Goal: Task Accomplishment & Management: Manage account settings

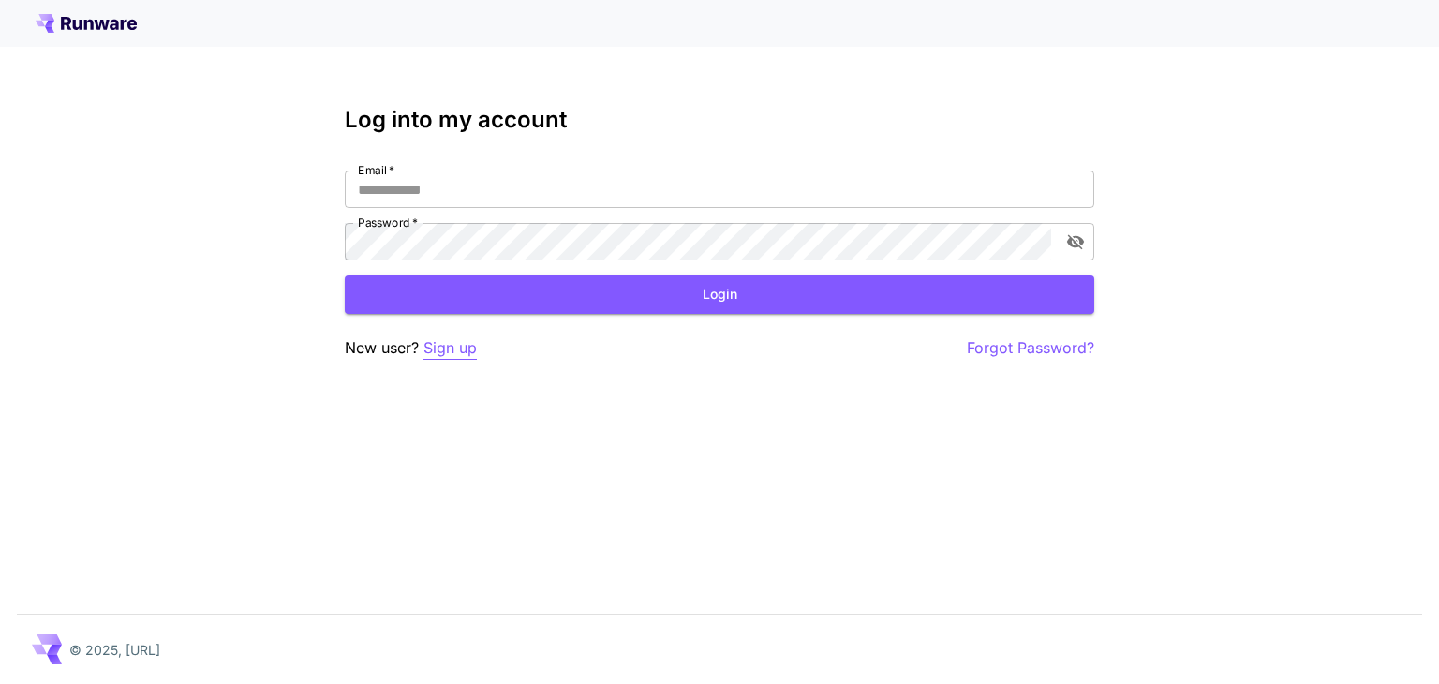
click at [456, 350] on p "Sign up" at bounding box center [449, 347] width 53 height 23
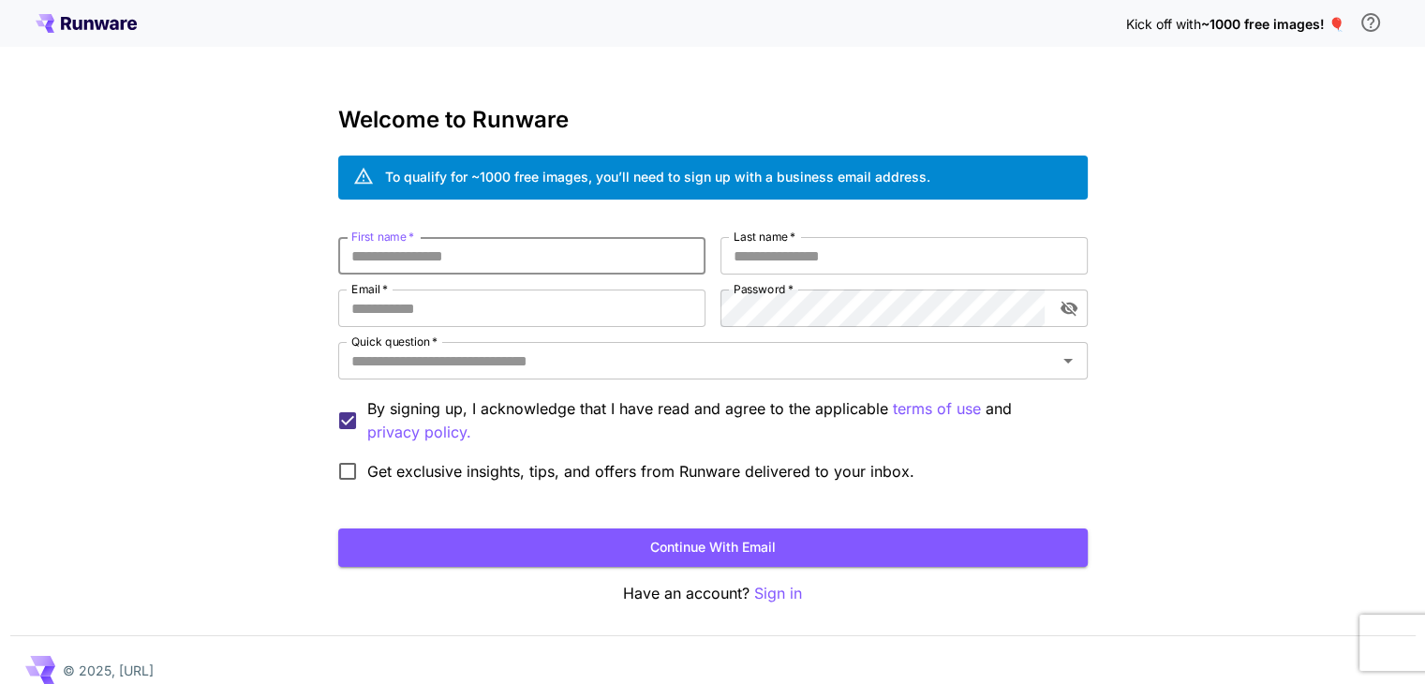
click at [528, 259] on input "First name   *" at bounding box center [521, 255] width 367 height 37
type input "******"
click at [776, 251] on input "Last name   *" at bounding box center [903, 255] width 367 height 37
type input "*"
click at [397, 315] on input "Email   *" at bounding box center [521, 307] width 367 height 37
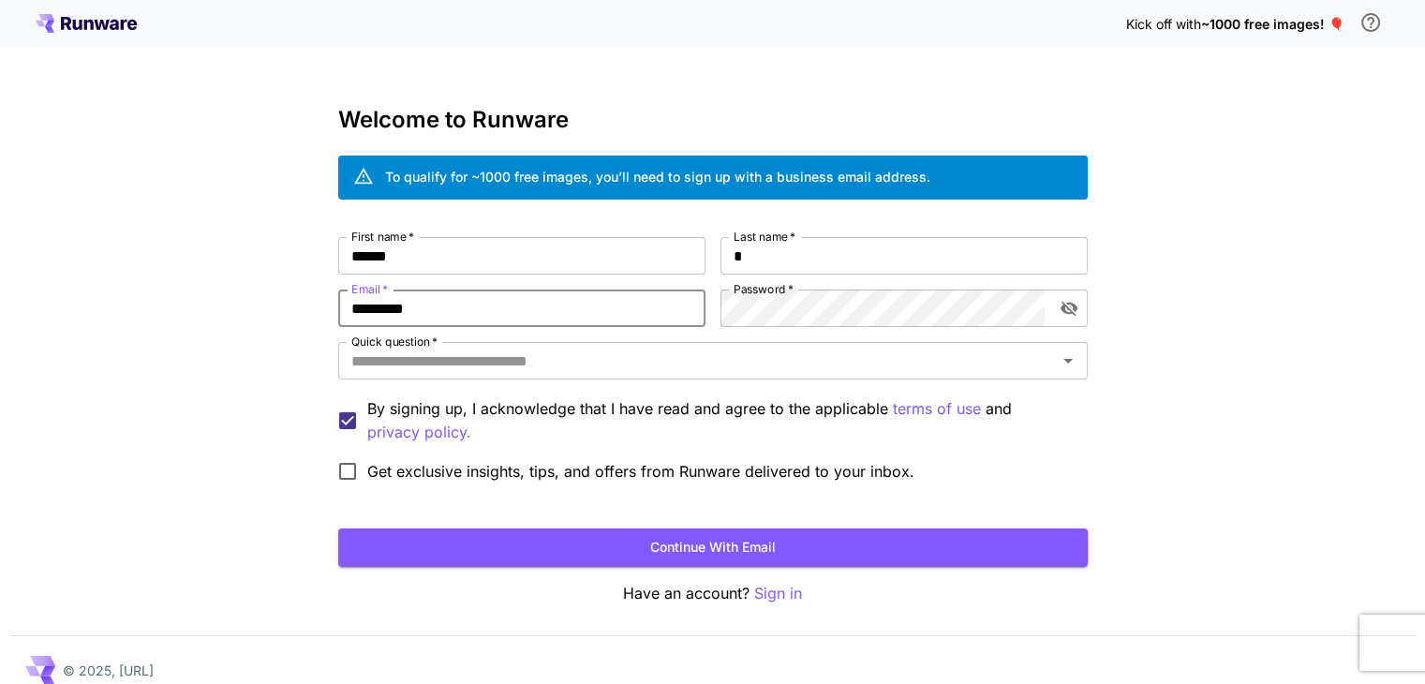
type input "**********"
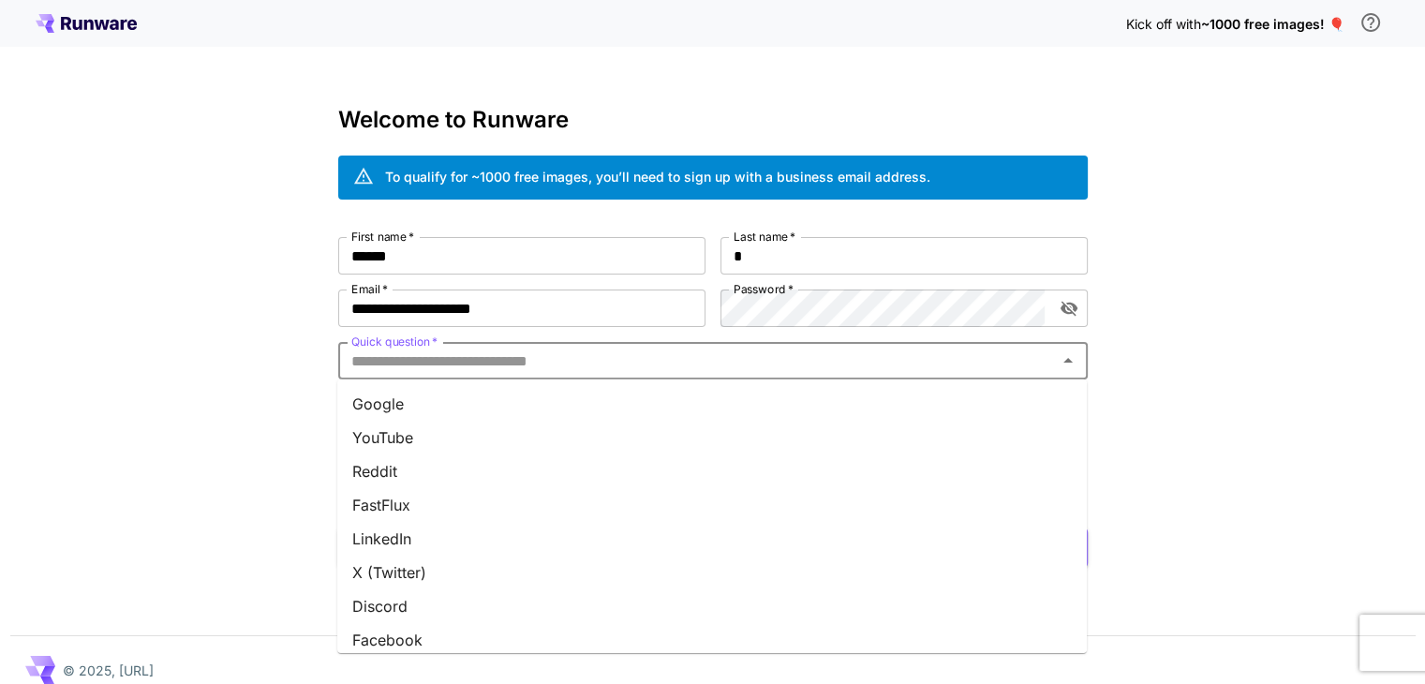
click at [682, 354] on input "Quick question   *" at bounding box center [697, 361] width 707 height 26
click at [506, 451] on li "YouTube" at bounding box center [712, 438] width 750 height 34
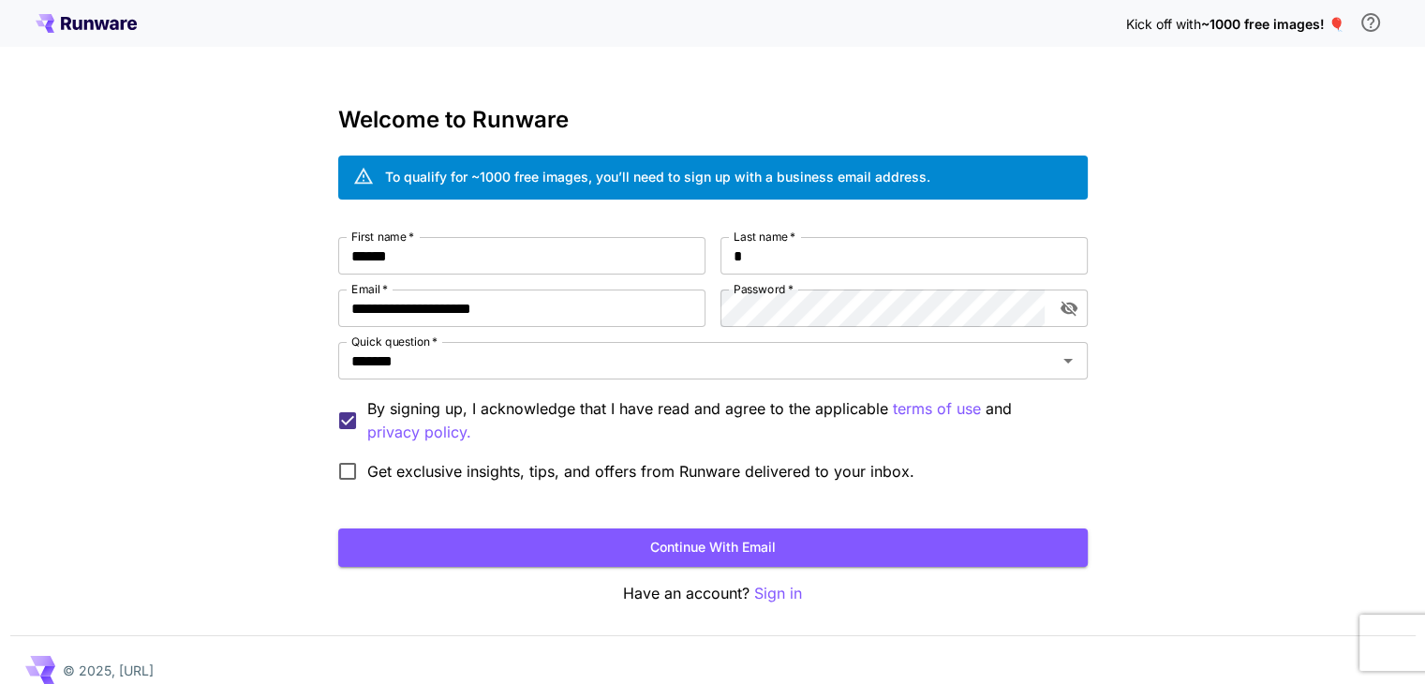
click at [367, 476] on span "Get exclusive insights, tips, and offers from Runware delivered to your inbox." at bounding box center [640, 471] width 547 height 22
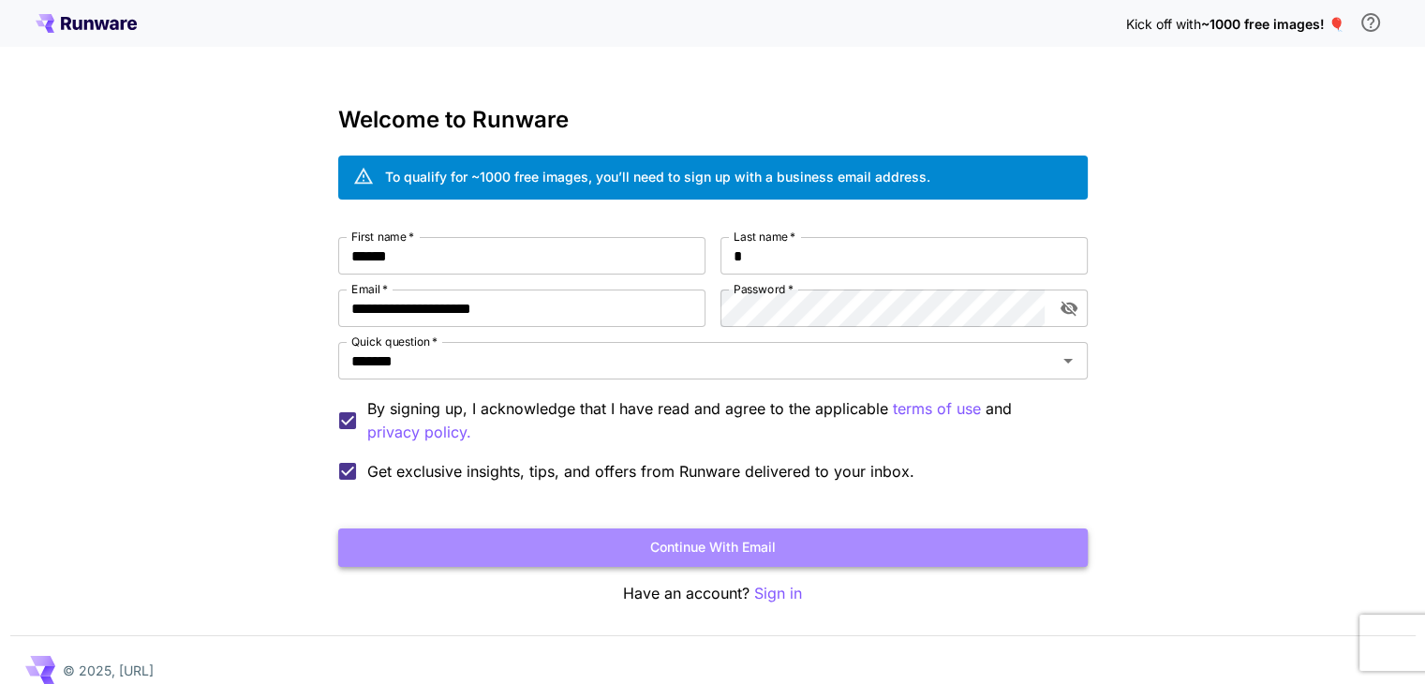
click at [520, 529] on button "Continue with email" at bounding box center [713, 547] width 750 height 38
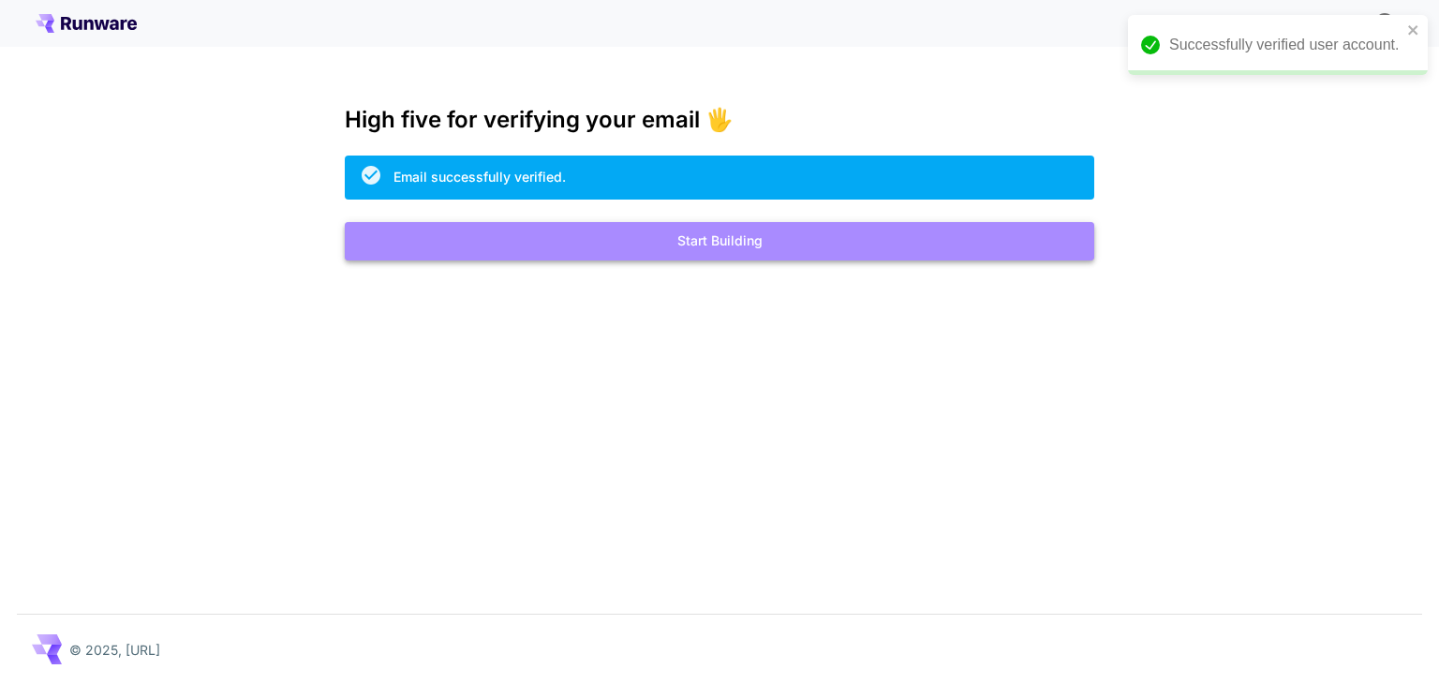
click at [768, 246] on button "Start Building" at bounding box center [720, 241] width 750 height 38
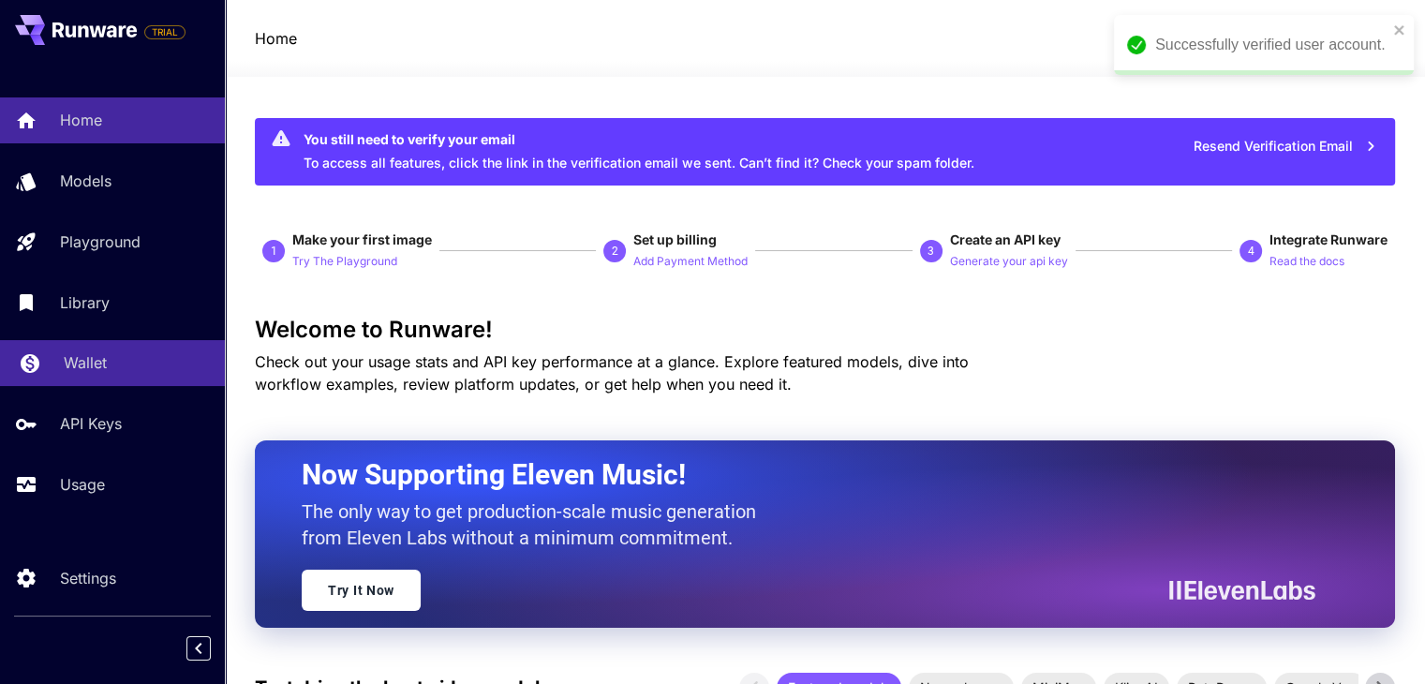
click at [105, 373] on p "Wallet" at bounding box center [85, 362] width 43 height 22
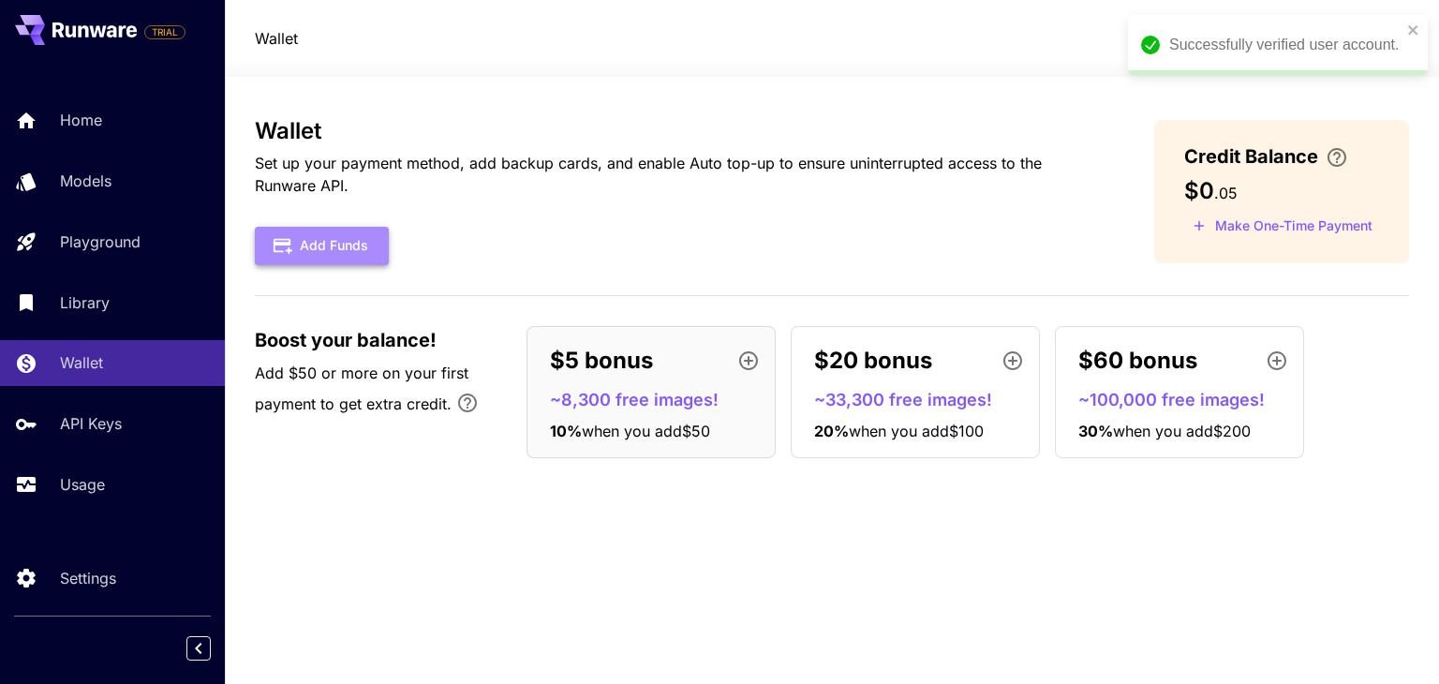
click at [335, 253] on button "Add Funds" at bounding box center [322, 246] width 134 height 38
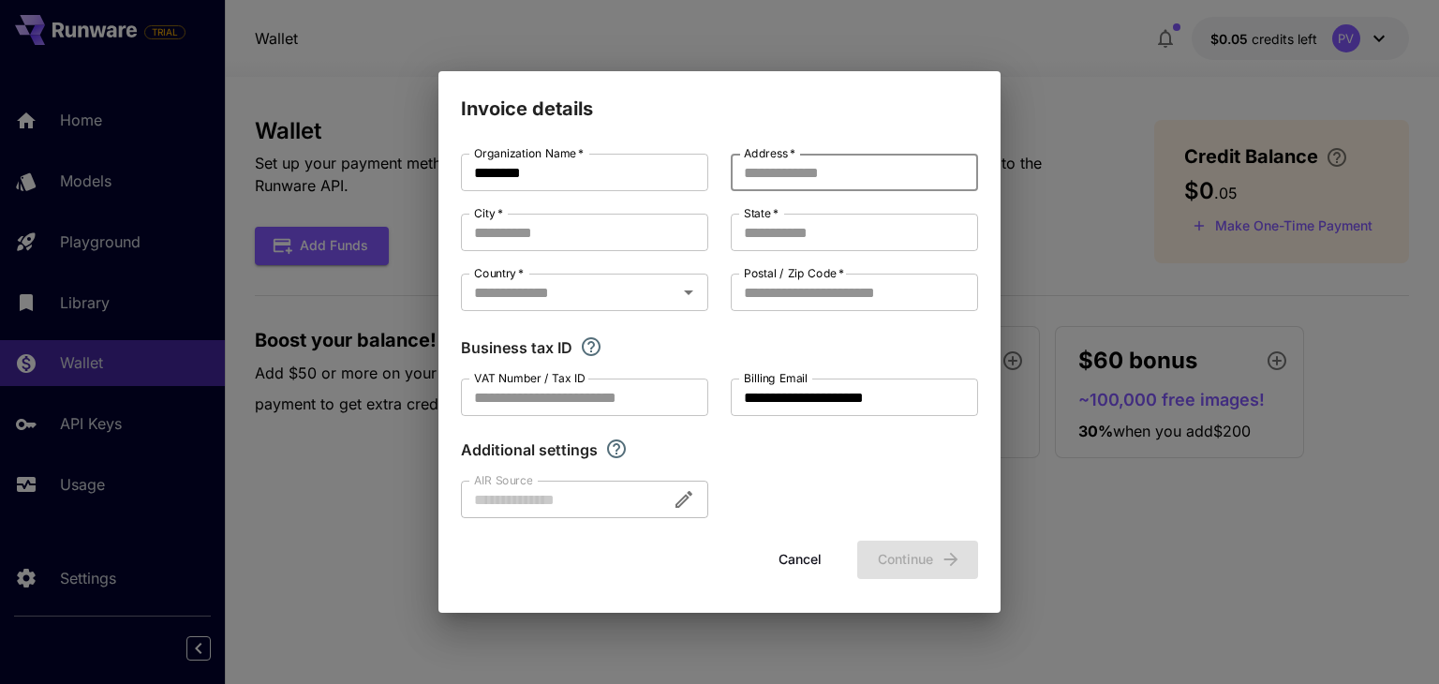
click at [794, 175] on input "Address   *" at bounding box center [854, 172] width 247 height 37
type input "**********"
click at [592, 235] on input "City   *" at bounding box center [584, 232] width 247 height 37
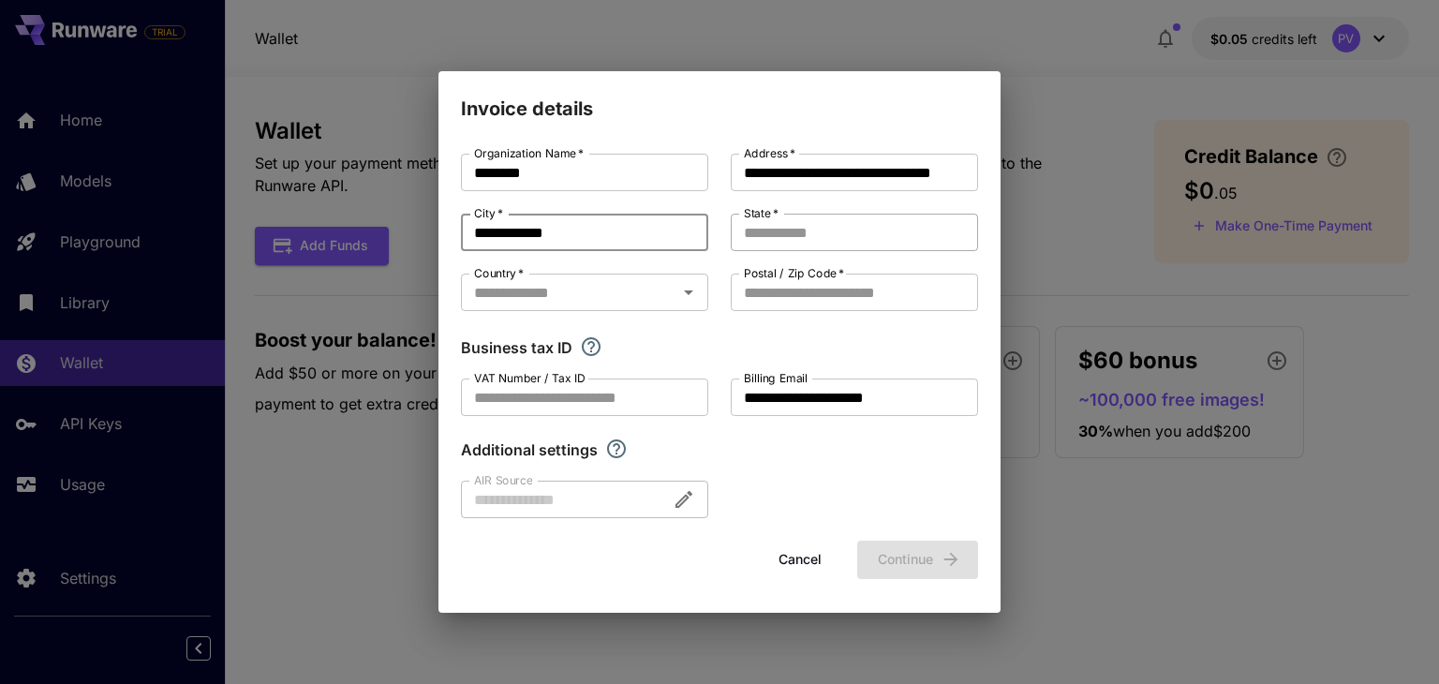
type input "**********"
click at [818, 226] on input "State   *" at bounding box center [854, 232] width 247 height 37
type input "**********"
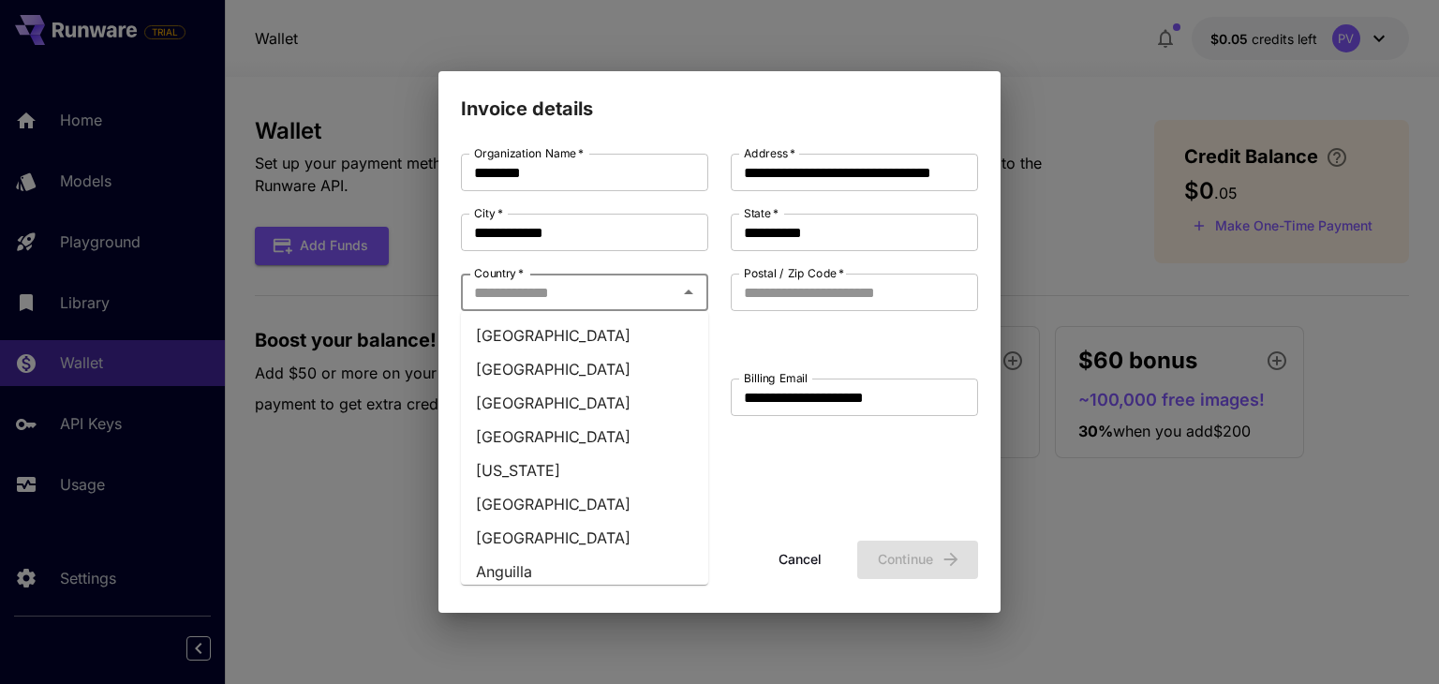
click at [621, 297] on input "Country   *" at bounding box center [569, 292] width 205 height 26
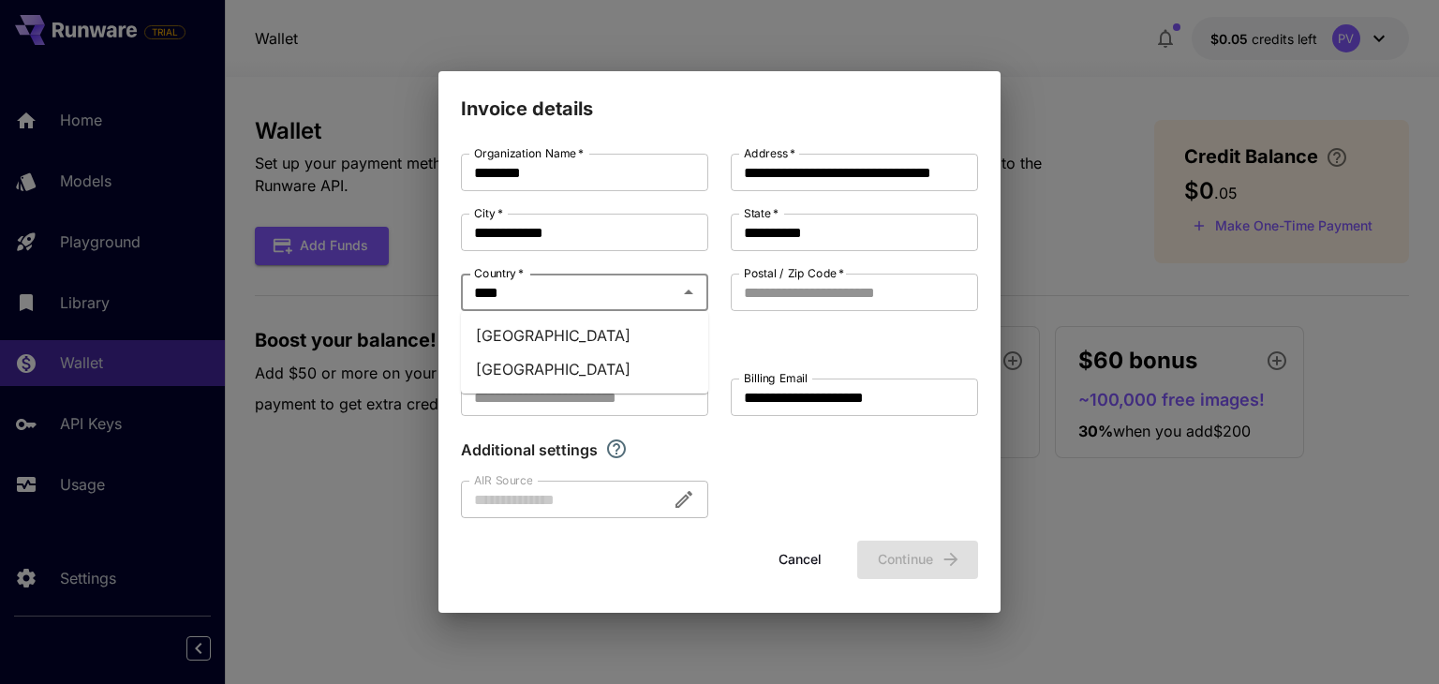
type input "*****"
click at [480, 378] on li "India" at bounding box center [584, 369] width 247 height 34
click at [856, 288] on input "Postal / Zip Code   *" at bounding box center [854, 292] width 247 height 37
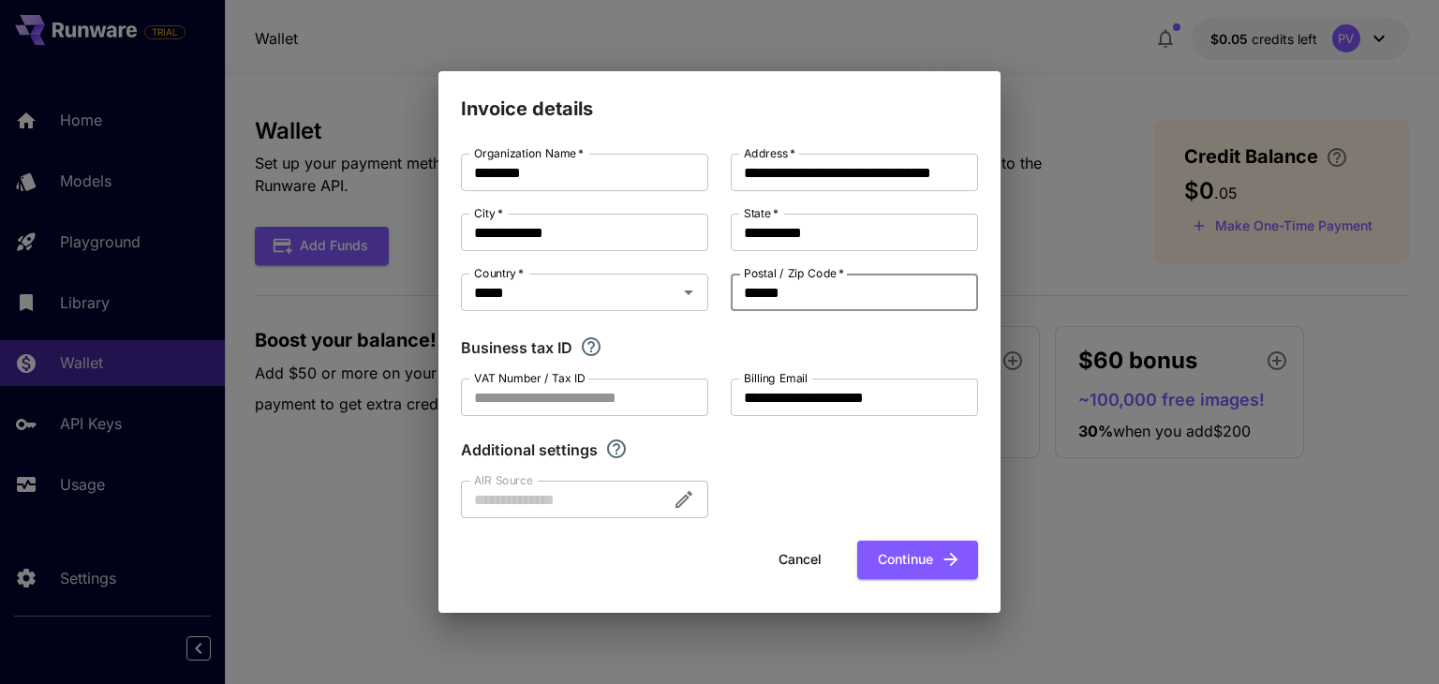
type input "******"
click at [660, 485] on div at bounding box center [584, 499] width 247 height 37
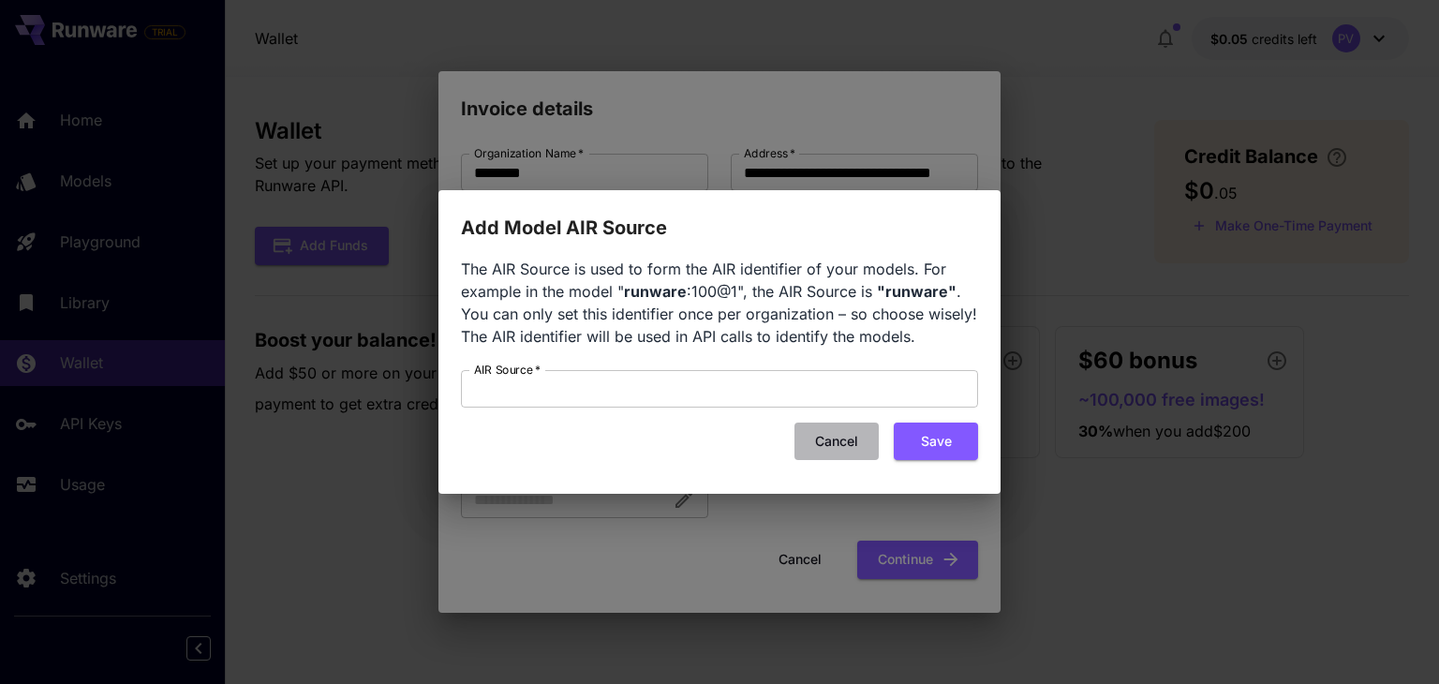
click at [829, 424] on button "Cancel" at bounding box center [836, 442] width 84 height 38
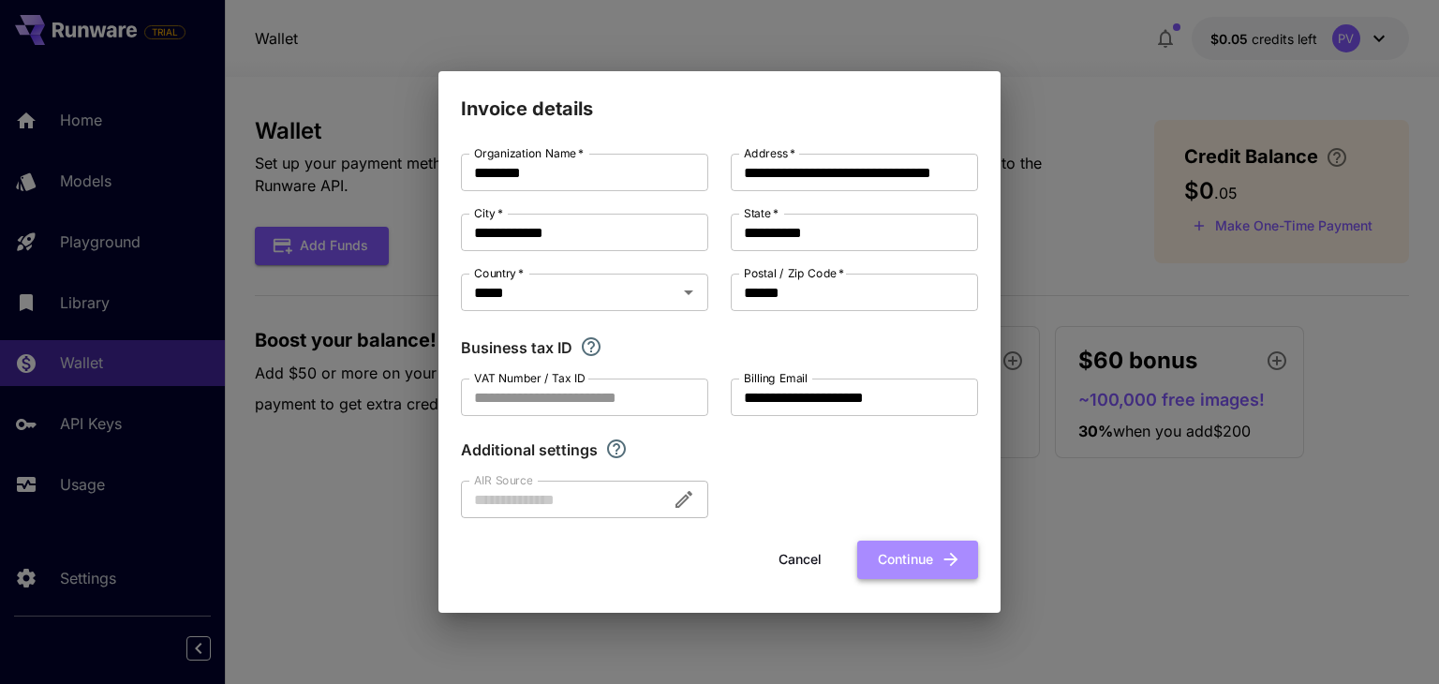
click at [911, 550] on button "Continue" at bounding box center [917, 560] width 121 height 38
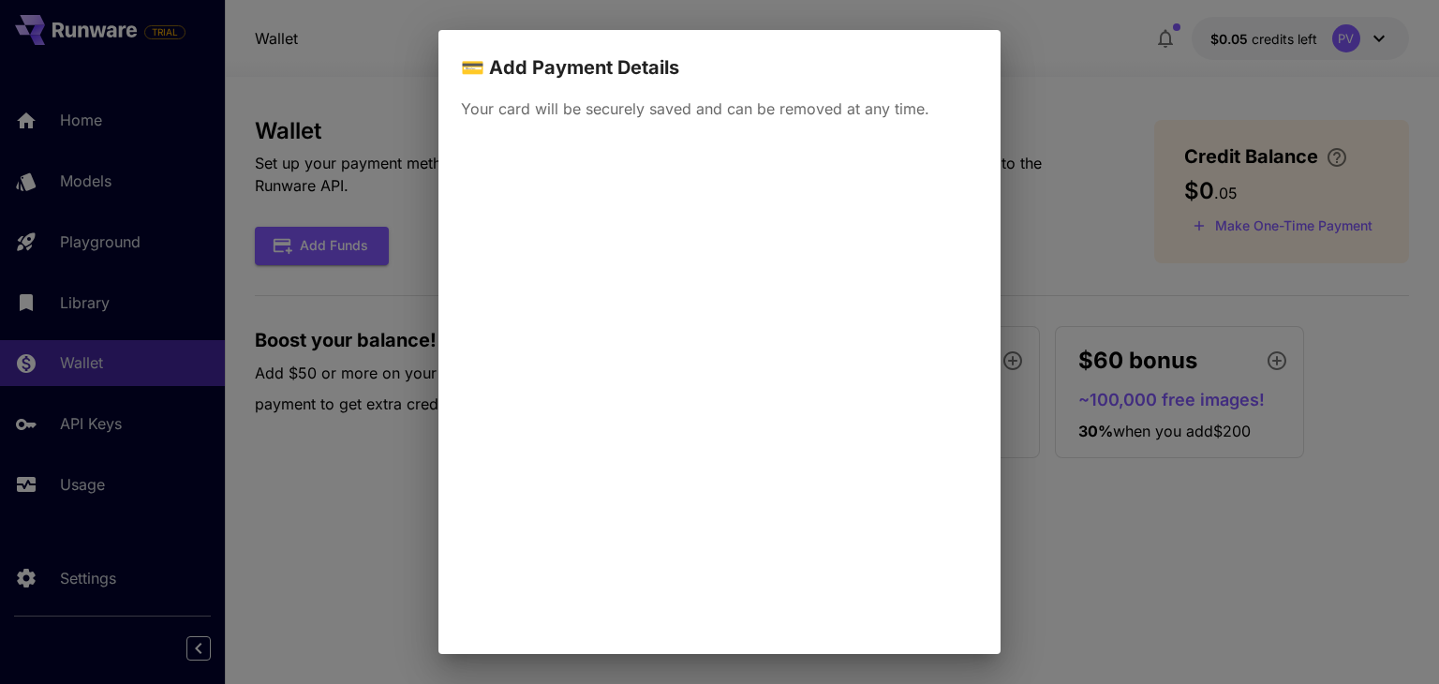
scroll to position [178, 0]
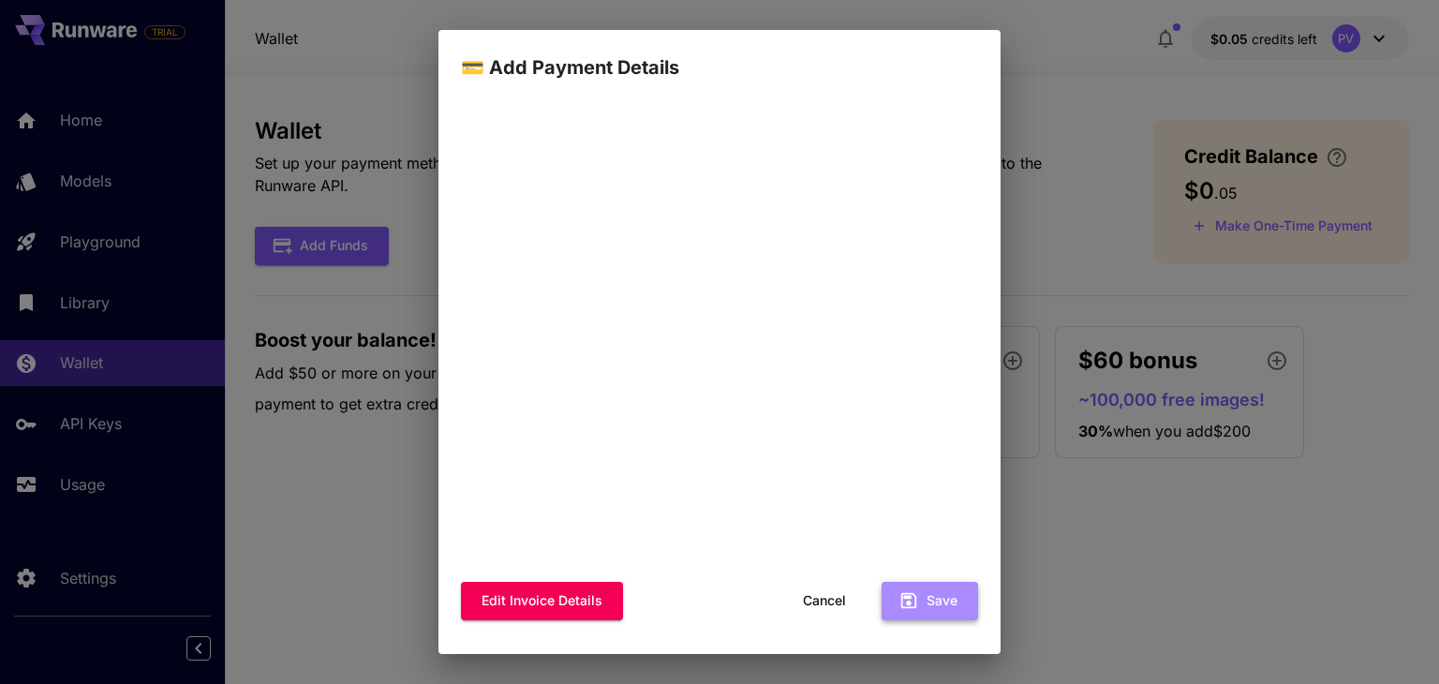
click at [929, 597] on button "Save" at bounding box center [930, 601] width 96 height 38
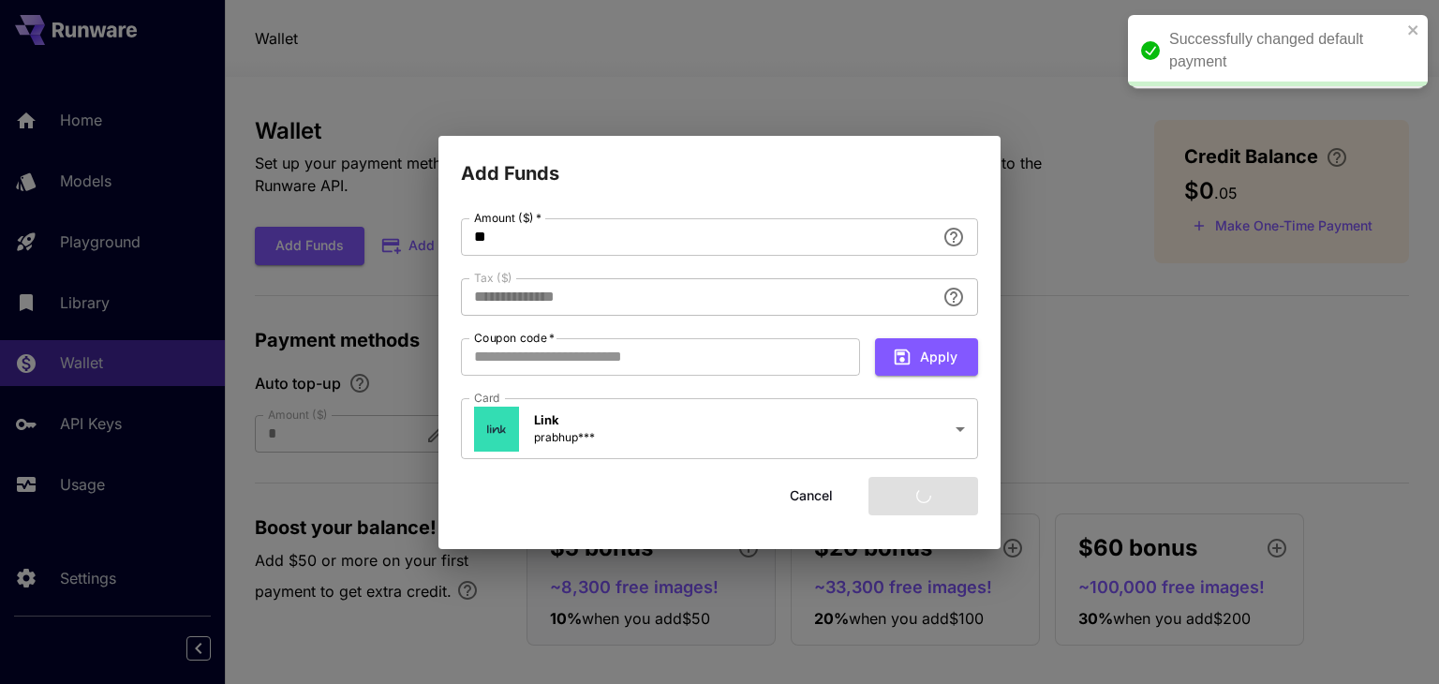
type input "****"
click at [597, 233] on input "**" at bounding box center [698, 236] width 474 height 37
type input "*"
type input "****"
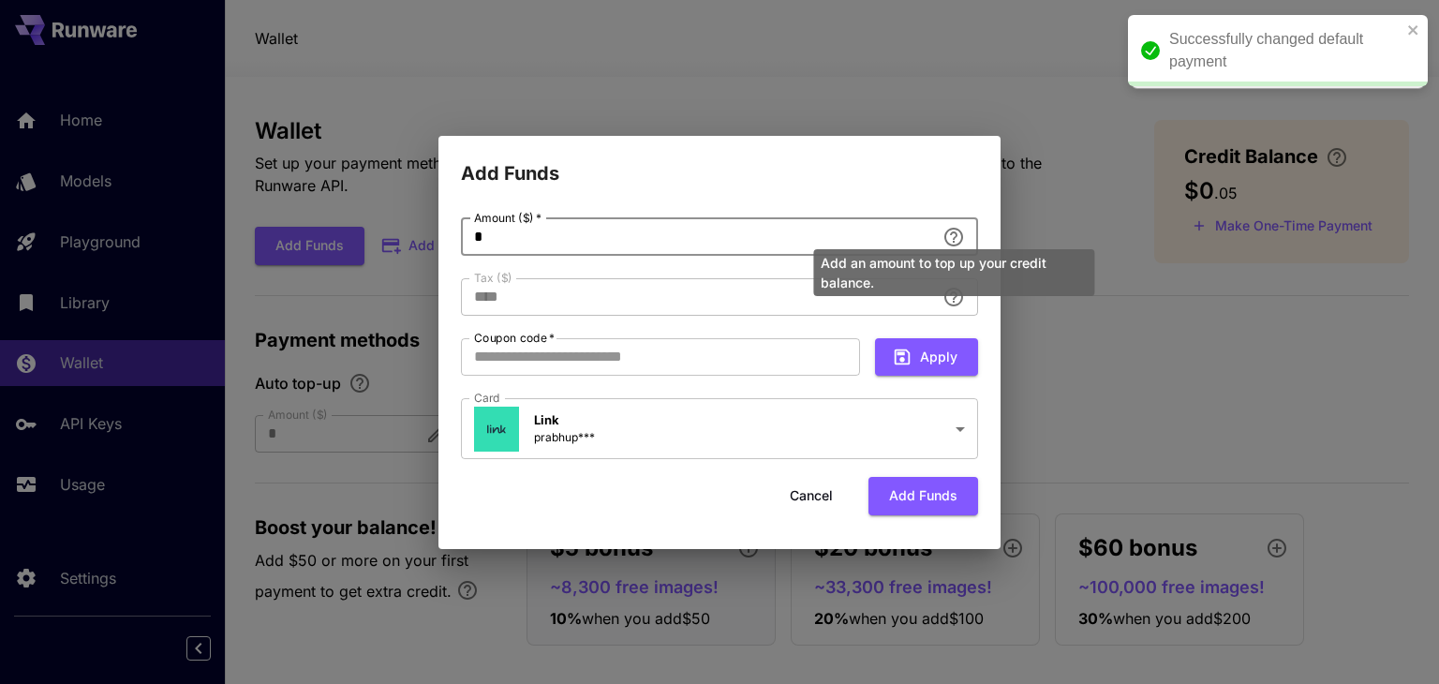
type input "*"
click at [954, 241] on div "Add an amount to top up your credit balance." at bounding box center [953, 267] width 285 height 62
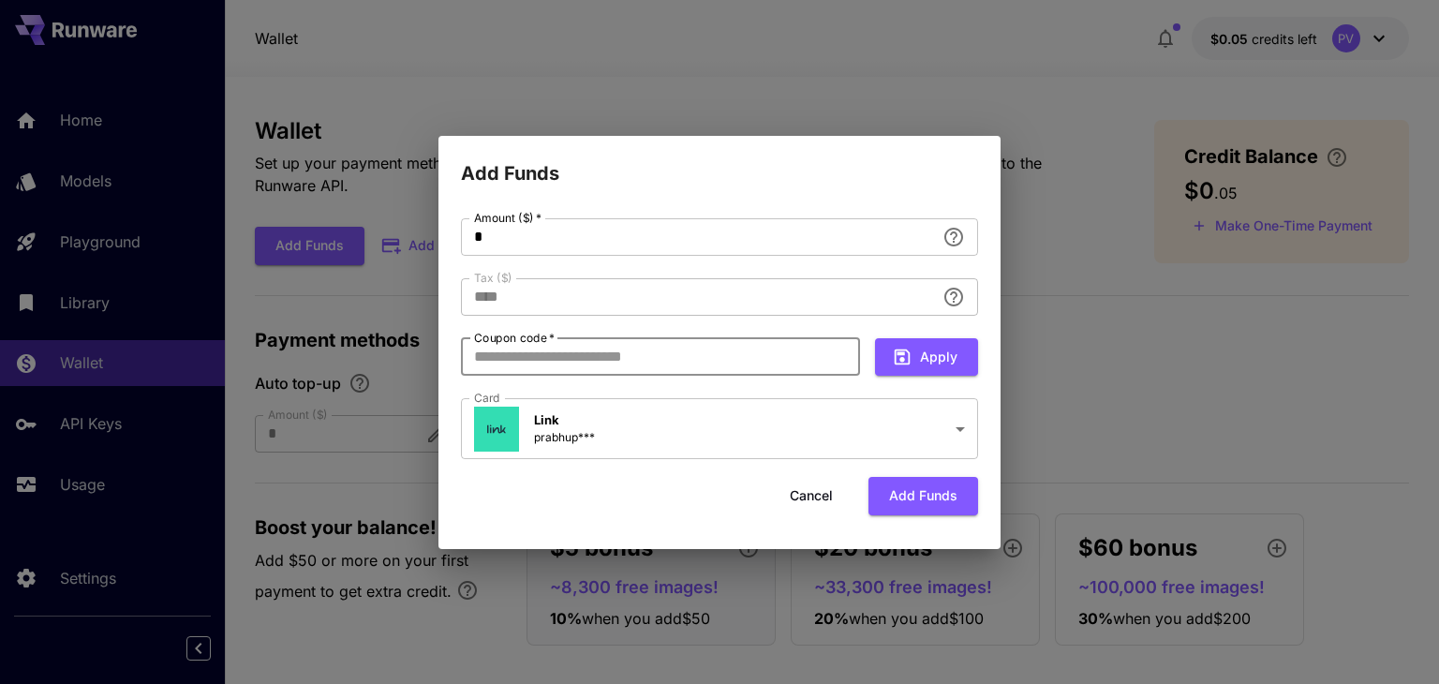
click at [744, 369] on input "Coupon code   *" at bounding box center [660, 356] width 399 height 37
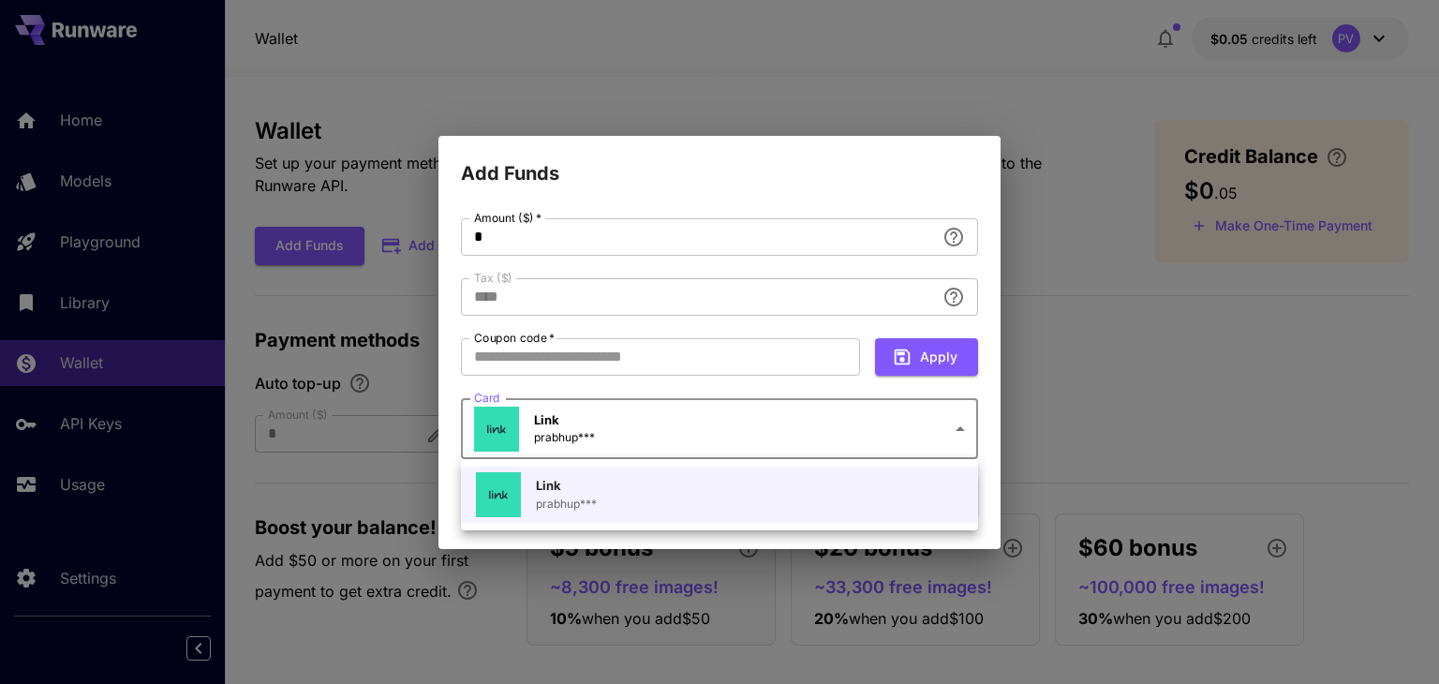
click at [837, 436] on body "**********" at bounding box center [719, 351] width 1439 height 702
click at [779, 441] on div at bounding box center [719, 342] width 1439 height 684
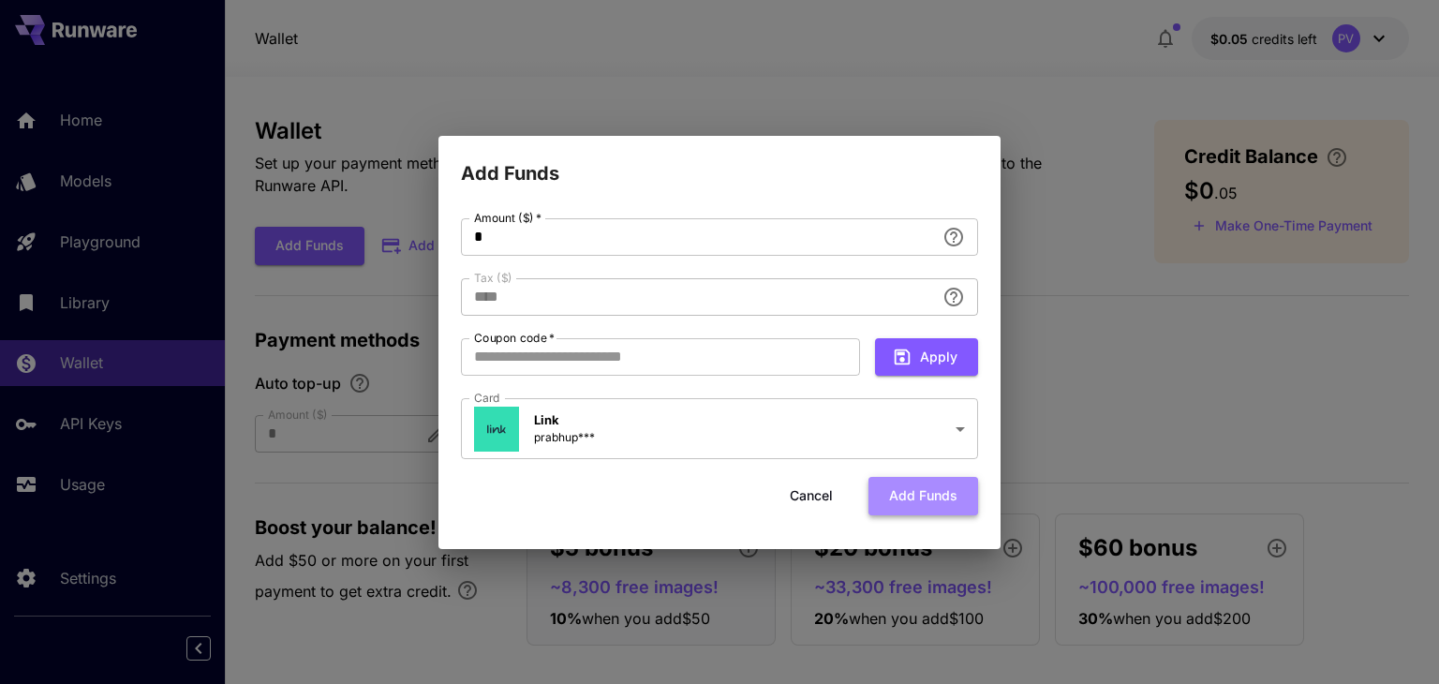
click at [928, 495] on button "Add funds" at bounding box center [923, 496] width 110 height 38
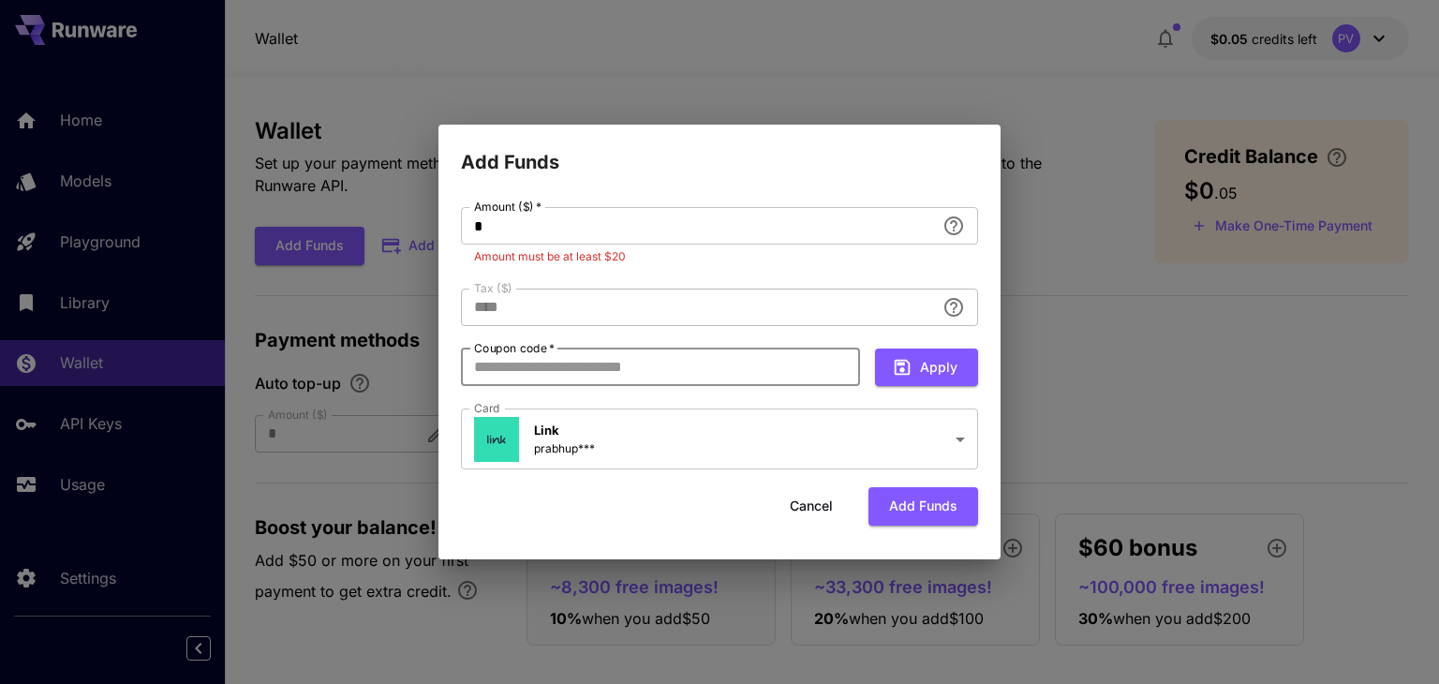
click at [703, 377] on input "Coupon code   *" at bounding box center [660, 367] width 399 height 37
click at [597, 233] on input "*" at bounding box center [698, 225] width 474 height 37
click at [1061, 237] on div "**********" at bounding box center [719, 342] width 1439 height 684
click at [1057, 169] on div "**********" at bounding box center [719, 342] width 1439 height 684
click at [809, 514] on button "Cancel" at bounding box center [811, 506] width 84 height 38
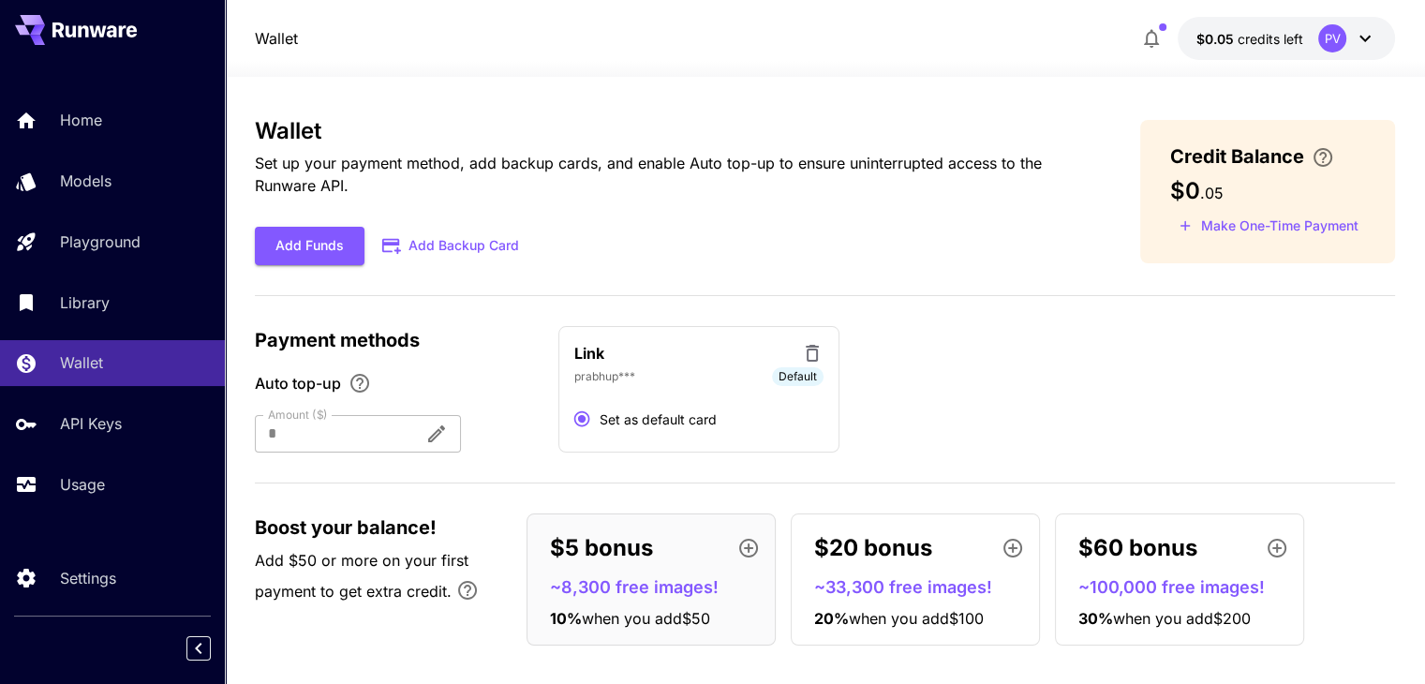
scroll to position [18, 0]
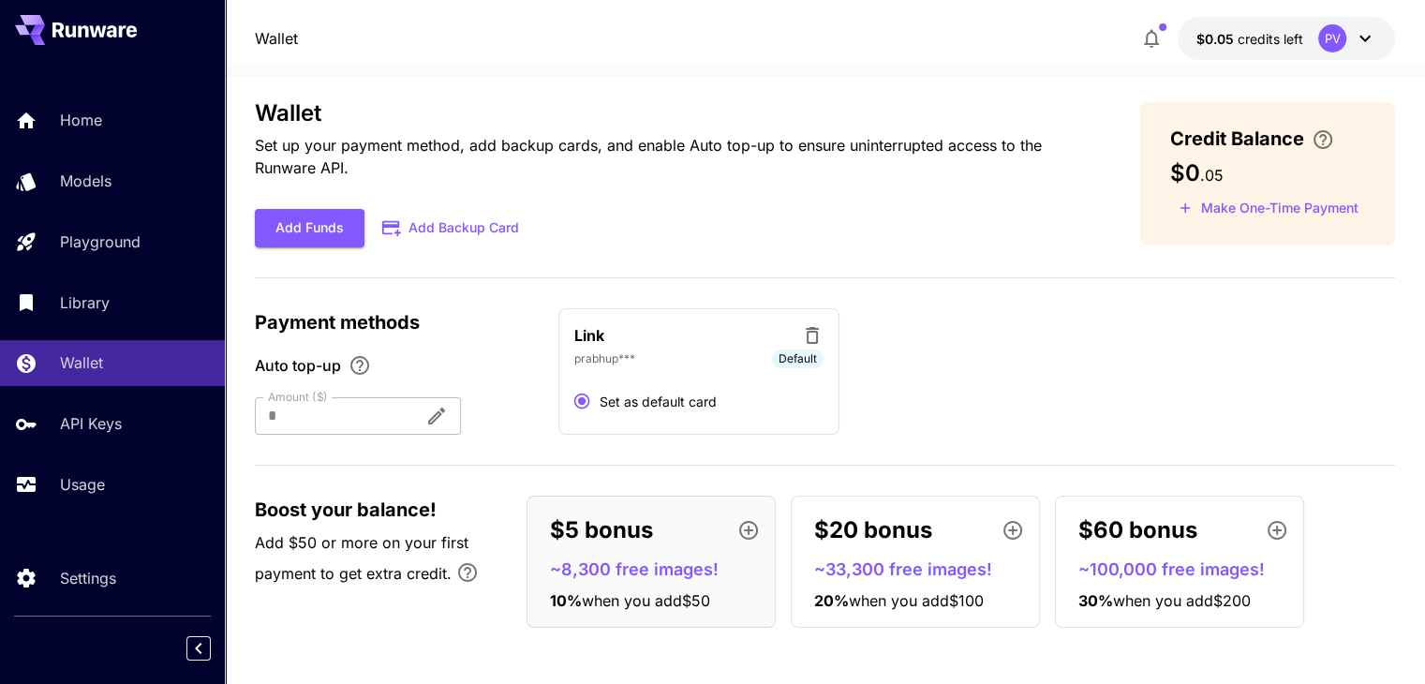
click at [682, 561] on p "~8,300 free images!" at bounding box center [658, 569] width 217 height 25
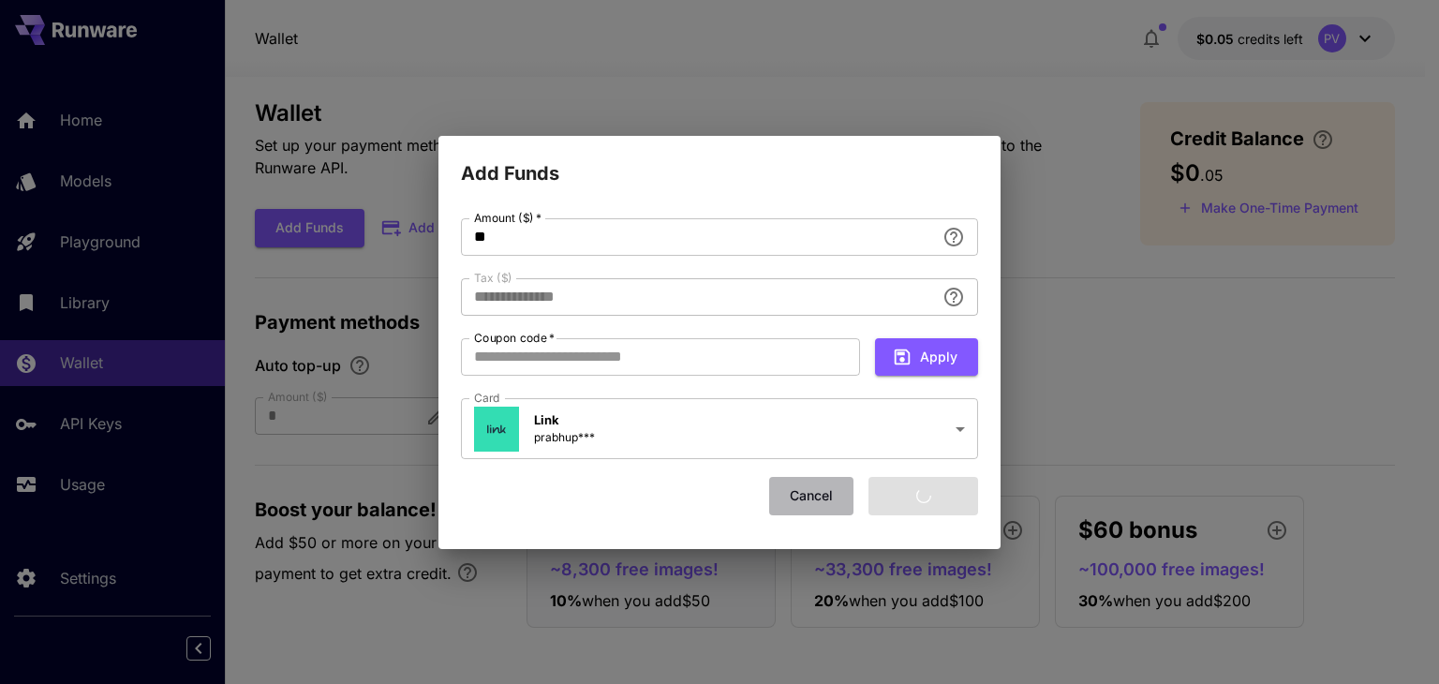
click at [824, 499] on button "Cancel" at bounding box center [811, 496] width 84 height 38
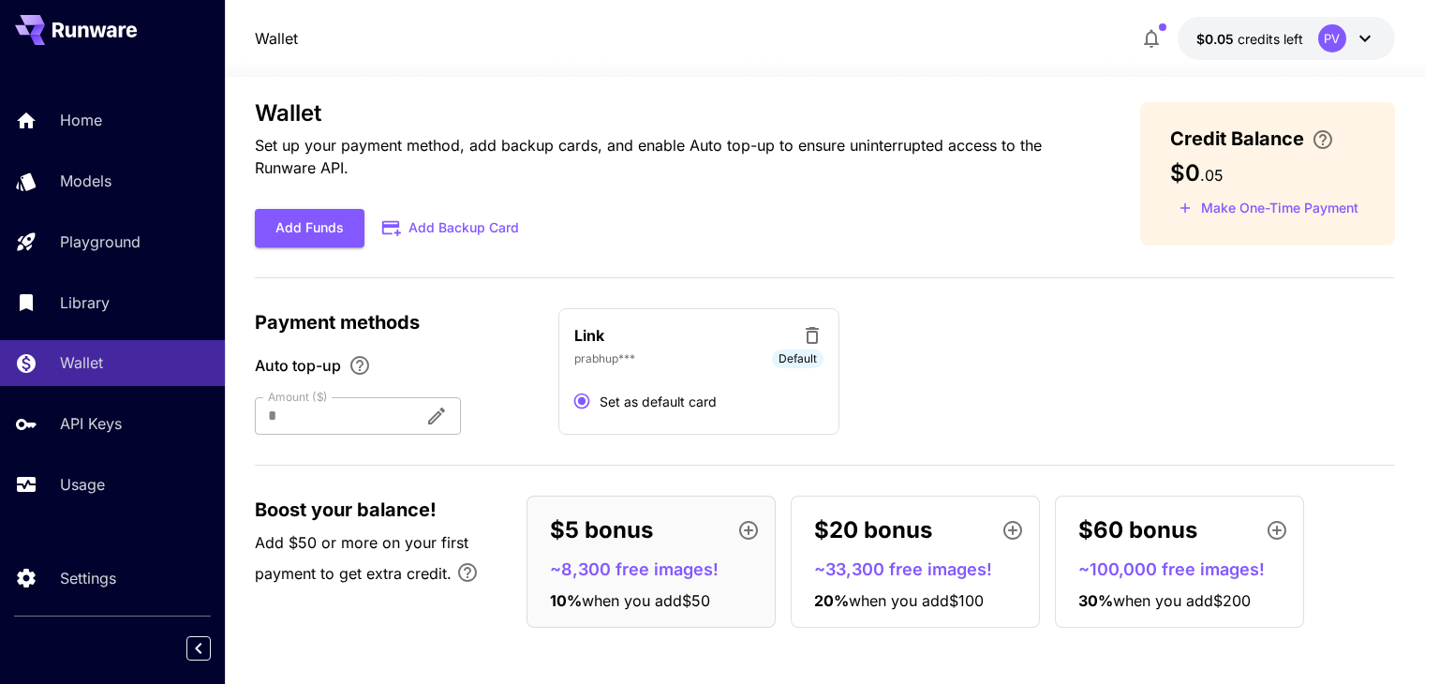
type input "****"
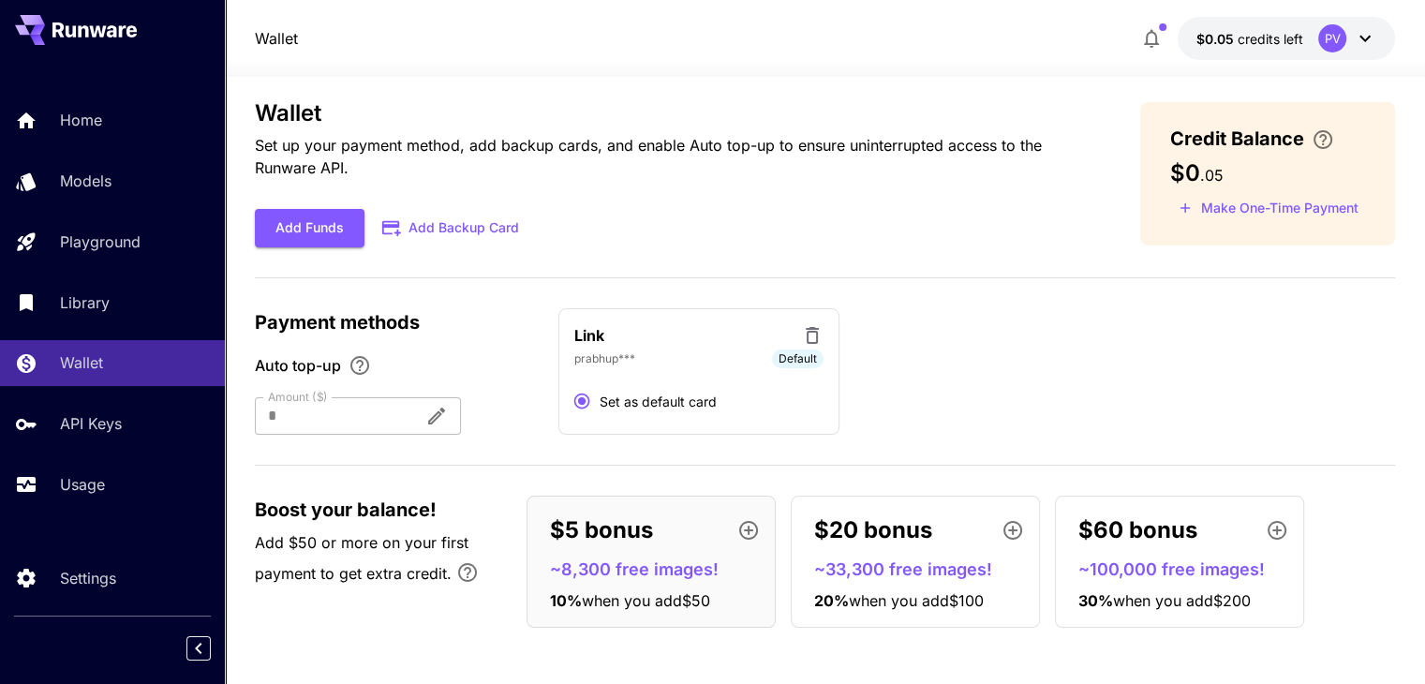
click at [863, 548] on div "$20 bonus" at bounding box center [922, 530] width 217 height 37
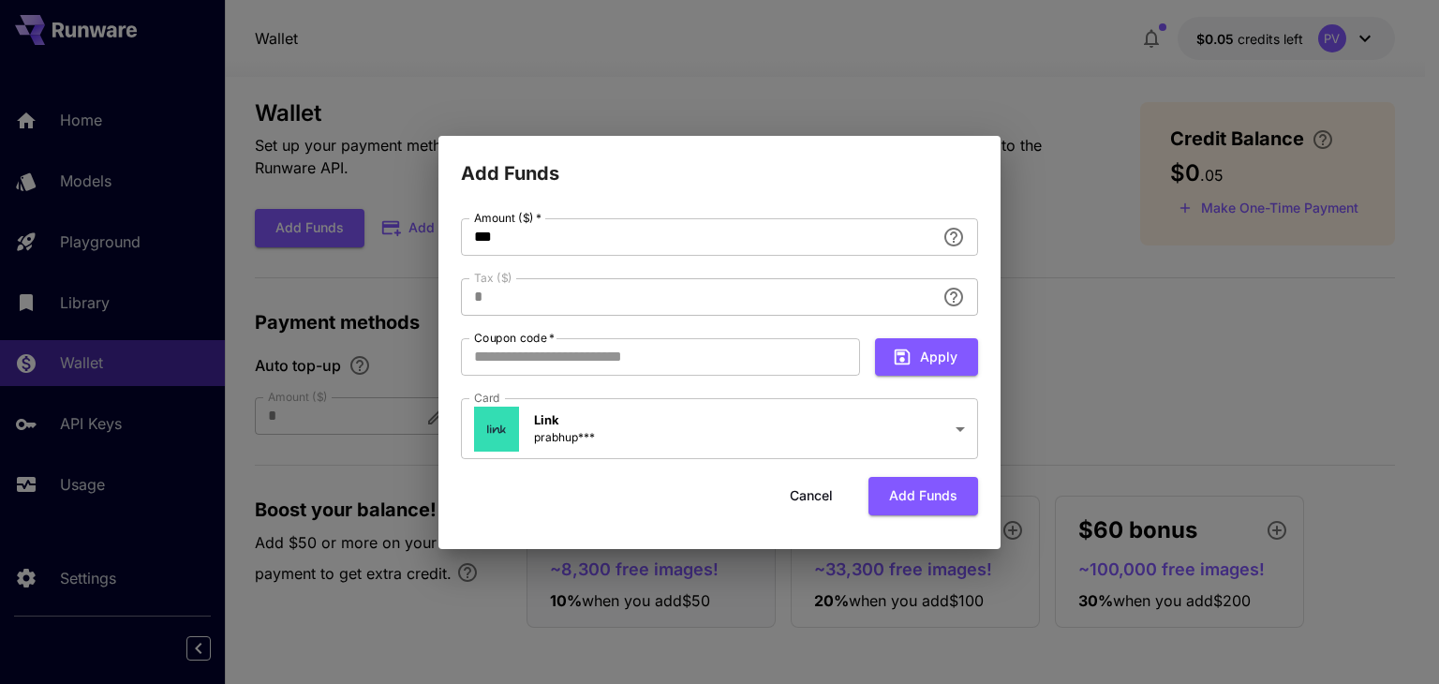
type input "**********"
click at [809, 512] on button "Cancel" at bounding box center [811, 496] width 84 height 38
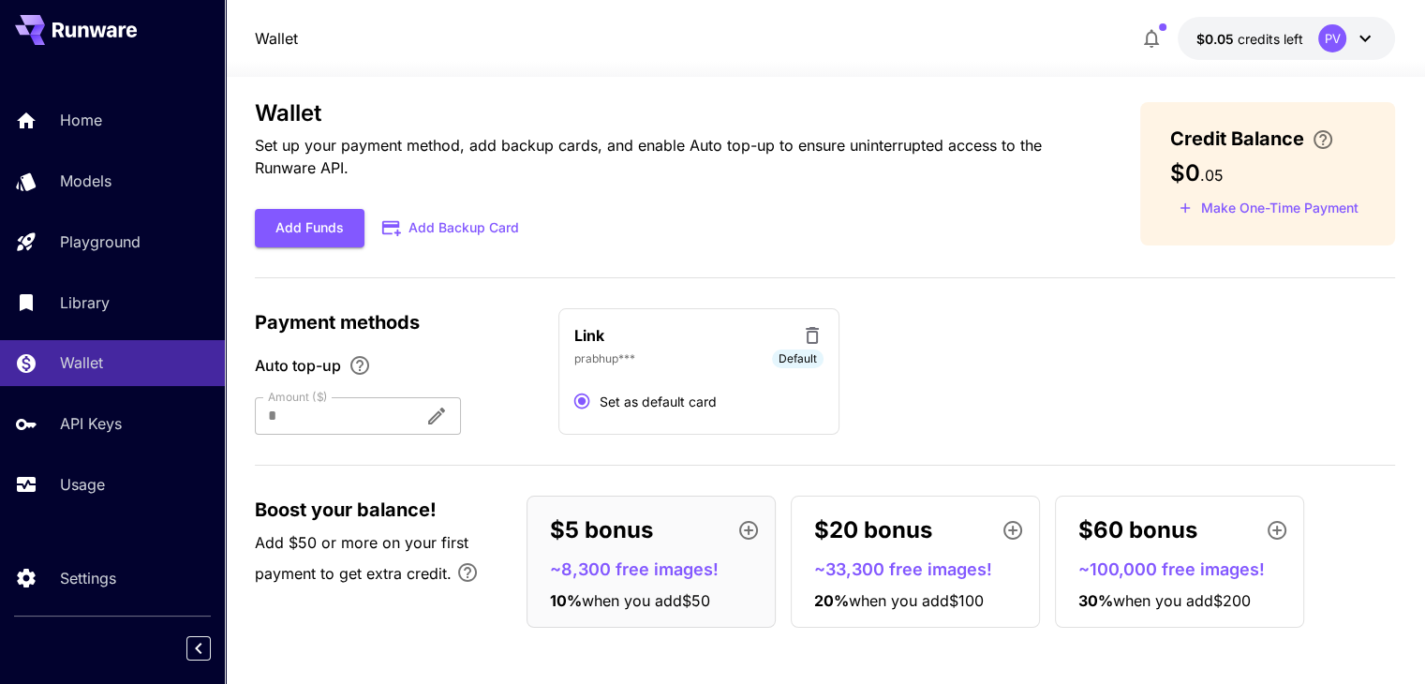
click at [407, 424] on div at bounding box center [332, 415] width 155 height 37
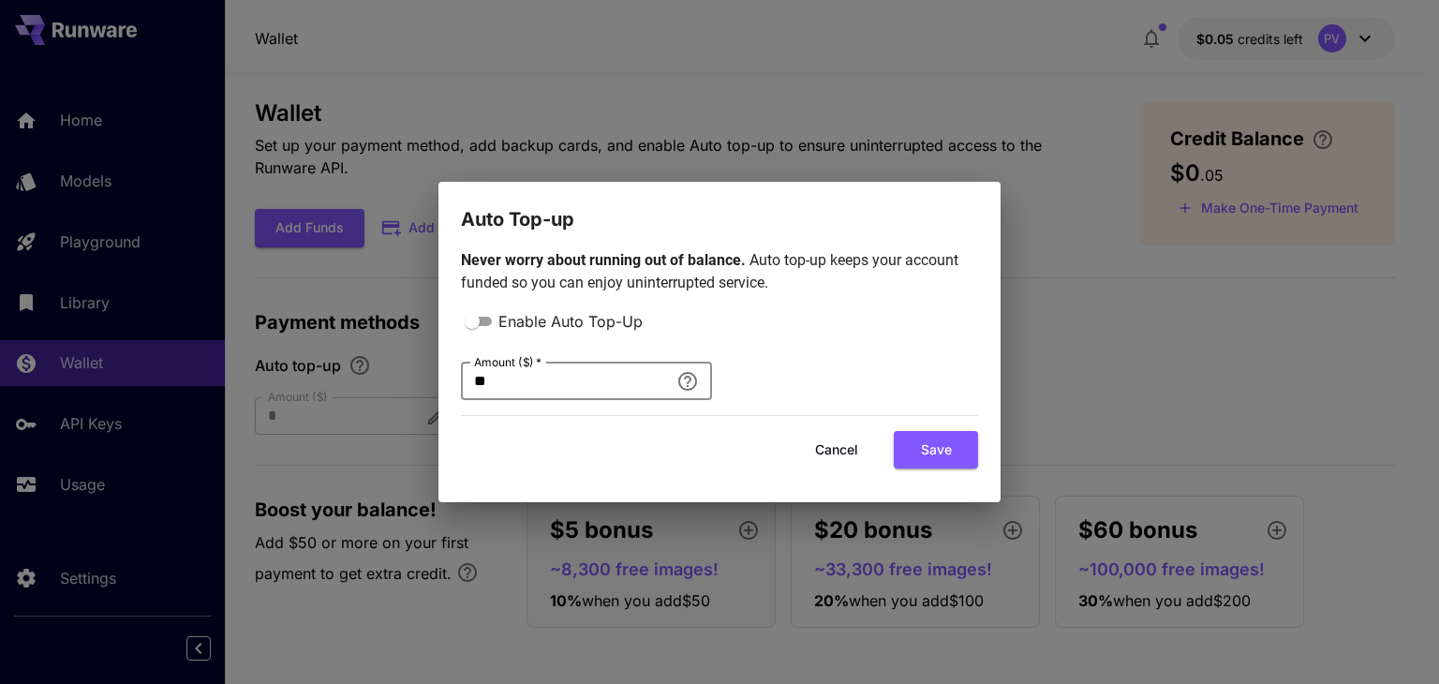
click at [548, 393] on input "**" at bounding box center [565, 381] width 208 height 37
type input "*"
click at [946, 450] on button "Save" at bounding box center [936, 450] width 84 height 38
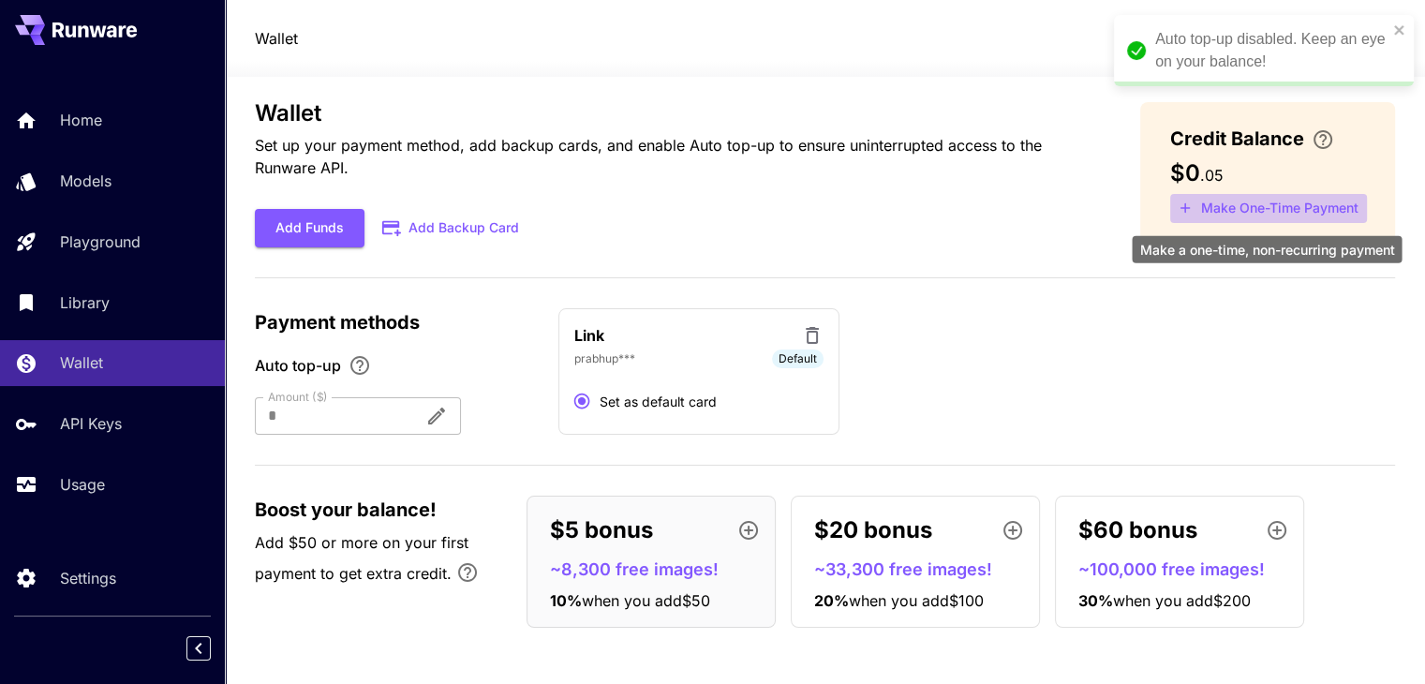
click at [1307, 212] on button "Make One-Time Payment" at bounding box center [1268, 208] width 197 height 29
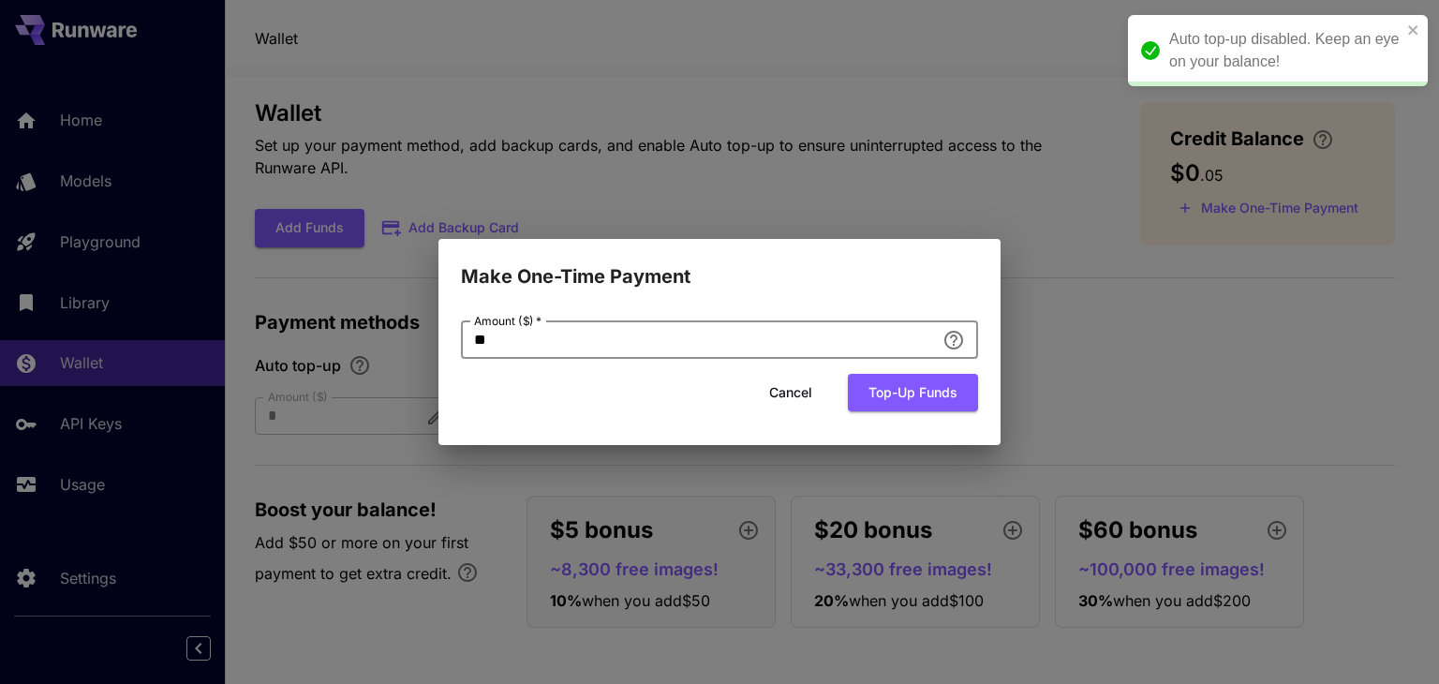
click at [650, 346] on input "**" at bounding box center [698, 339] width 474 height 37
type input "*"
click at [922, 402] on button "Top-up funds" at bounding box center [913, 393] width 130 height 38
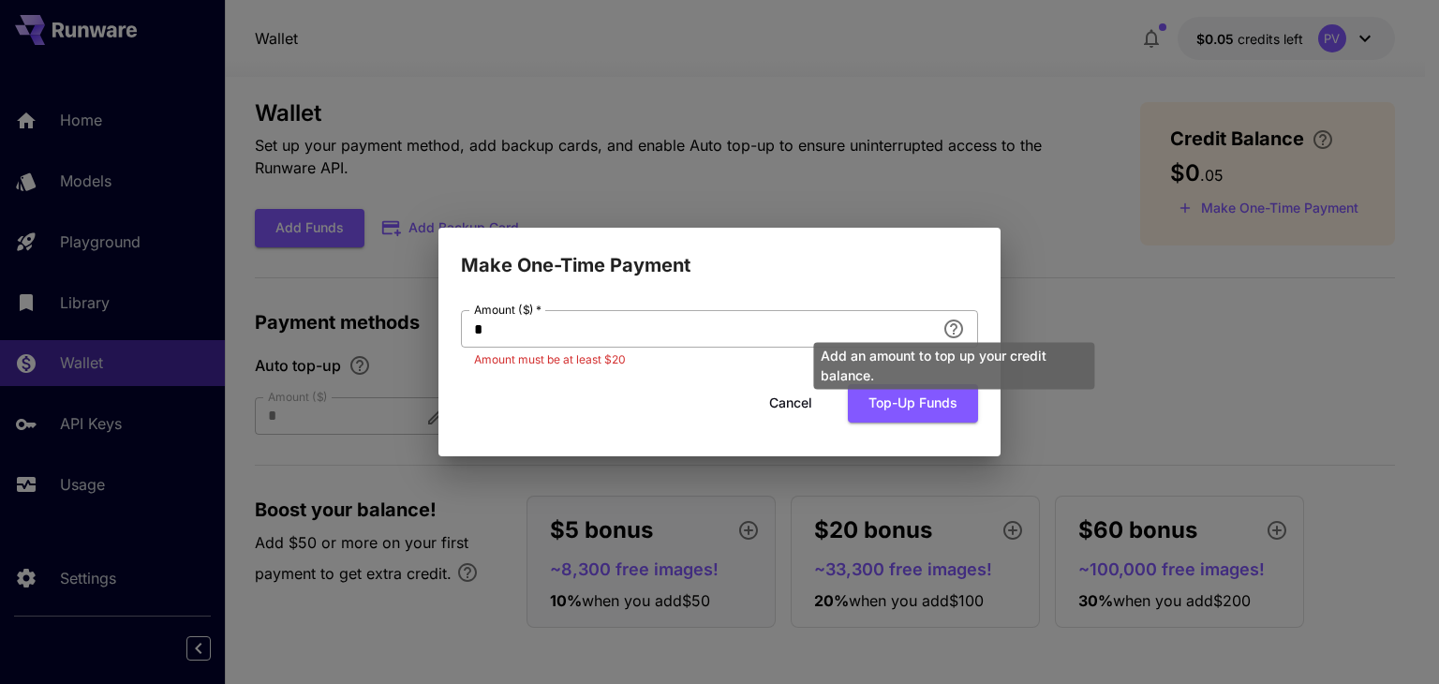
click at [958, 327] on icon "Add an amount to top up your credit balance." at bounding box center [954, 329] width 22 height 22
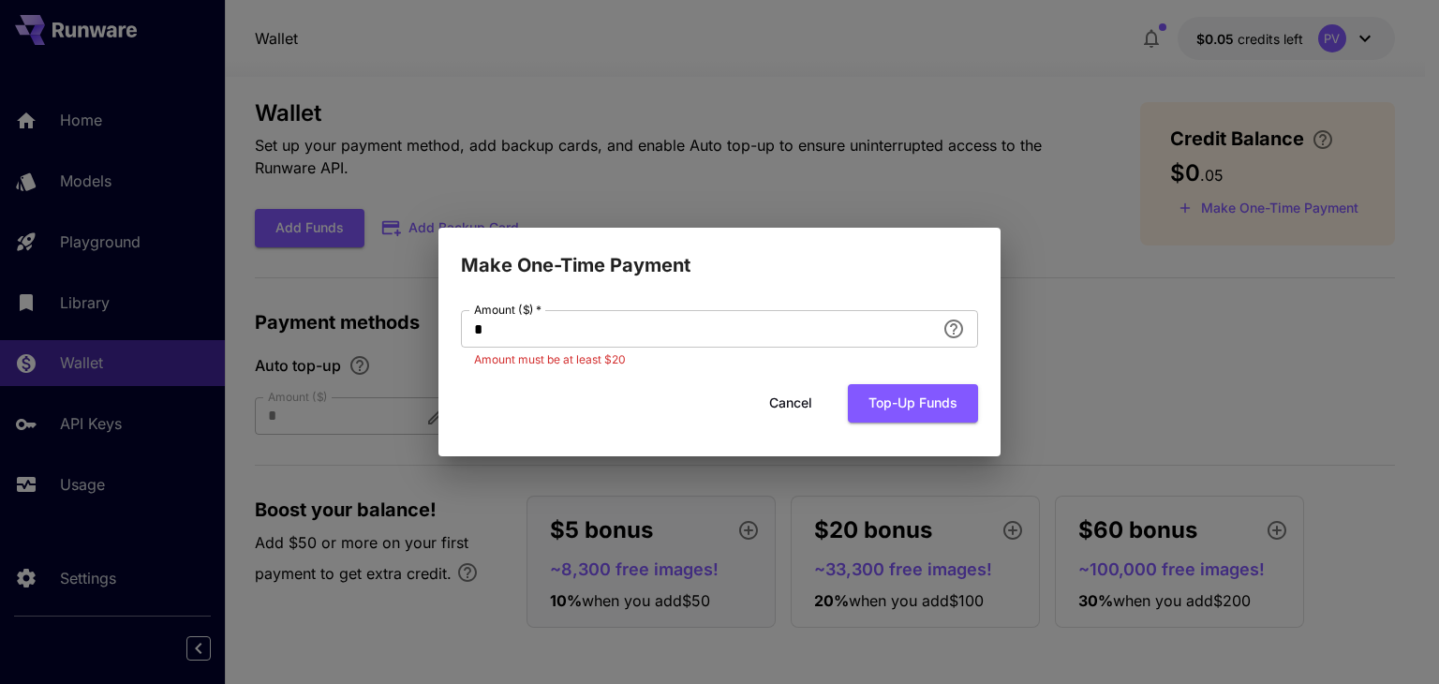
click at [1068, 311] on div "Make One-Time Payment Amount ($)   * * Amount ($)   * Amount must be at least $…" at bounding box center [719, 342] width 1439 height 684
click at [794, 401] on button "Cancel" at bounding box center [791, 403] width 84 height 38
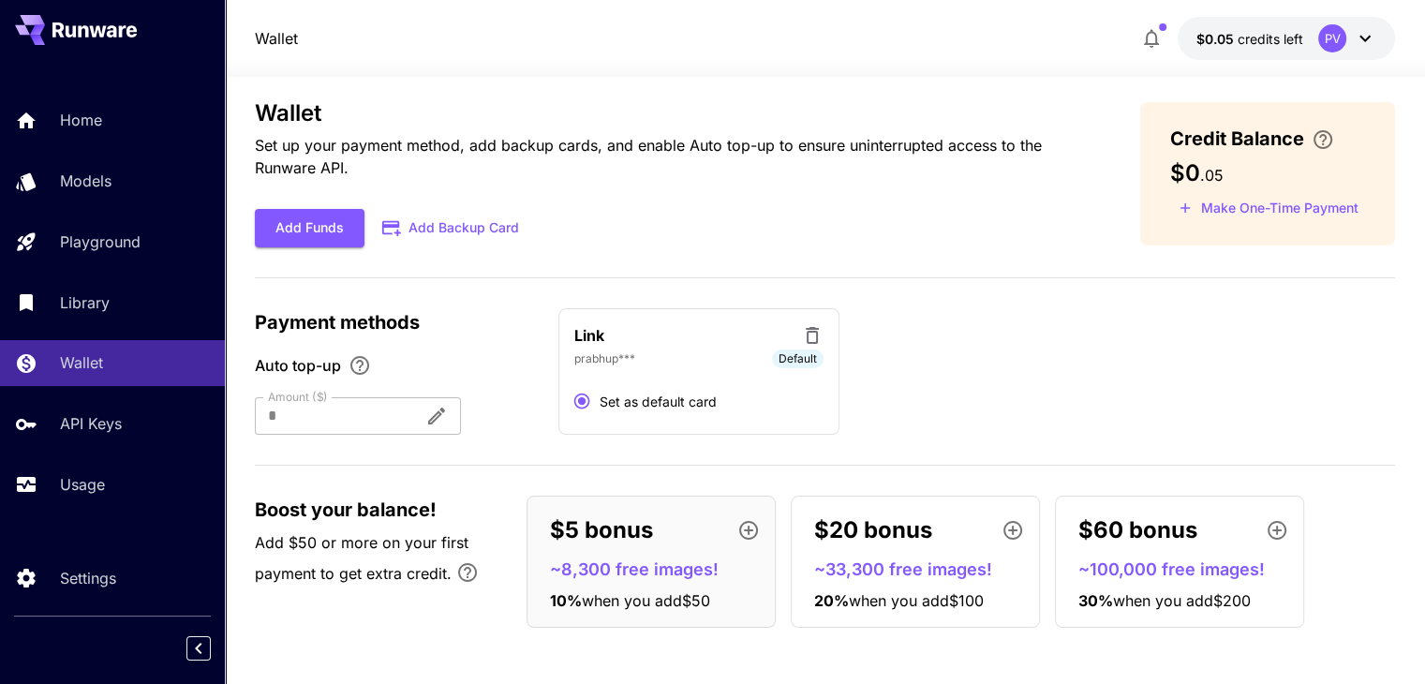
scroll to position [0, 0]
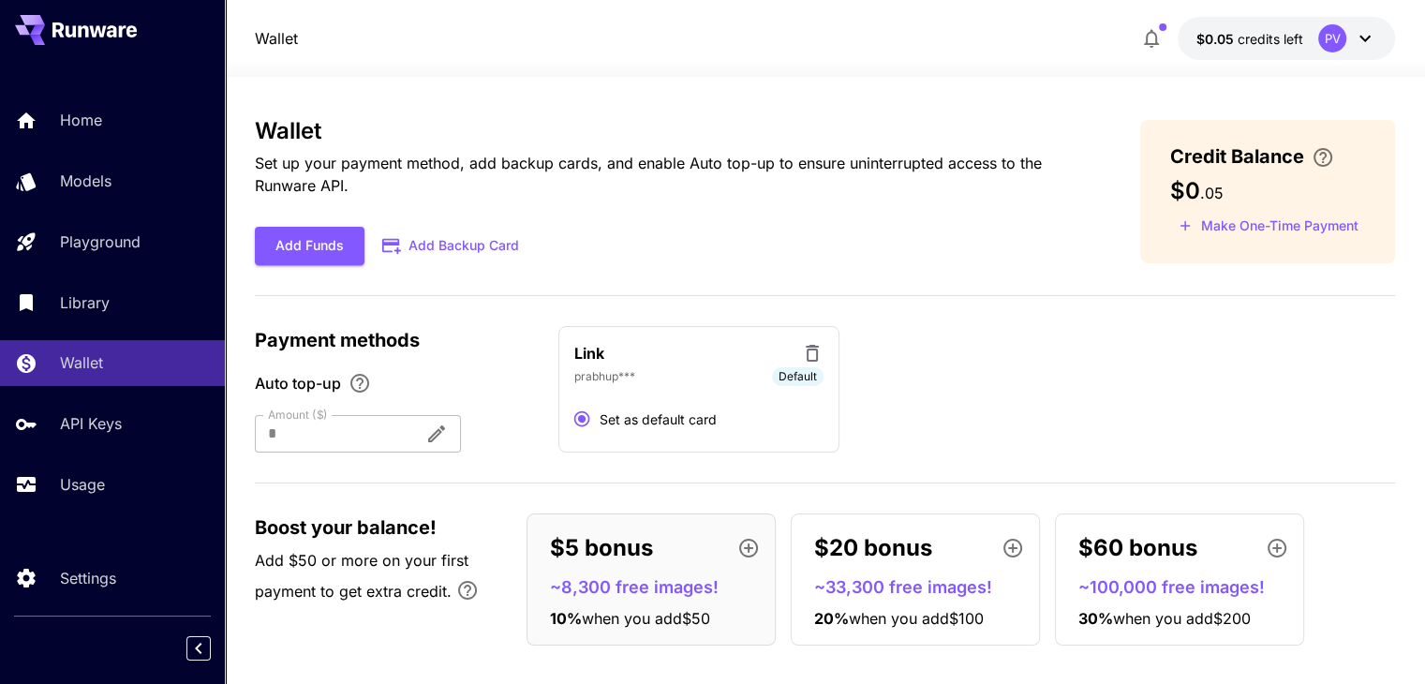
click at [1368, 48] on icon at bounding box center [1365, 38] width 22 height 22
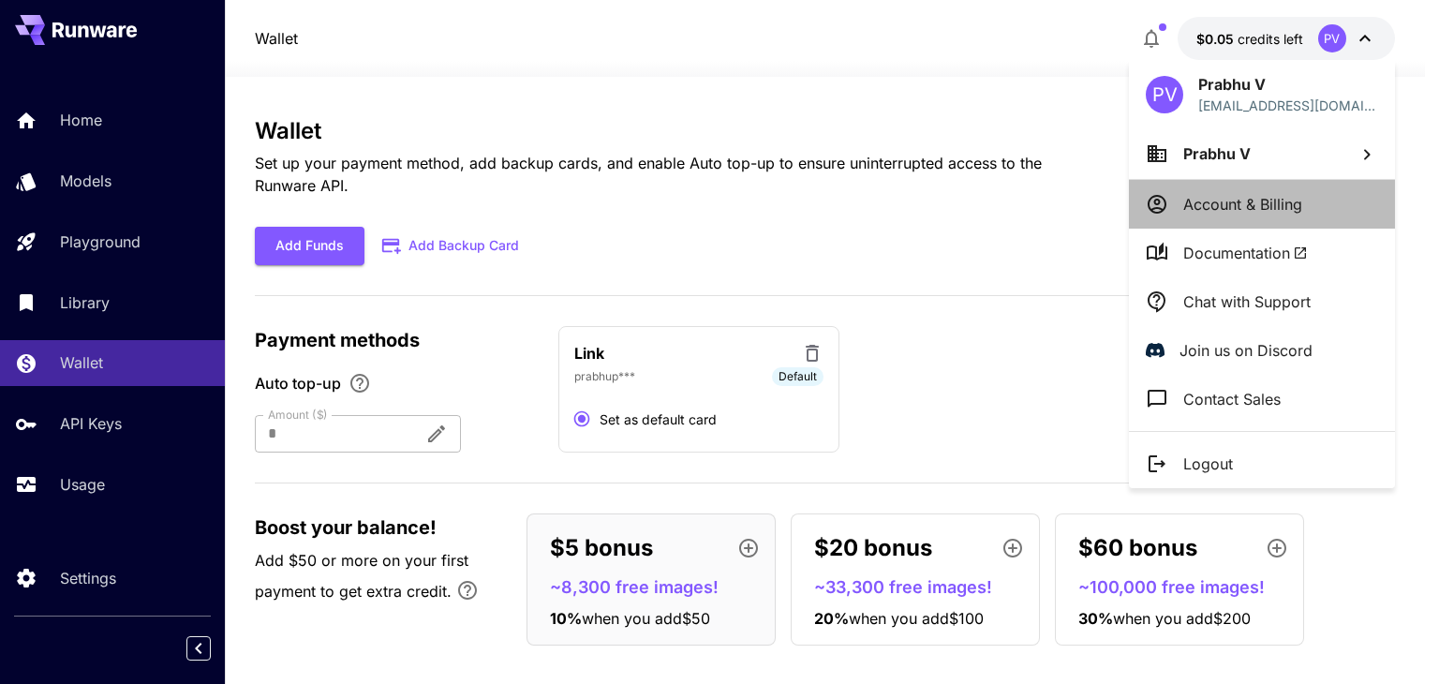
click at [1296, 222] on li "Account & Billing" at bounding box center [1262, 204] width 266 height 49
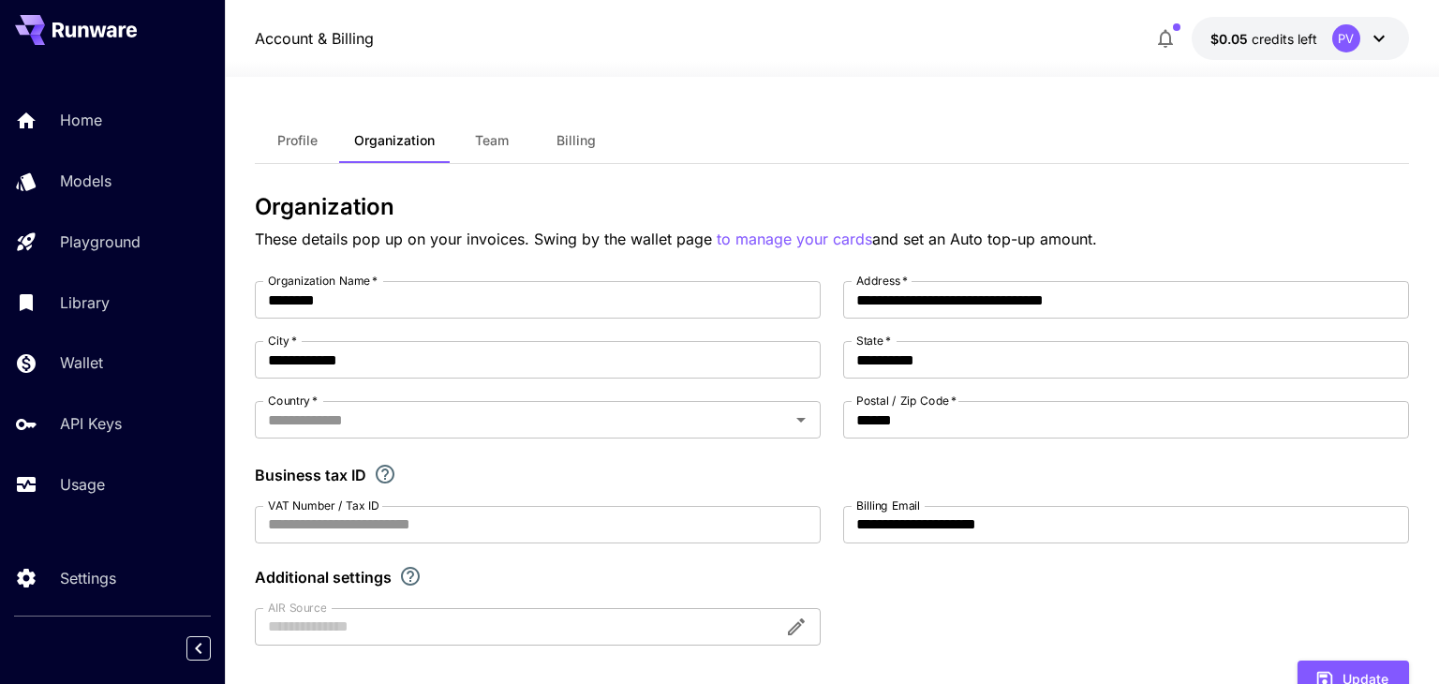
type input "*****"
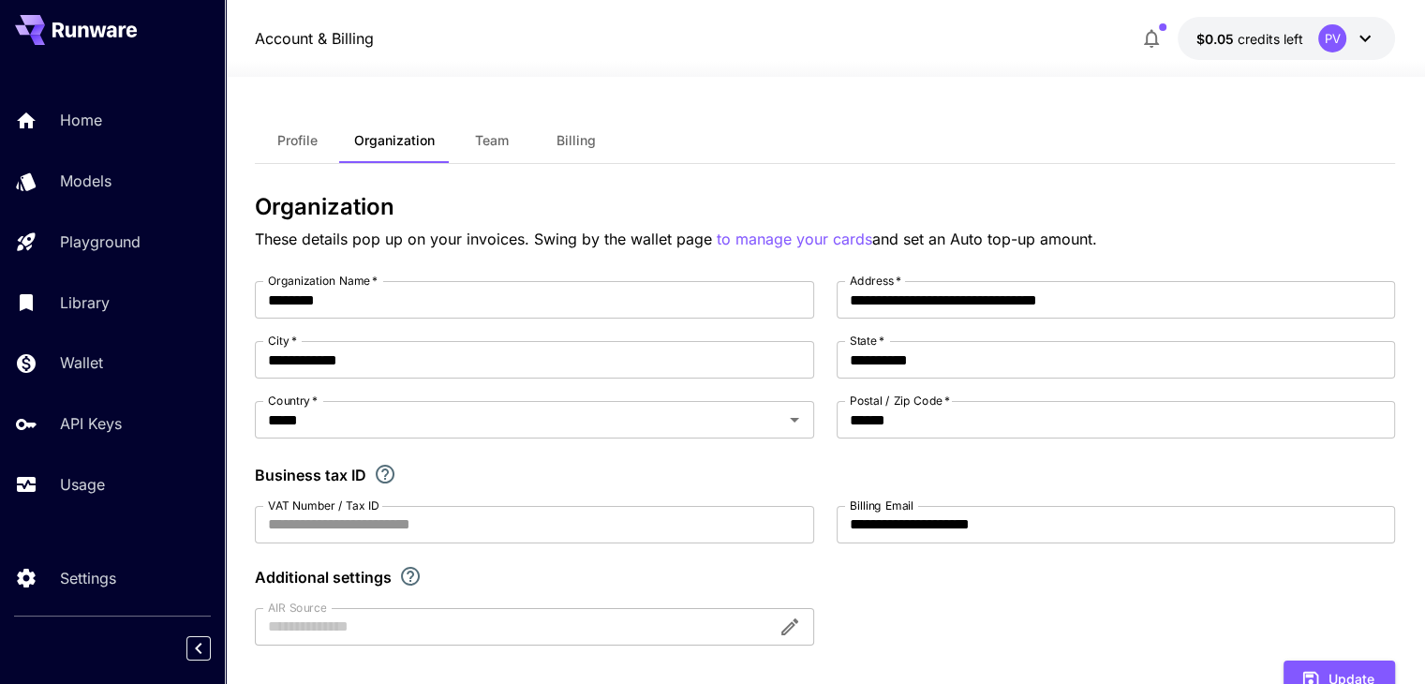
click at [1372, 27] on icon at bounding box center [1365, 38] width 22 height 22
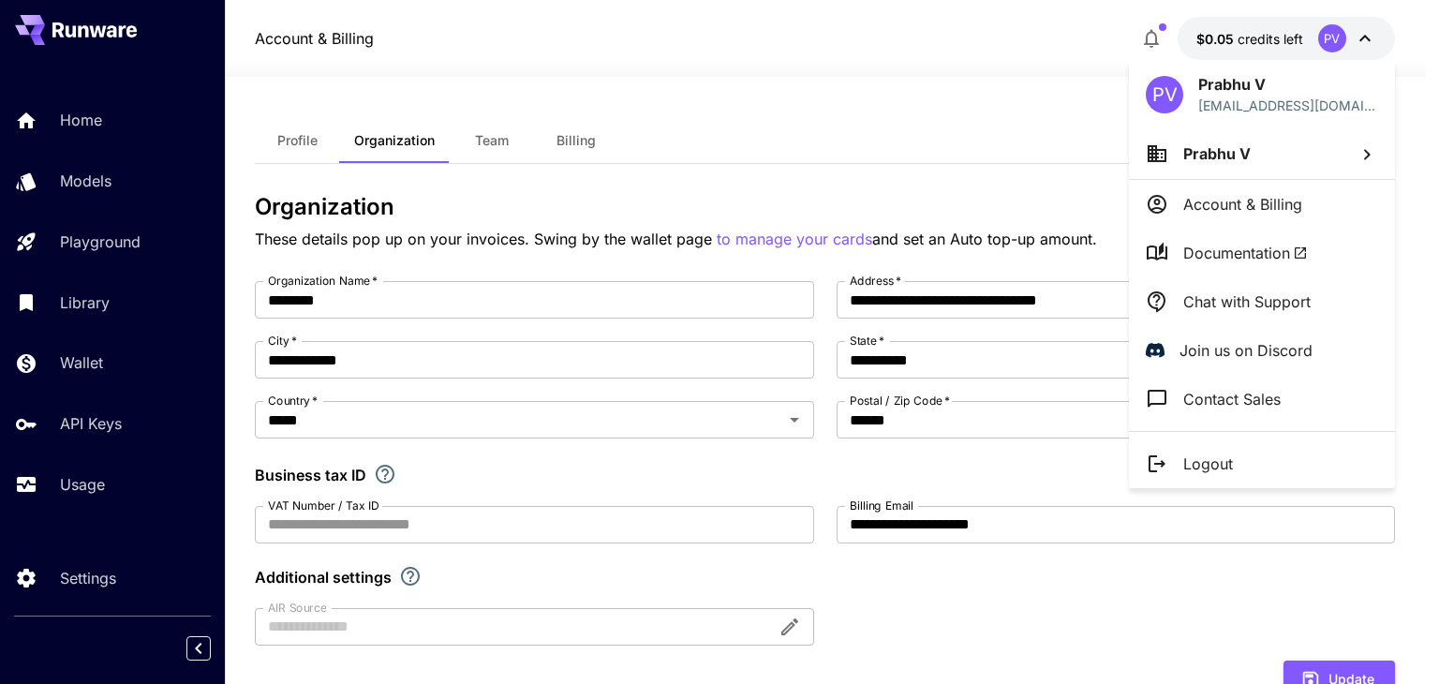
click at [1299, 68] on div "PV Prabhu V prabhupop55@gmail.com" at bounding box center [1262, 94] width 266 height 68
click at [660, 332] on div at bounding box center [719, 342] width 1439 height 684
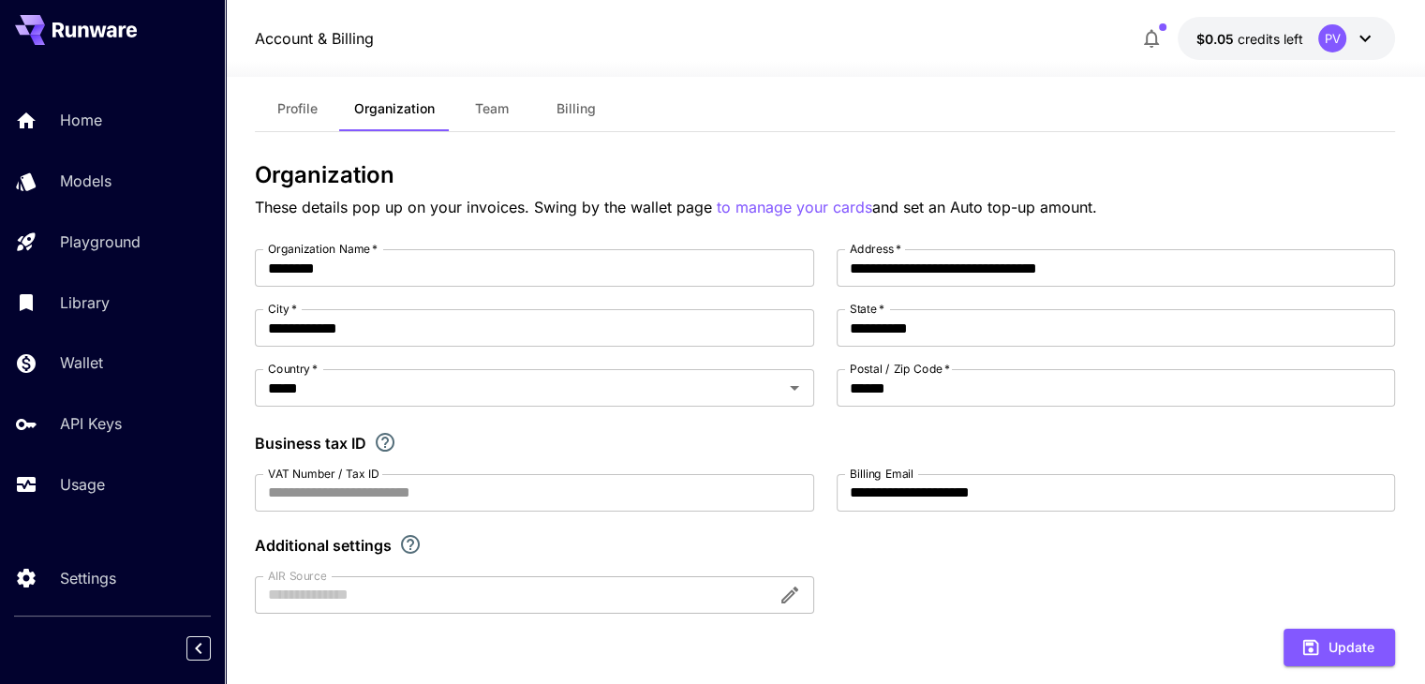
scroll to position [19, 0]
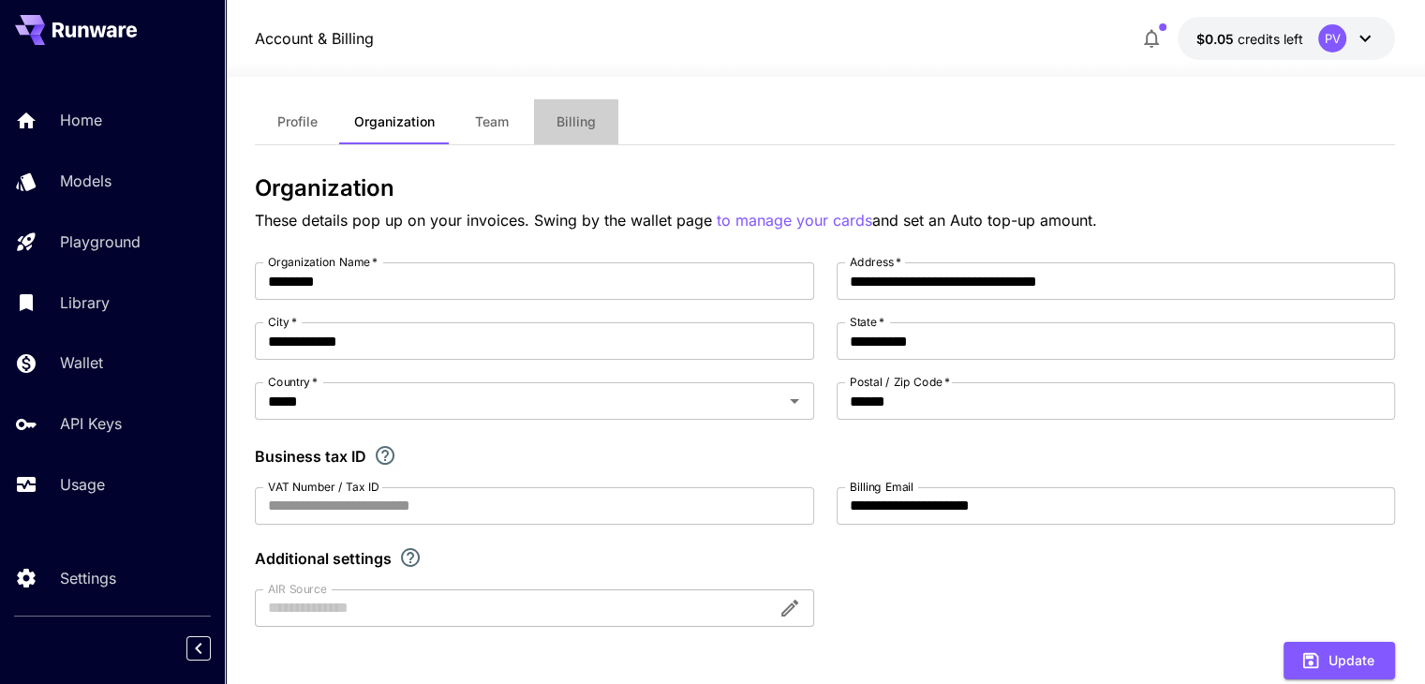
click at [572, 117] on span "Billing" at bounding box center [576, 121] width 39 height 17
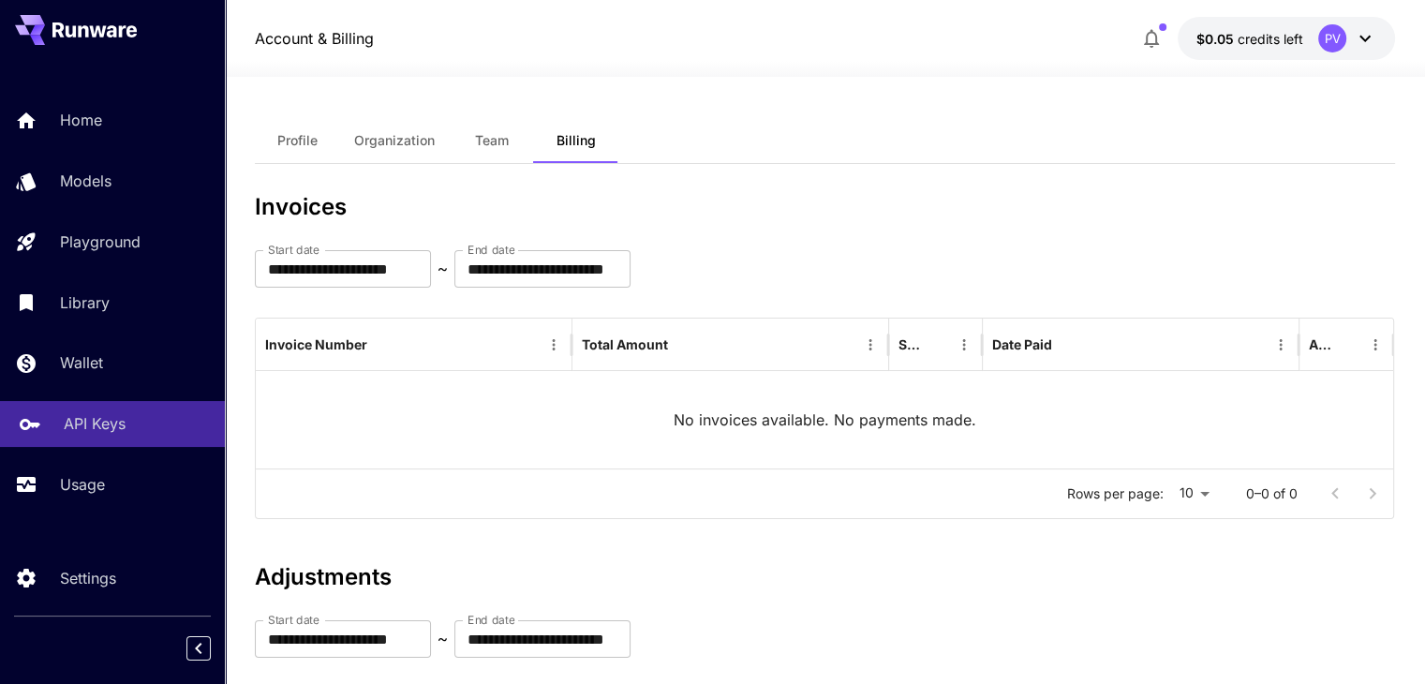
click at [95, 417] on p "API Keys" at bounding box center [95, 423] width 62 height 22
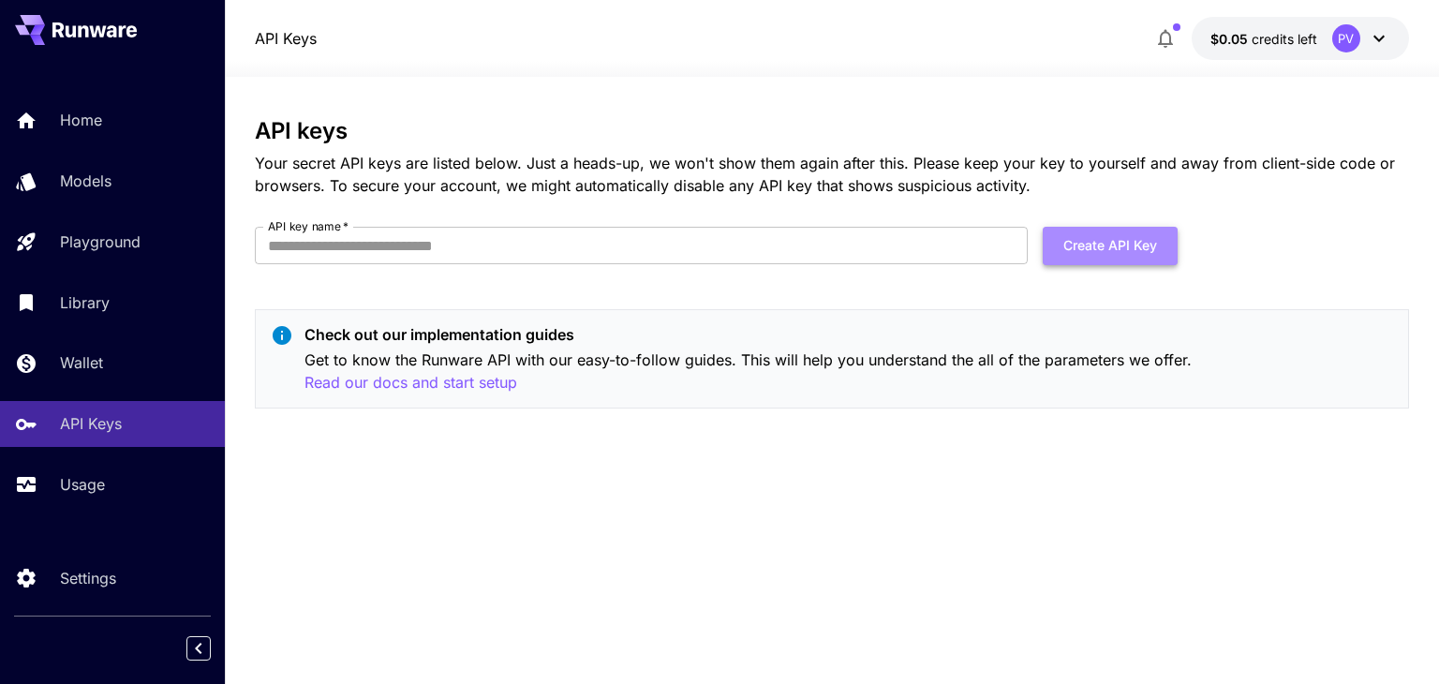
click at [1093, 248] on button "Create API Key" at bounding box center [1110, 246] width 135 height 38
type input "**********"
click at [1116, 242] on button "Create API Key" at bounding box center [1110, 246] width 135 height 38
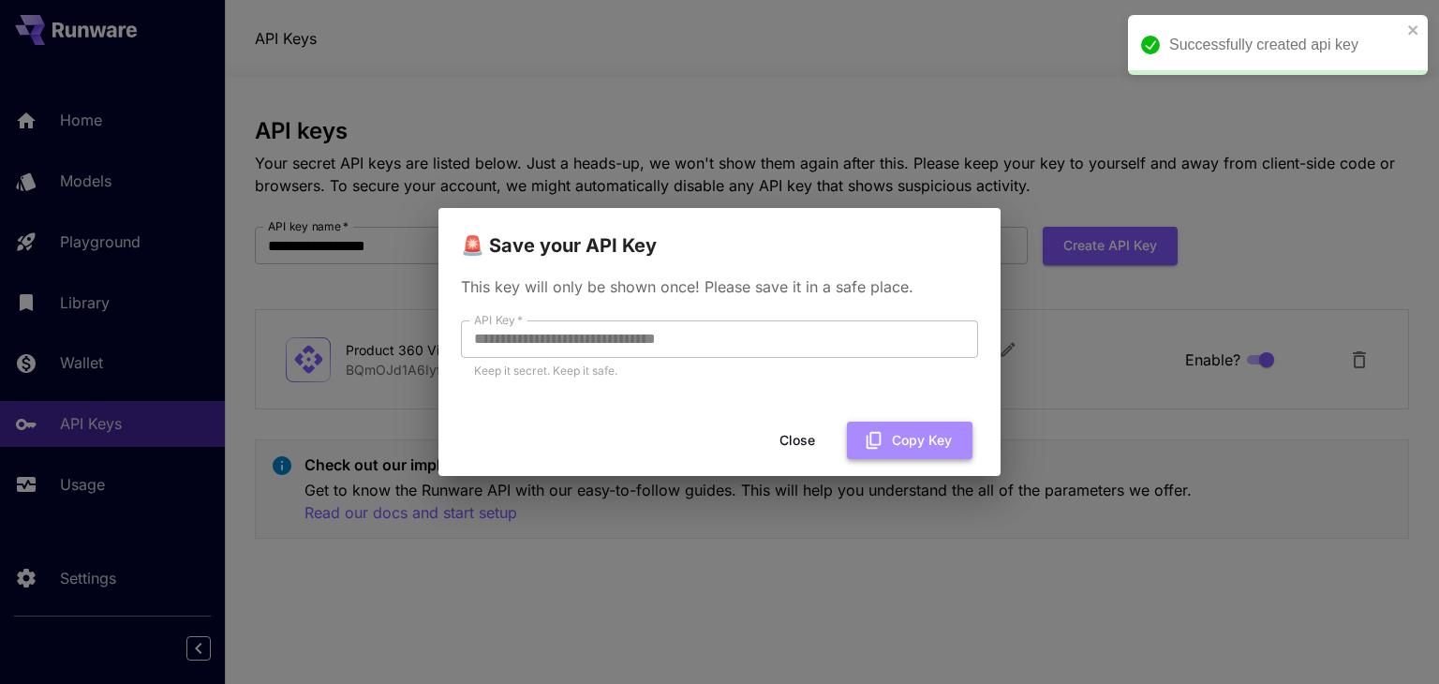
click at [903, 435] on button "Copy Key" at bounding box center [910, 441] width 126 height 38
click at [805, 438] on button "Close" at bounding box center [812, 441] width 84 height 38
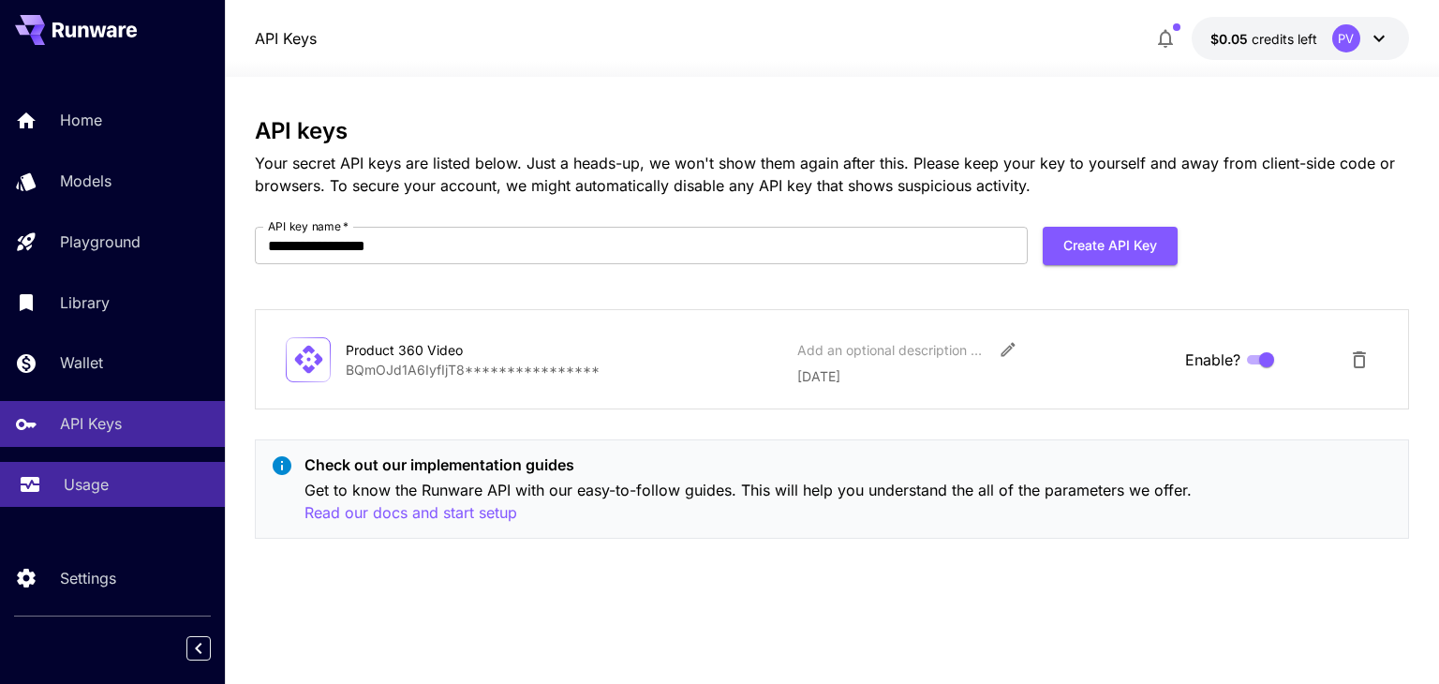
click at [120, 502] on link "Usage" at bounding box center [112, 485] width 225 height 46
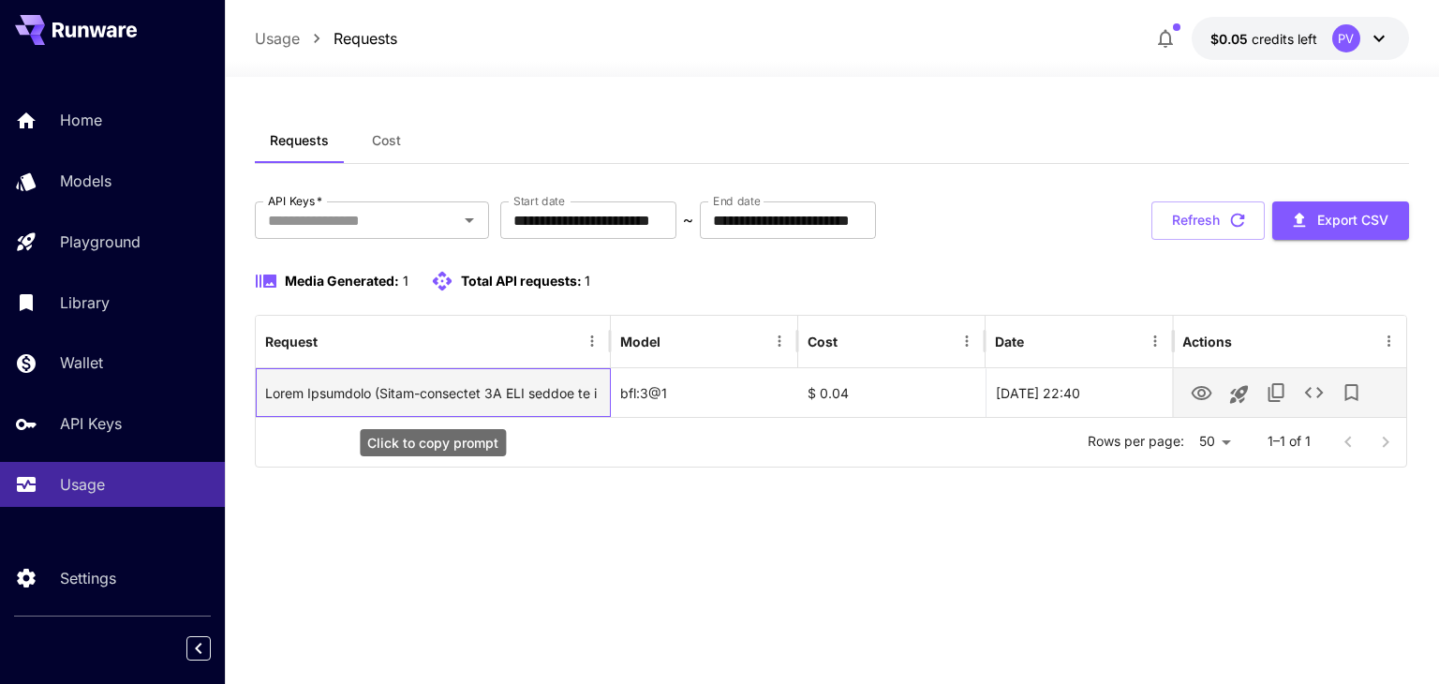
click at [476, 400] on div "Click to copy prompt" at bounding box center [432, 393] width 334 height 48
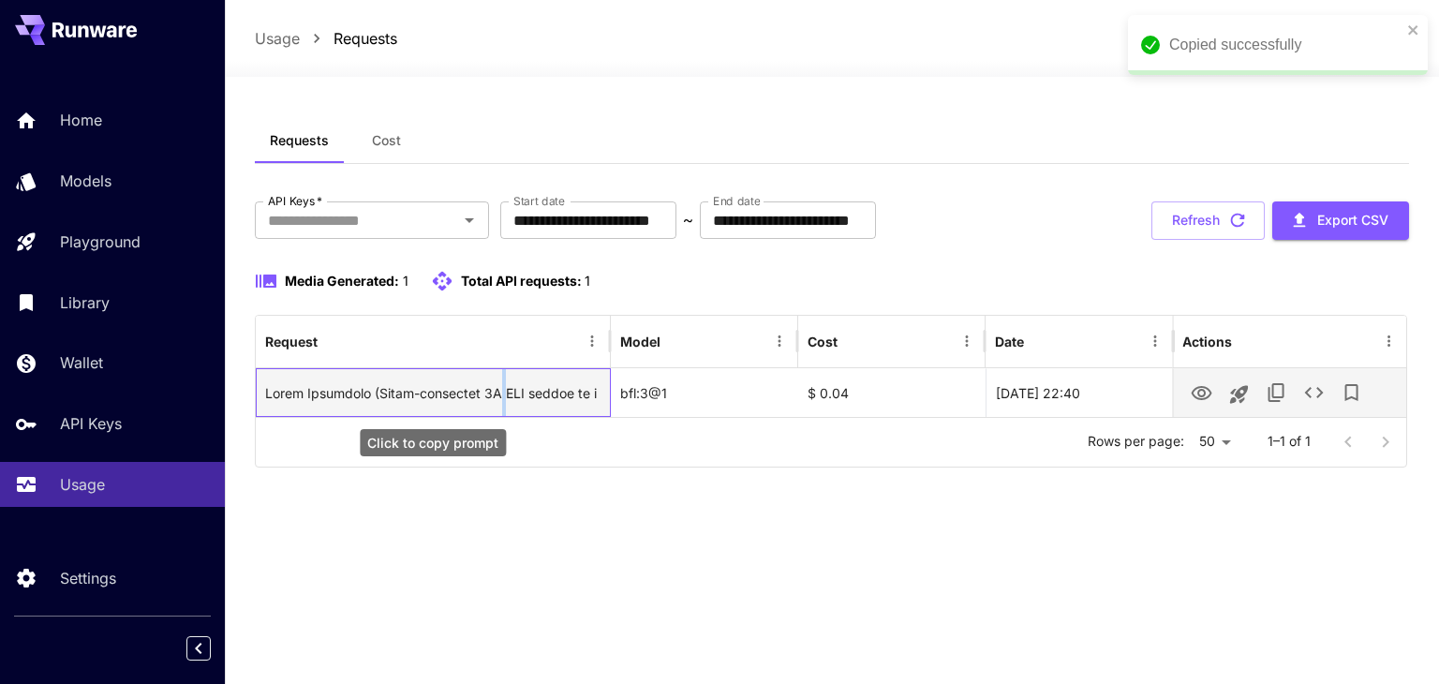
click at [476, 400] on div "Click to copy prompt" at bounding box center [432, 393] width 334 height 48
click at [1042, 403] on div "23 Sep, 2025 22:40" at bounding box center [1079, 392] width 187 height 49
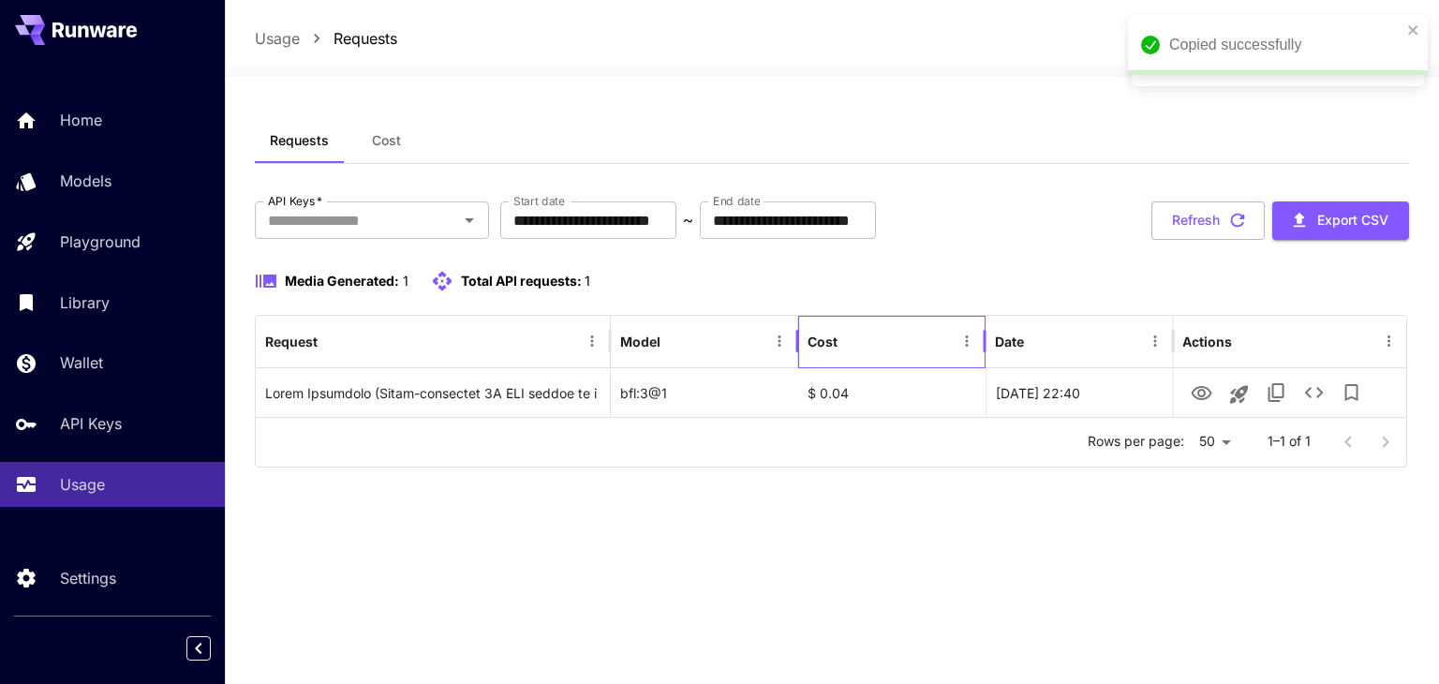
click at [873, 328] on div "Cost" at bounding box center [881, 342] width 146 height 52
click at [1222, 216] on button "Refresh" at bounding box center [1207, 220] width 113 height 38
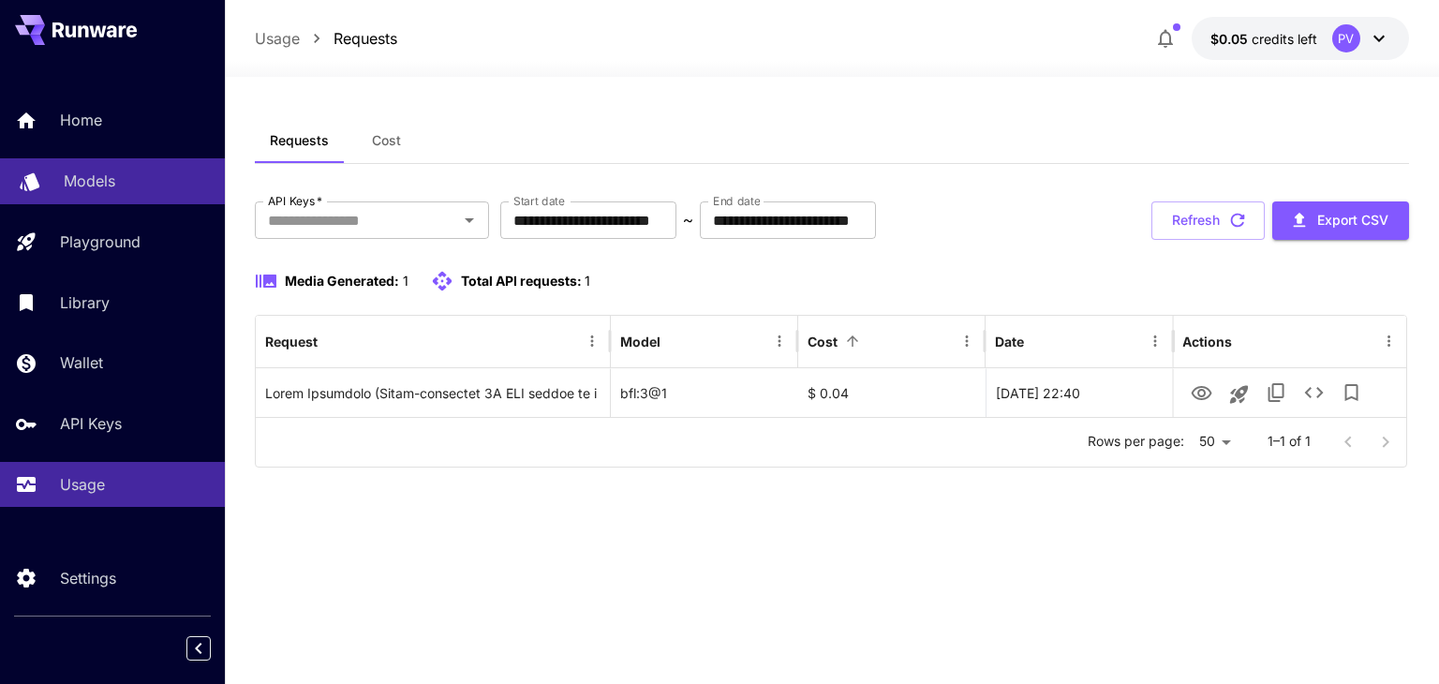
click at [102, 180] on p "Models" at bounding box center [90, 181] width 52 height 22
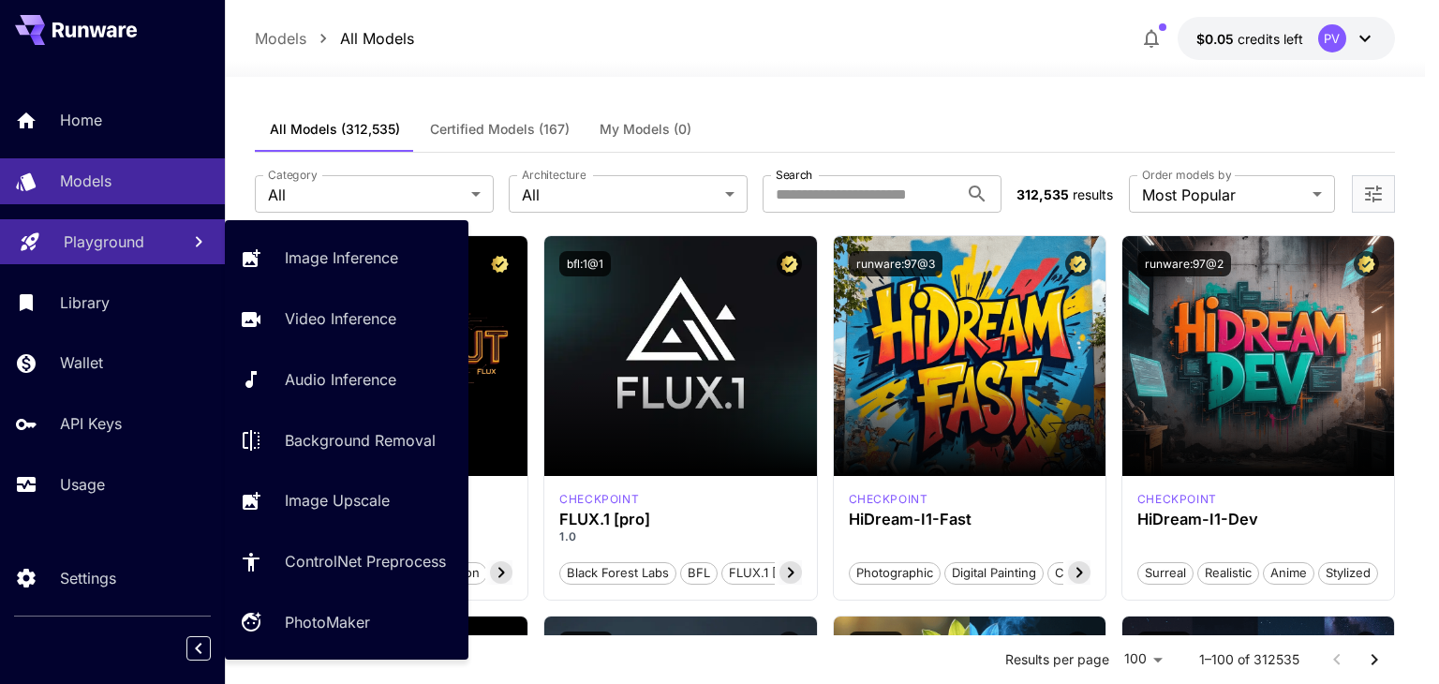
click at [144, 227] on link "Playground" at bounding box center [112, 242] width 225 height 46
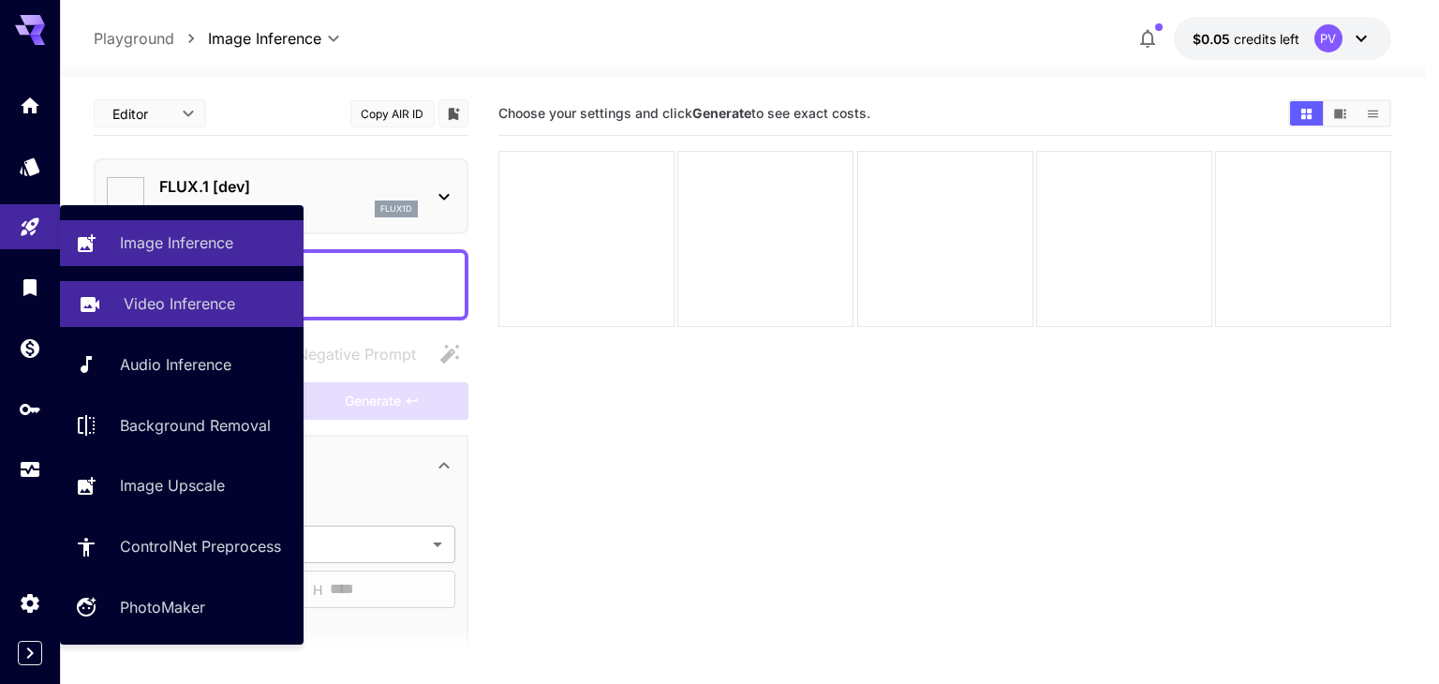
type input "**********"
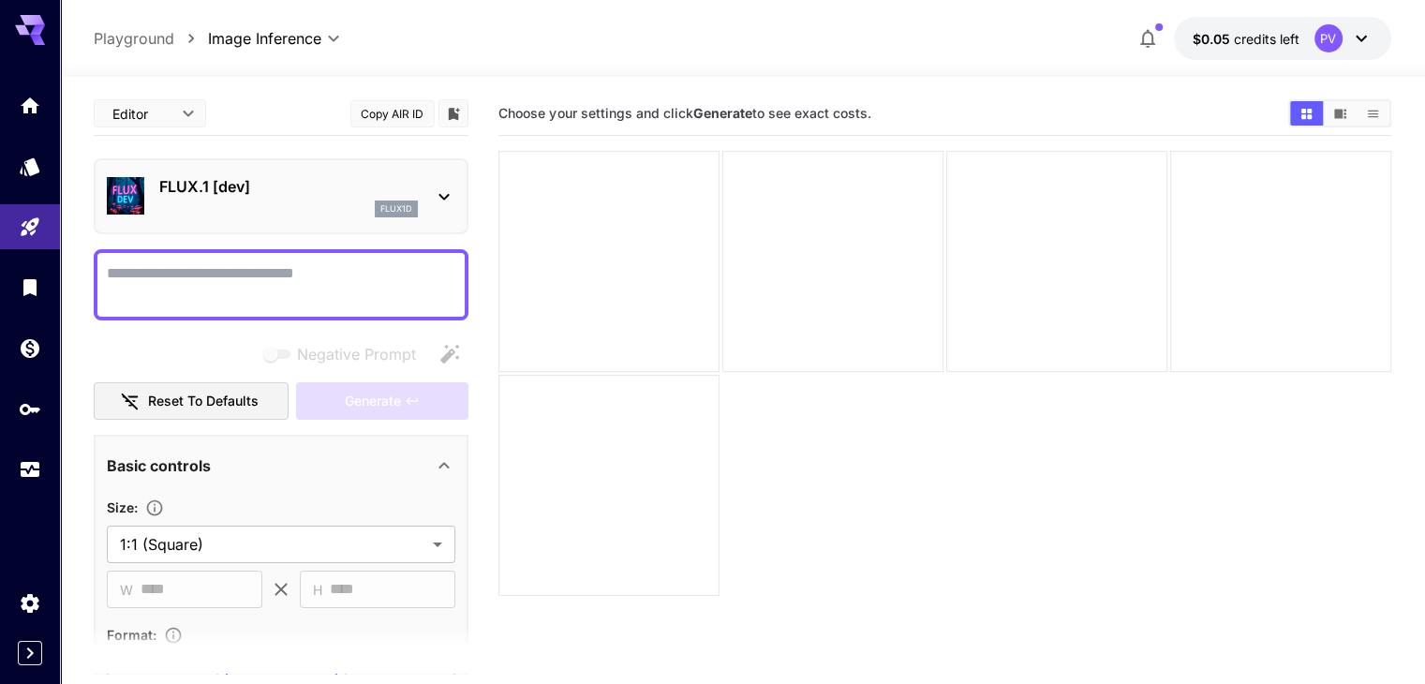
click at [408, 193] on p "FLUX.1 [dev]" at bounding box center [288, 186] width 259 height 22
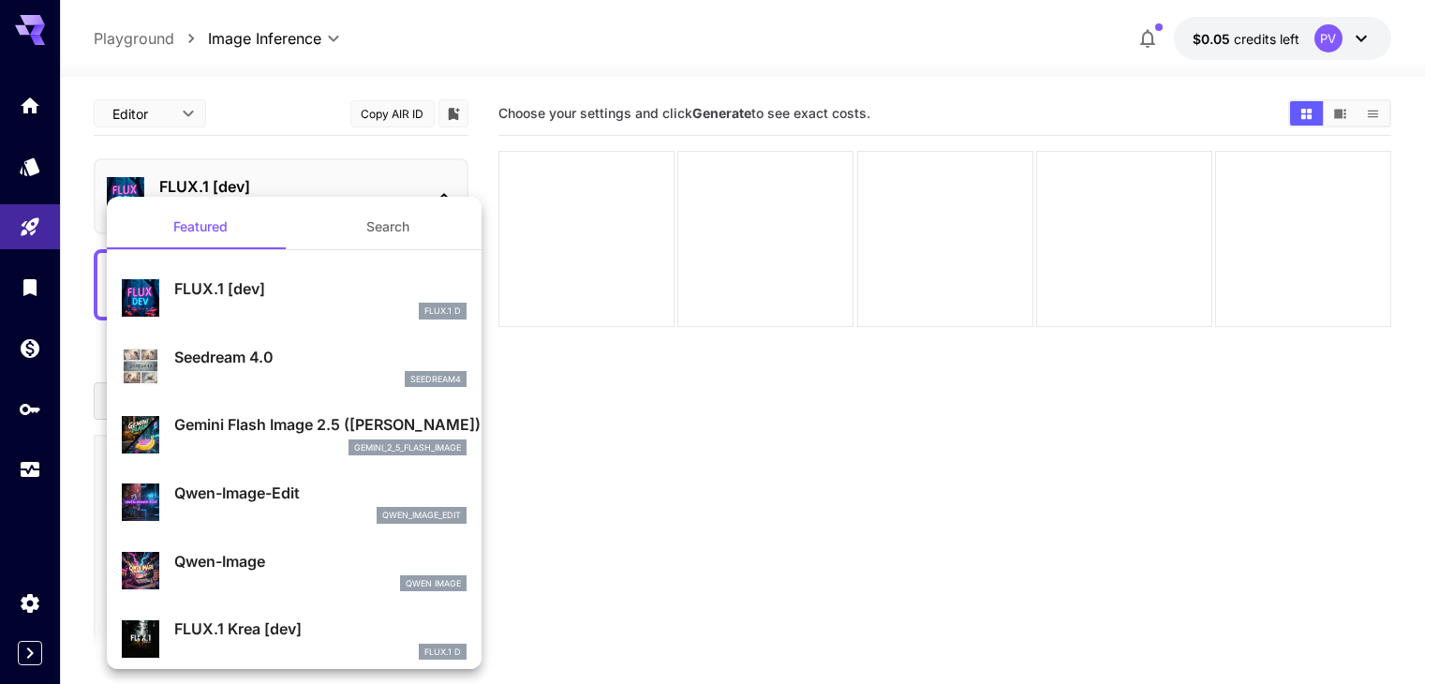
click at [408, 193] on div at bounding box center [719, 342] width 1439 height 684
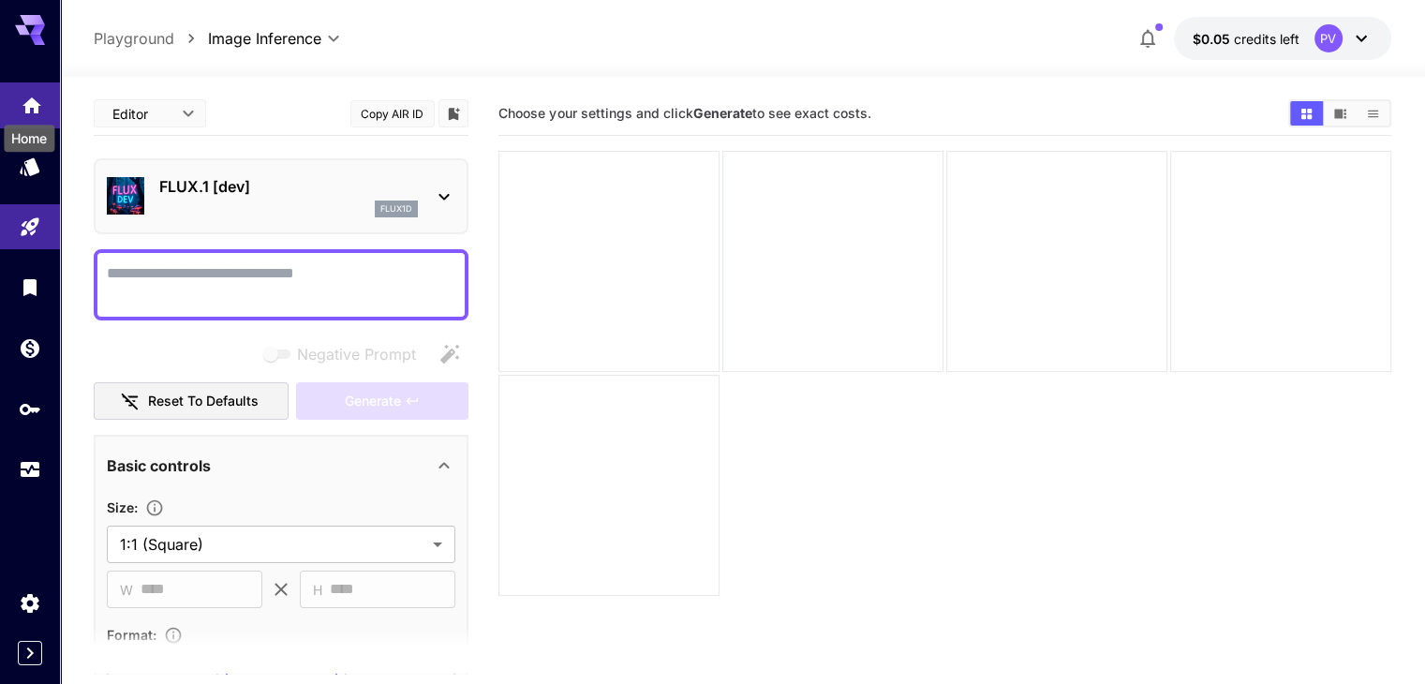
click at [28, 111] on div "Home" at bounding box center [29, 132] width 54 height 42
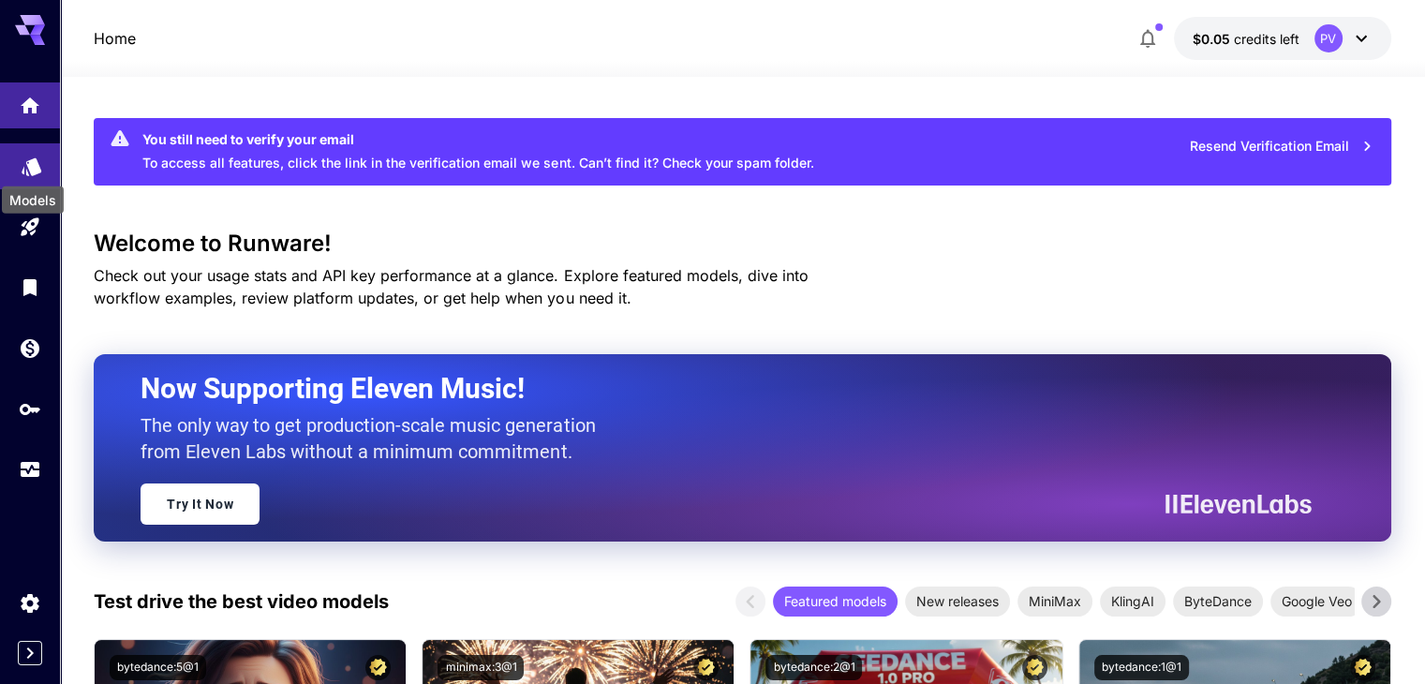
click at [29, 164] on icon "Models" at bounding box center [32, 161] width 20 height 18
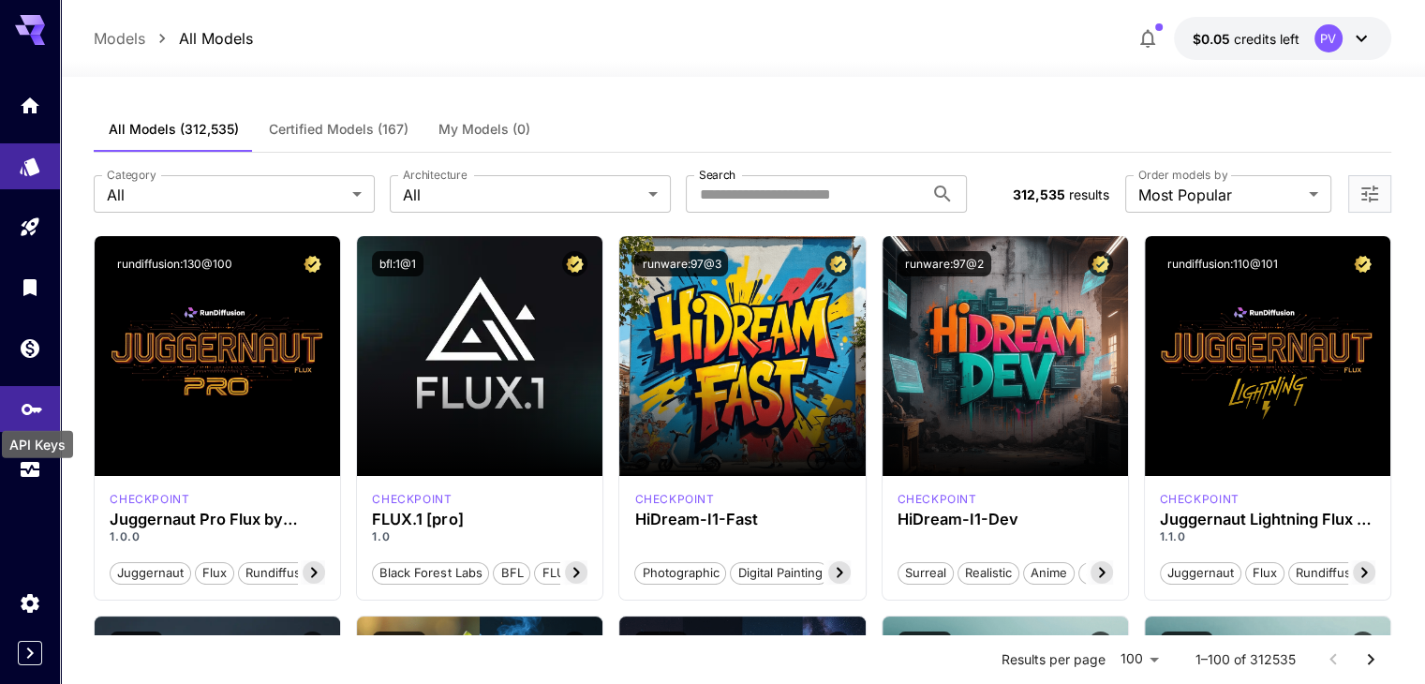
click at [32, 408] on icon "API Keys" at bounding box center [32, 402] width 21 height 11
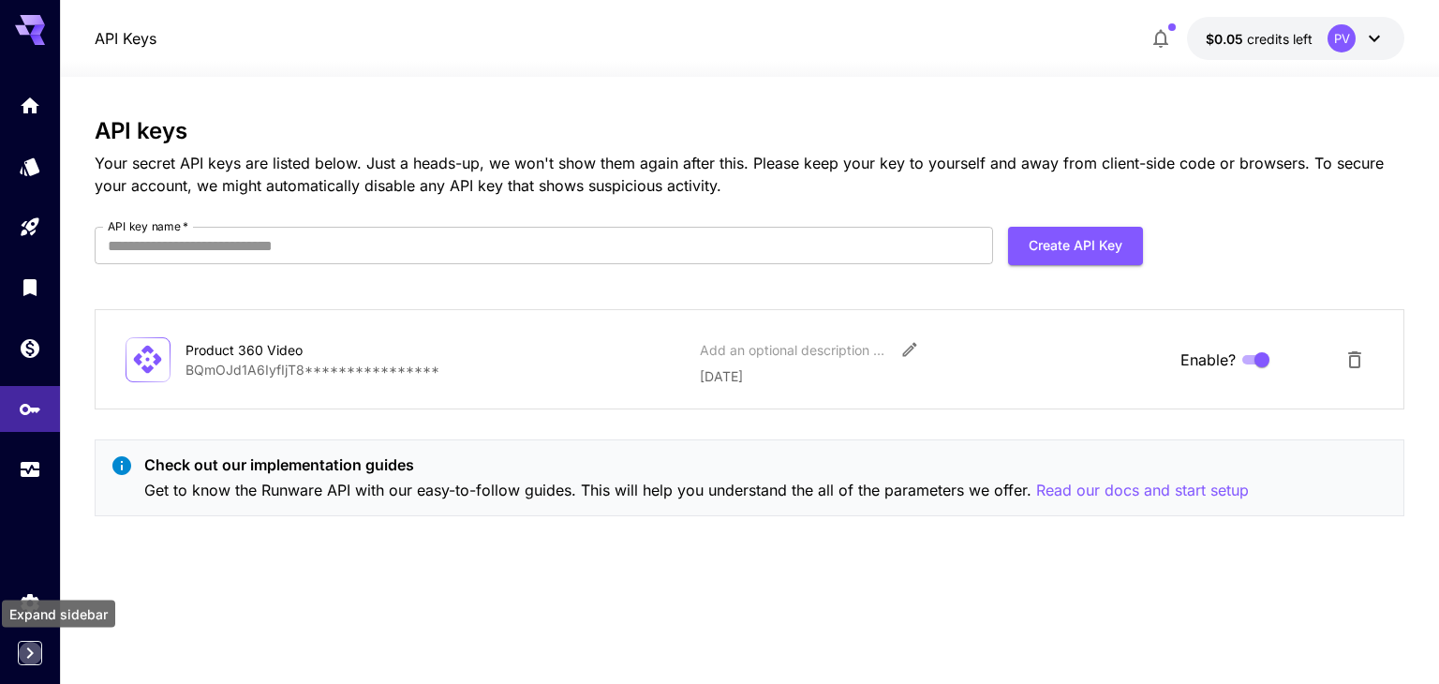
click at [30, 661] on icon "Expand sidebar" at bounding box center [30, 653] width 22 height 22
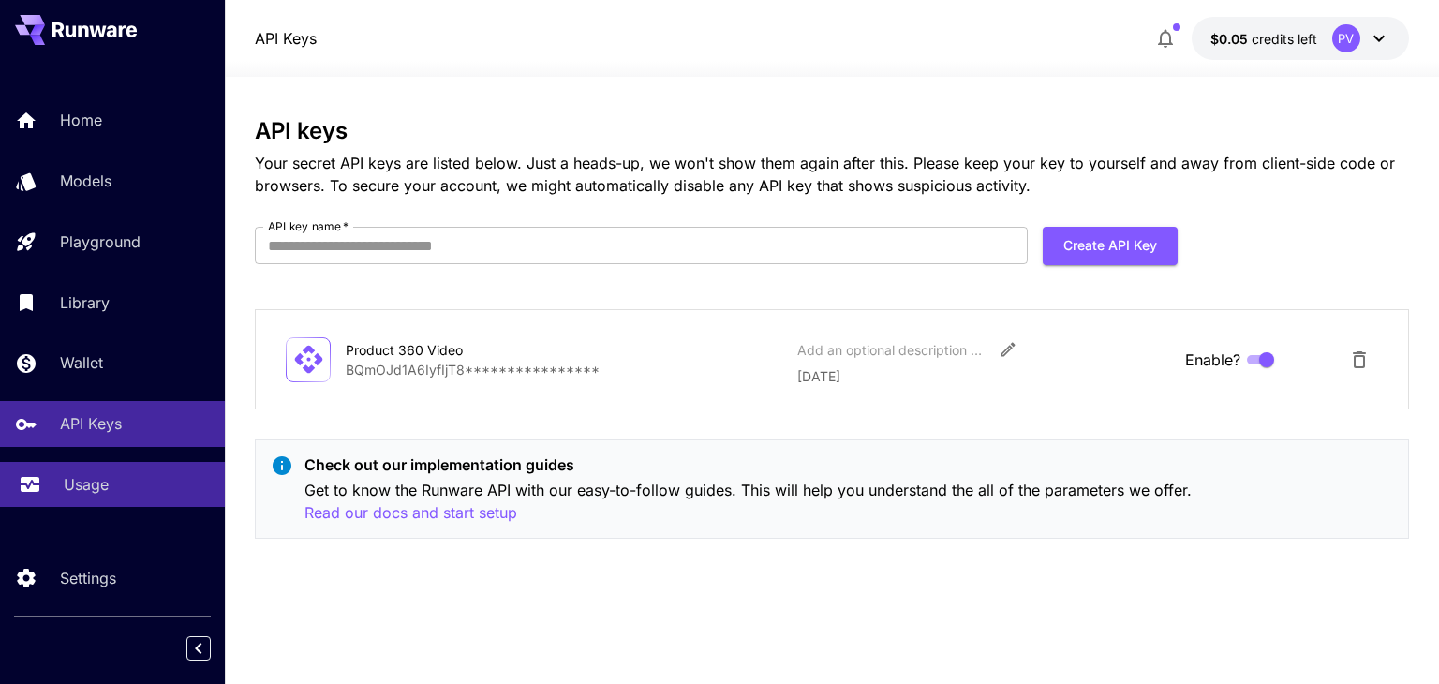
click at [111, 482] on div "Usage" at bounding box center [137, 484] width 146 height 22
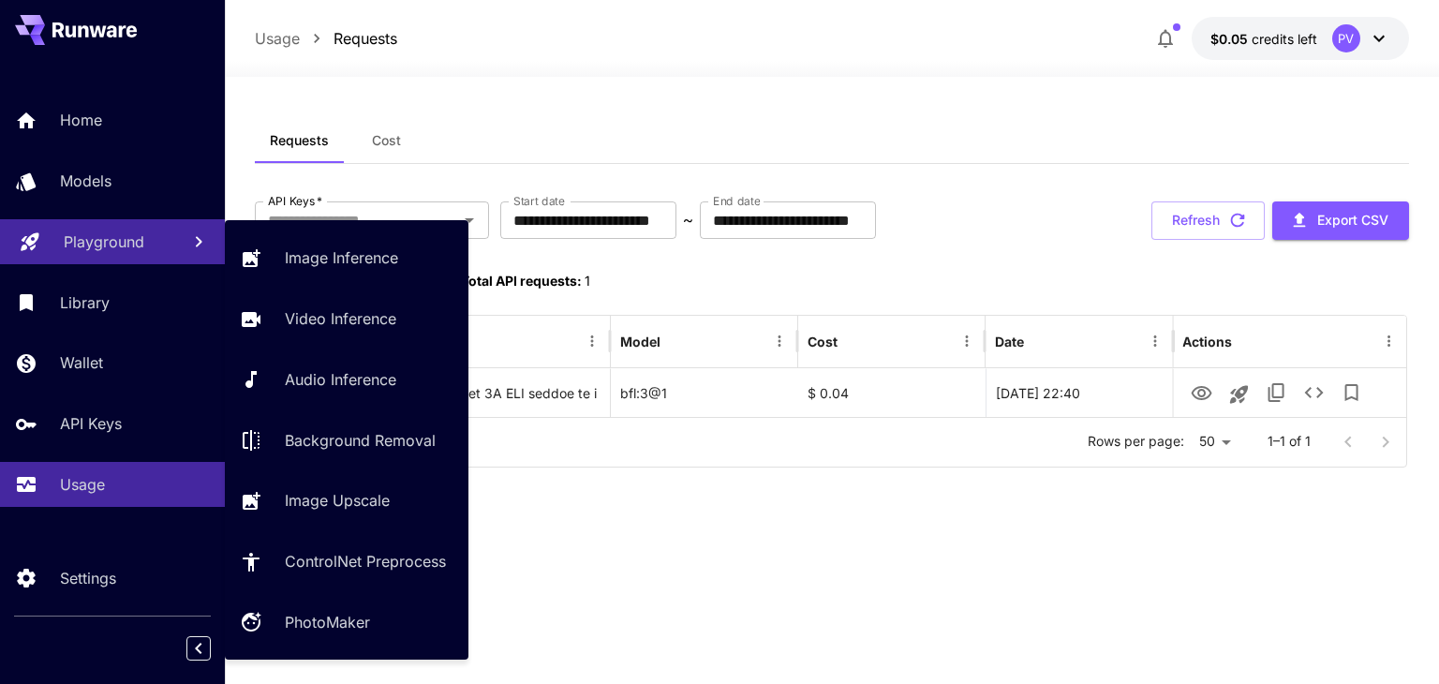
click at [116, 248] on p "Playground" at bounding box center [104, 241] width 81 height 22
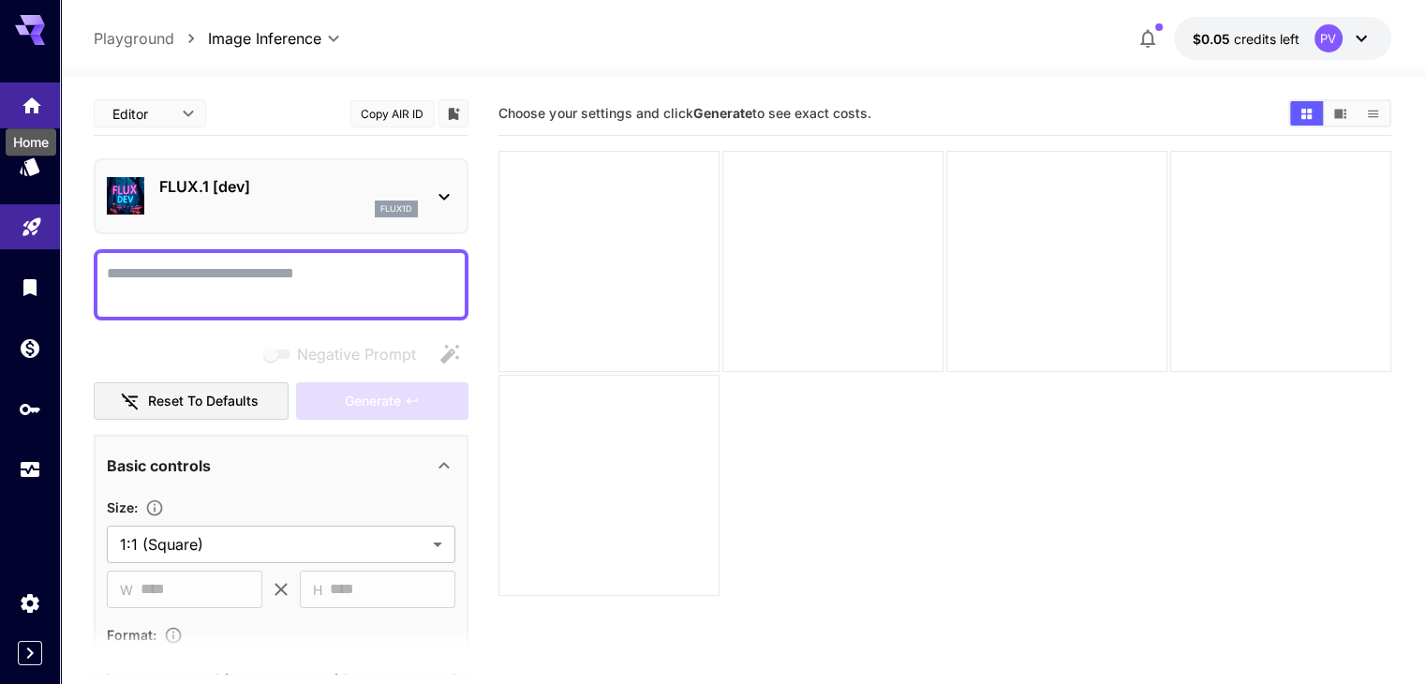
click at [27, 113] on link at bounding box center [30, 105] width 60 height 46
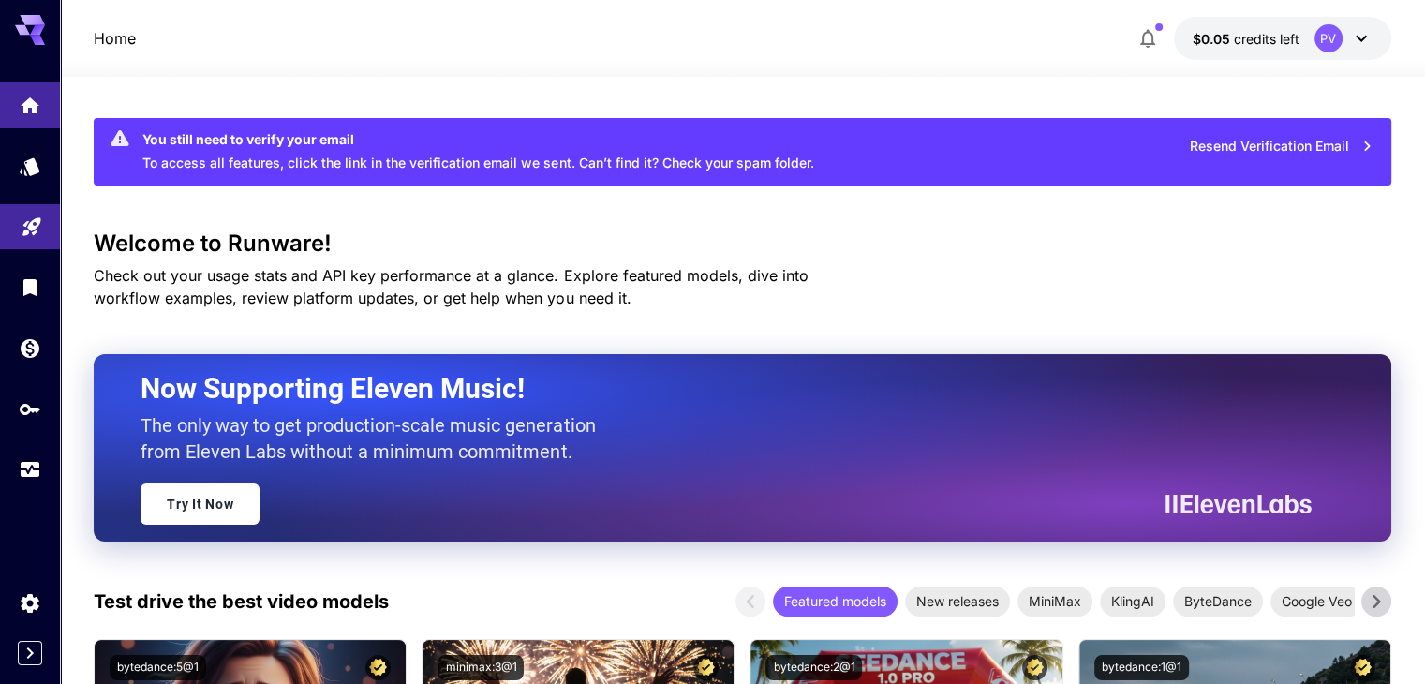
click at [919, 176] on div "You still need to verify your email To access all features, click the link in t…" at bounding box center [742, 151] width 1297 height 67
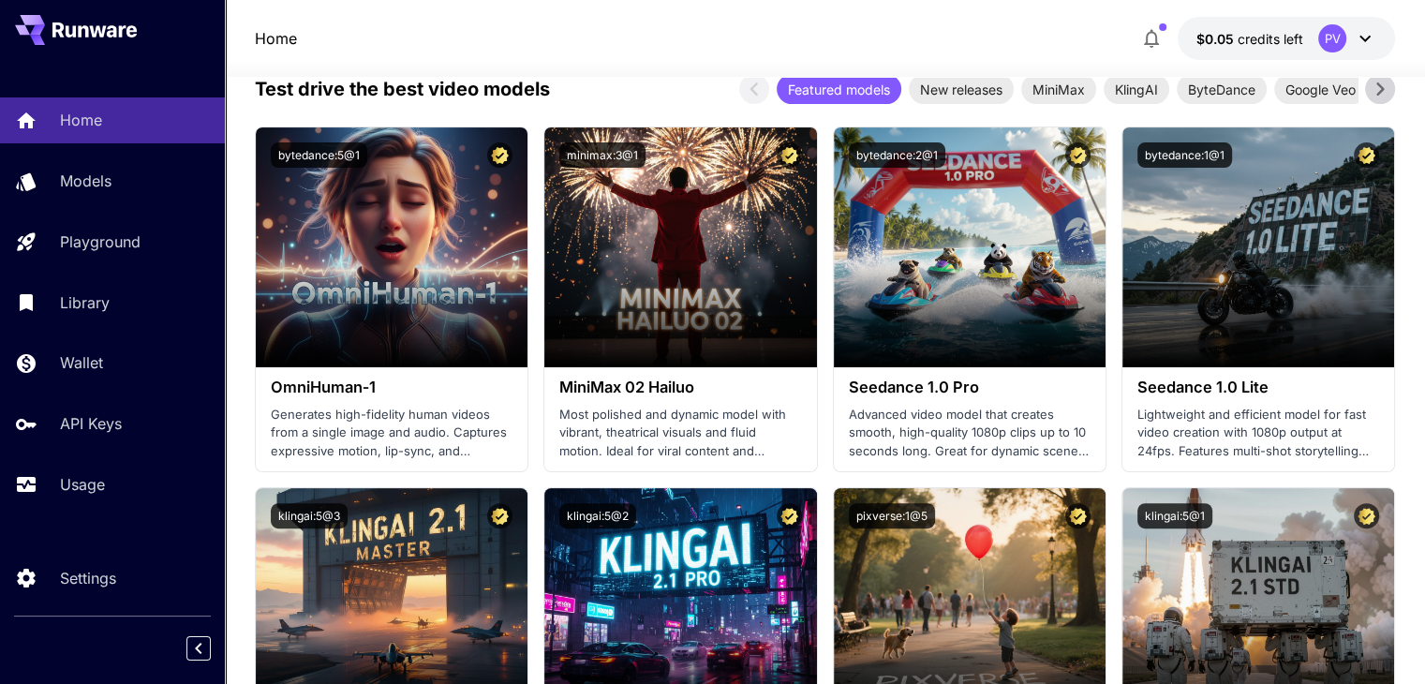
scroll to position [375, 0]
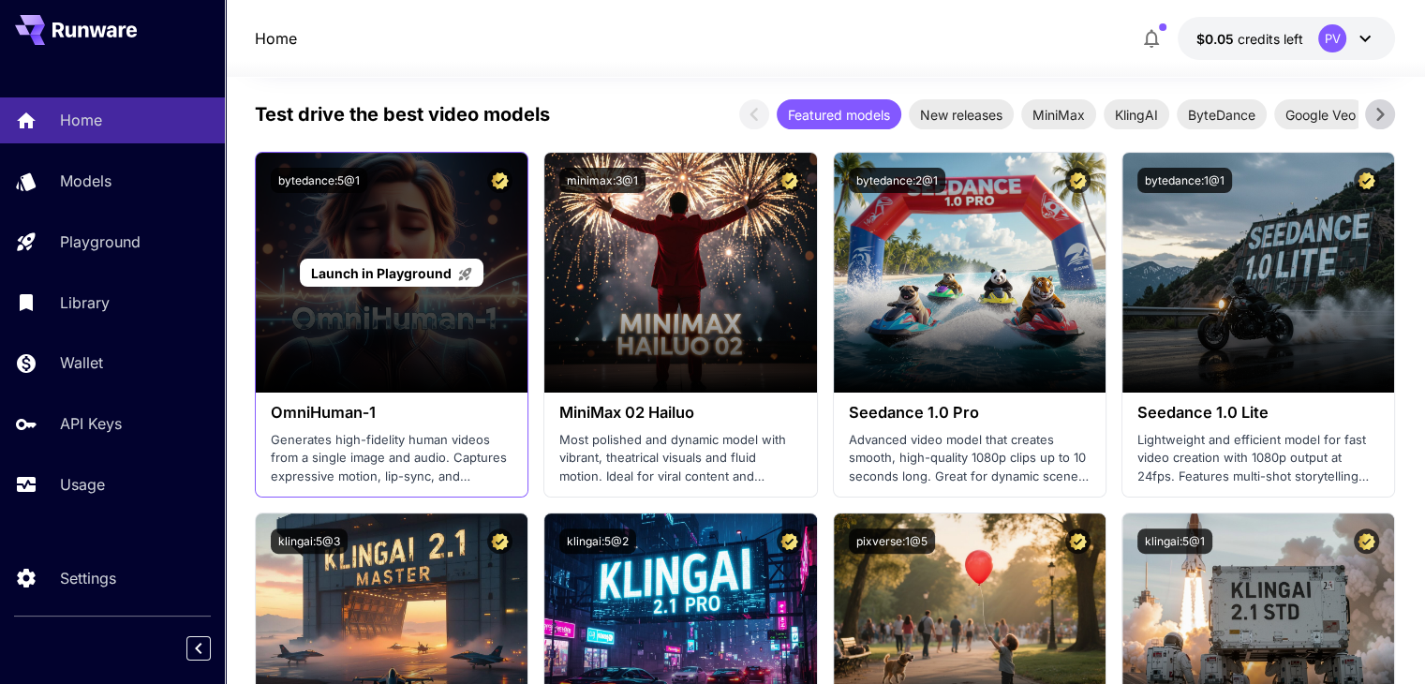
click at [359, 316] on div "Launch in Playground" at bounding box center [392, 273] width 272 height 240
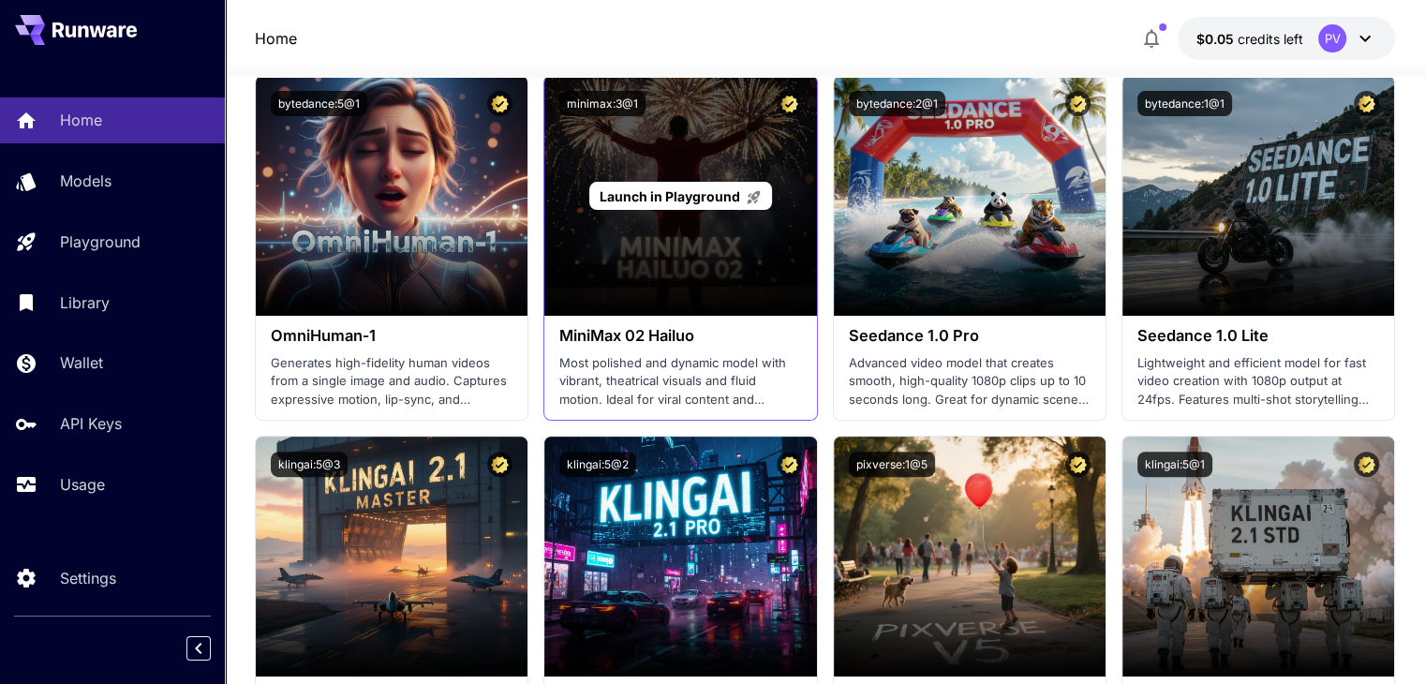
scroll to position [450, 0]
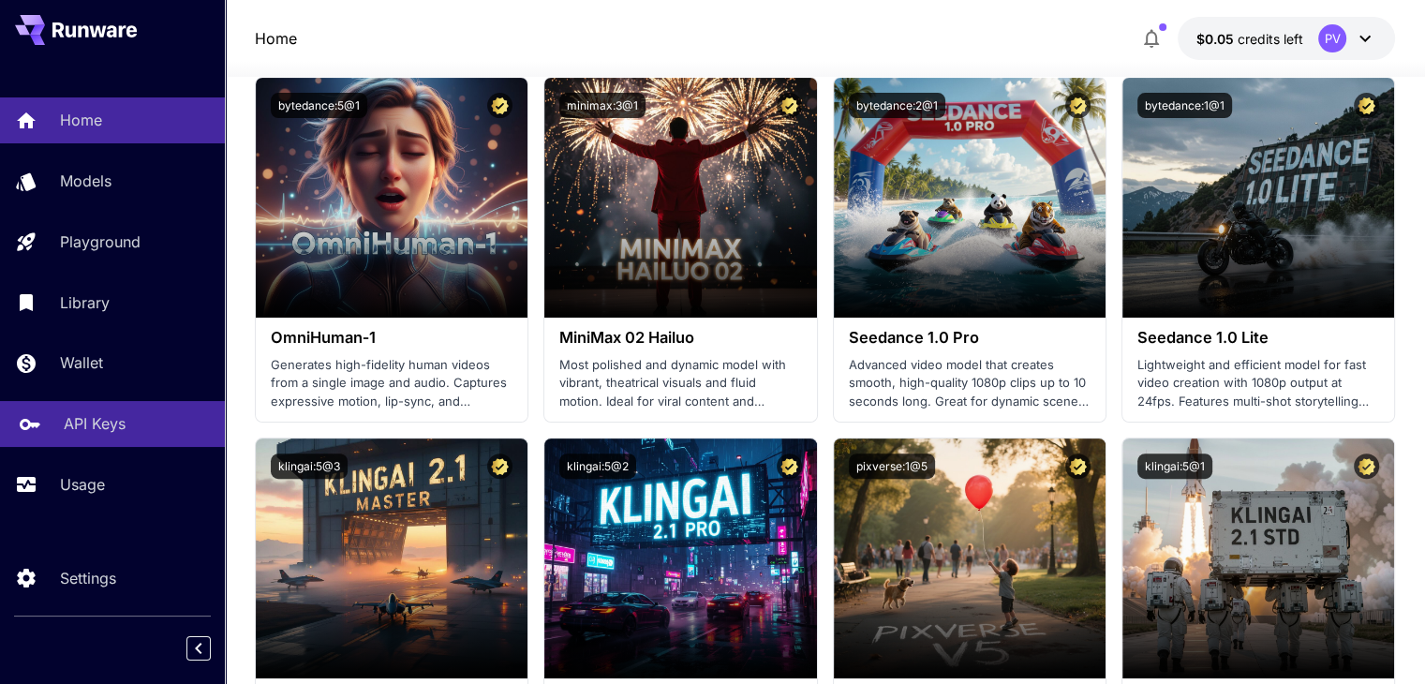
click at [104, 435] on p "API Keys" at bounding box center [95, 423] width 62 height 22
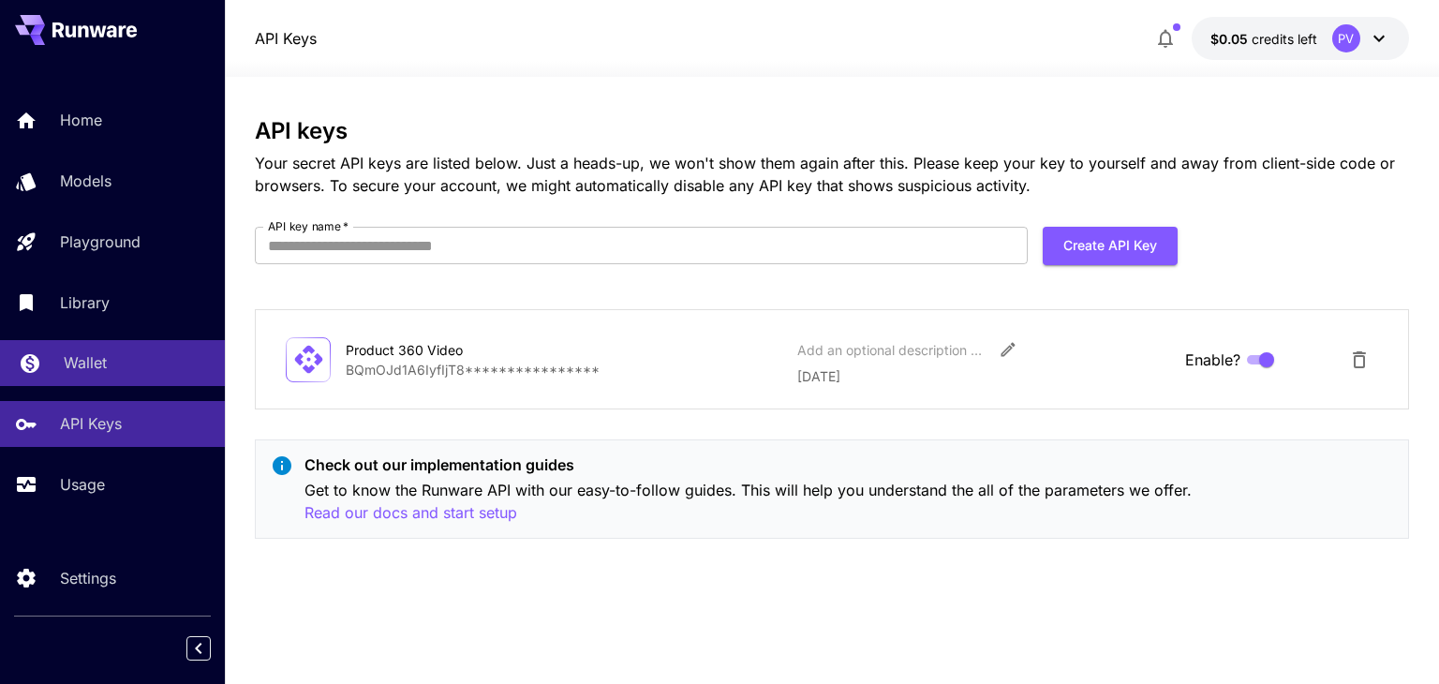
click at [94, 378] on link "Wallet" at bounding box center [112, 363] width 225 height 46
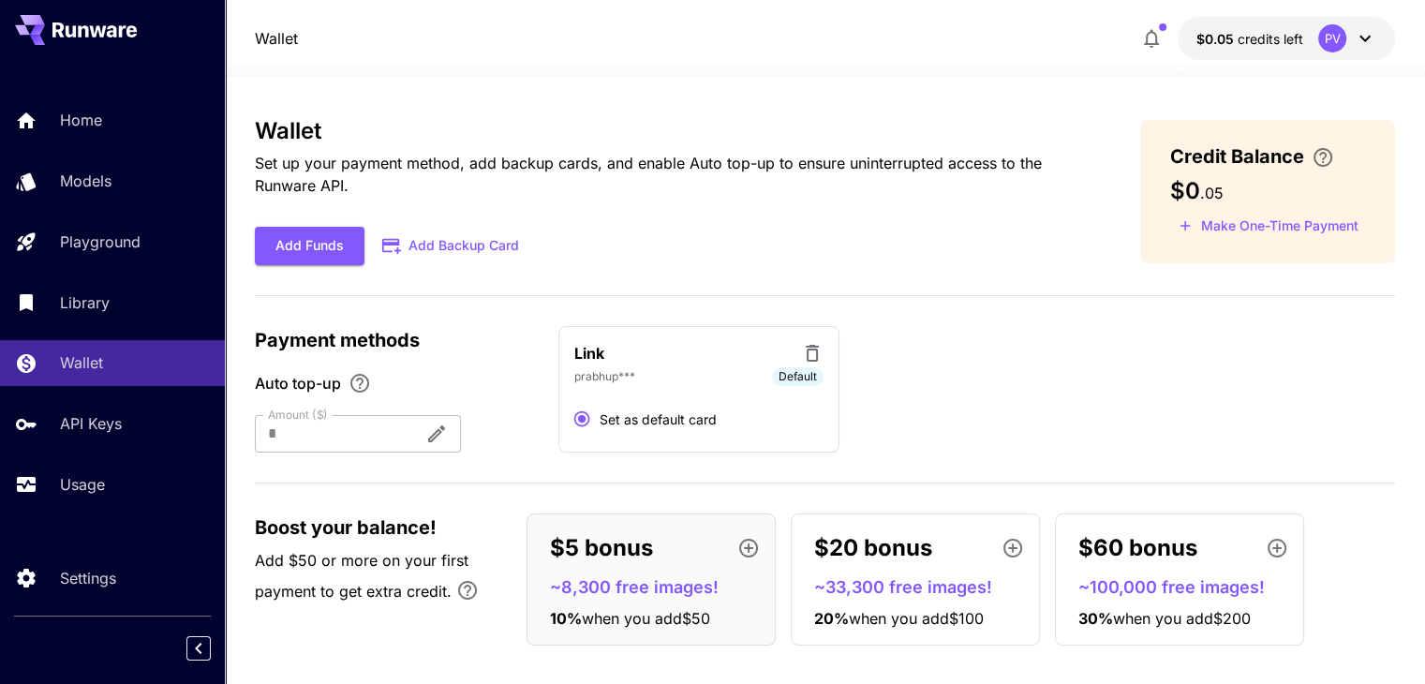
scroll to position [18, 0]
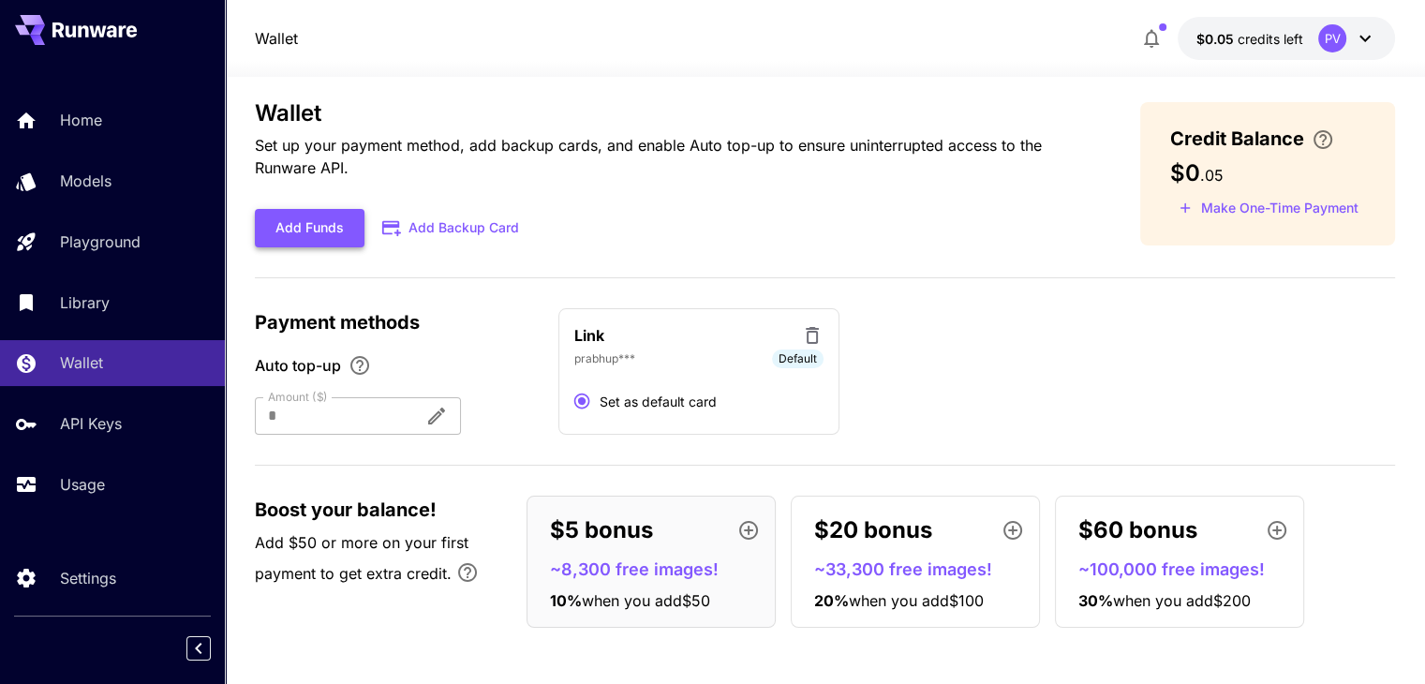
click at [350, 222] on button "Add Funds" at bounding box center [310, 228] width 110 height 38
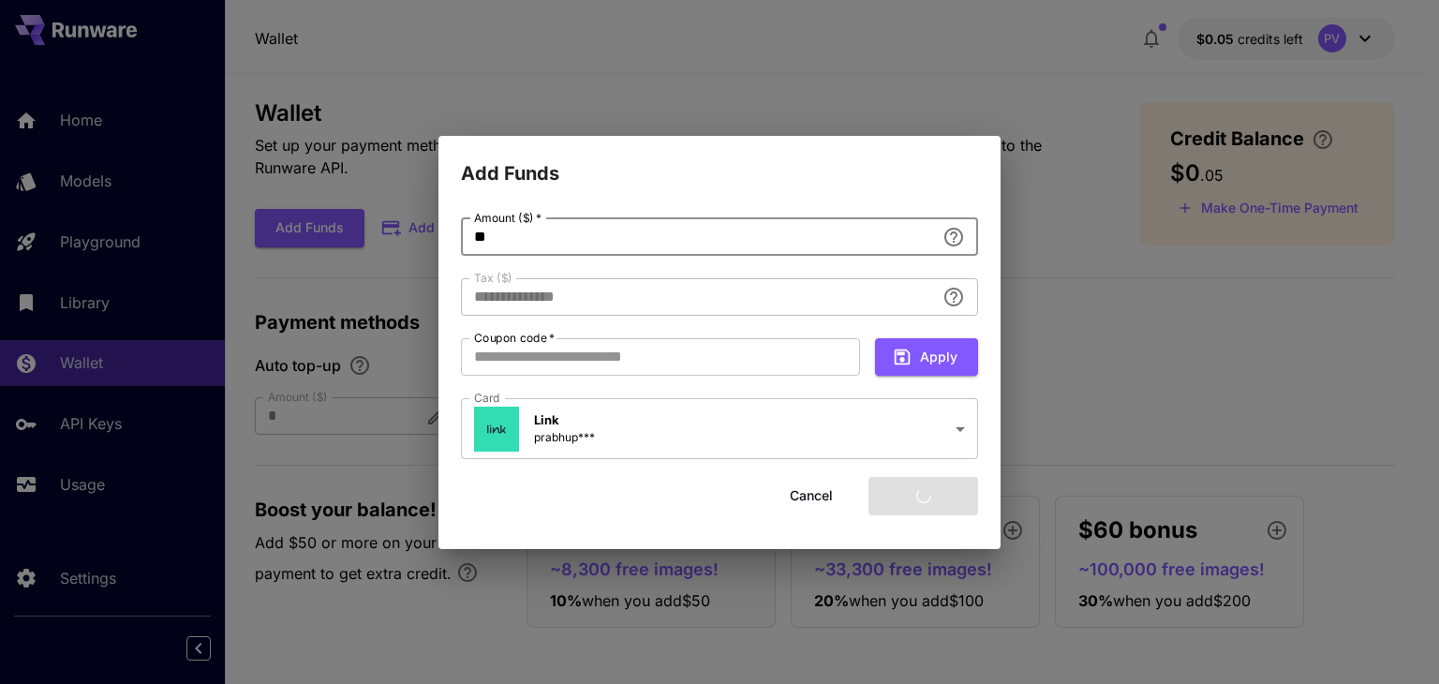
click at [543, 246] on input "**" at bounding box center [698, 236] width 474 height 37
type input "****"
type input "*"
type input "****"
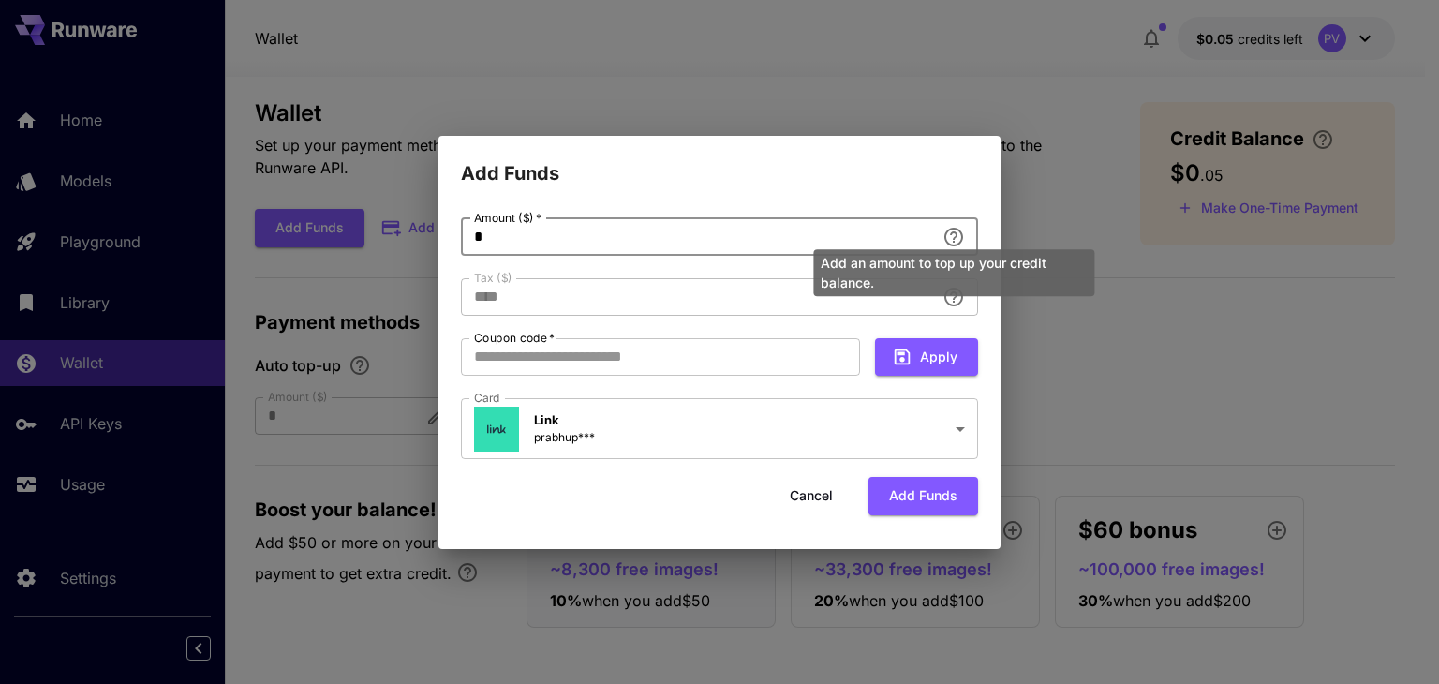
type input "*"
click at [953, 237] on div "Add an amount to top up your credit balance." at bounding box center [953, 267] width 285 height 62
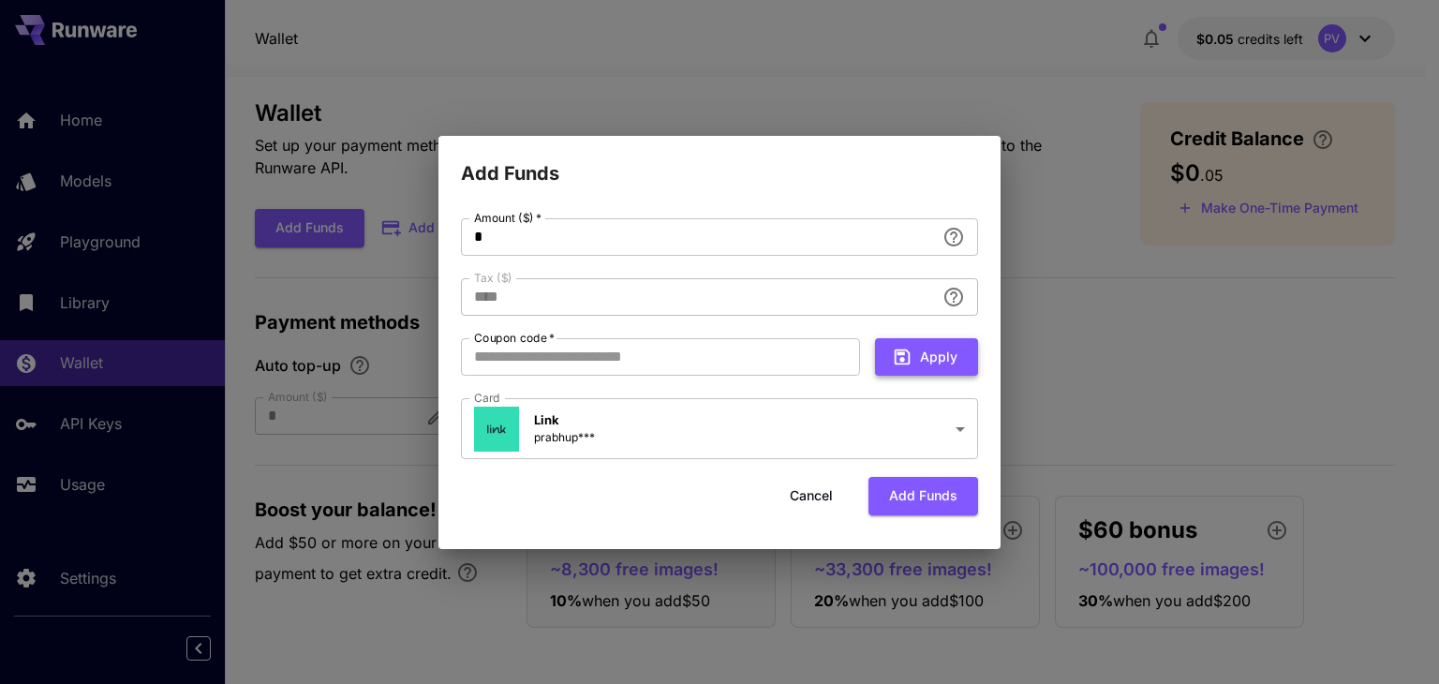
click at [926, 373] on button "Apply" at bounding box center [926, 357] width 103 height 38
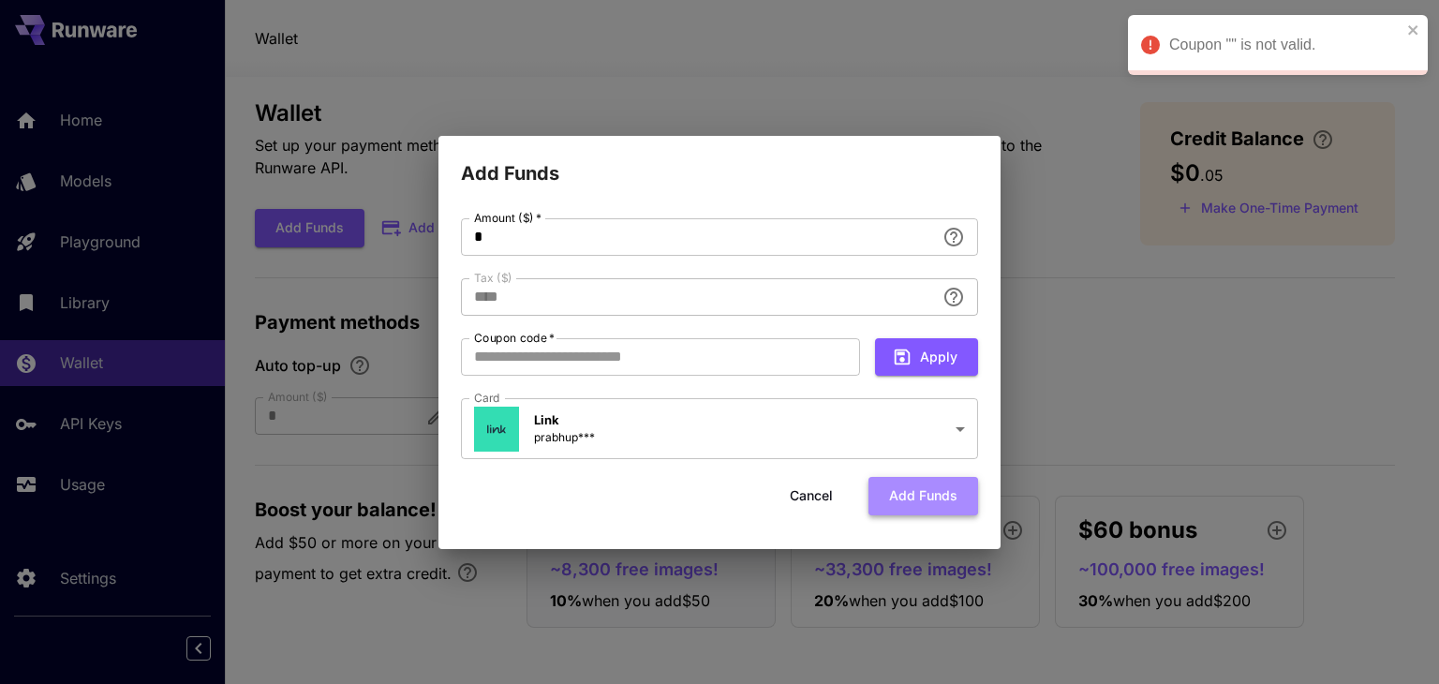
click at [925, 492] on button "Add funds" at bounding box center [923, 496] width 110 height 38
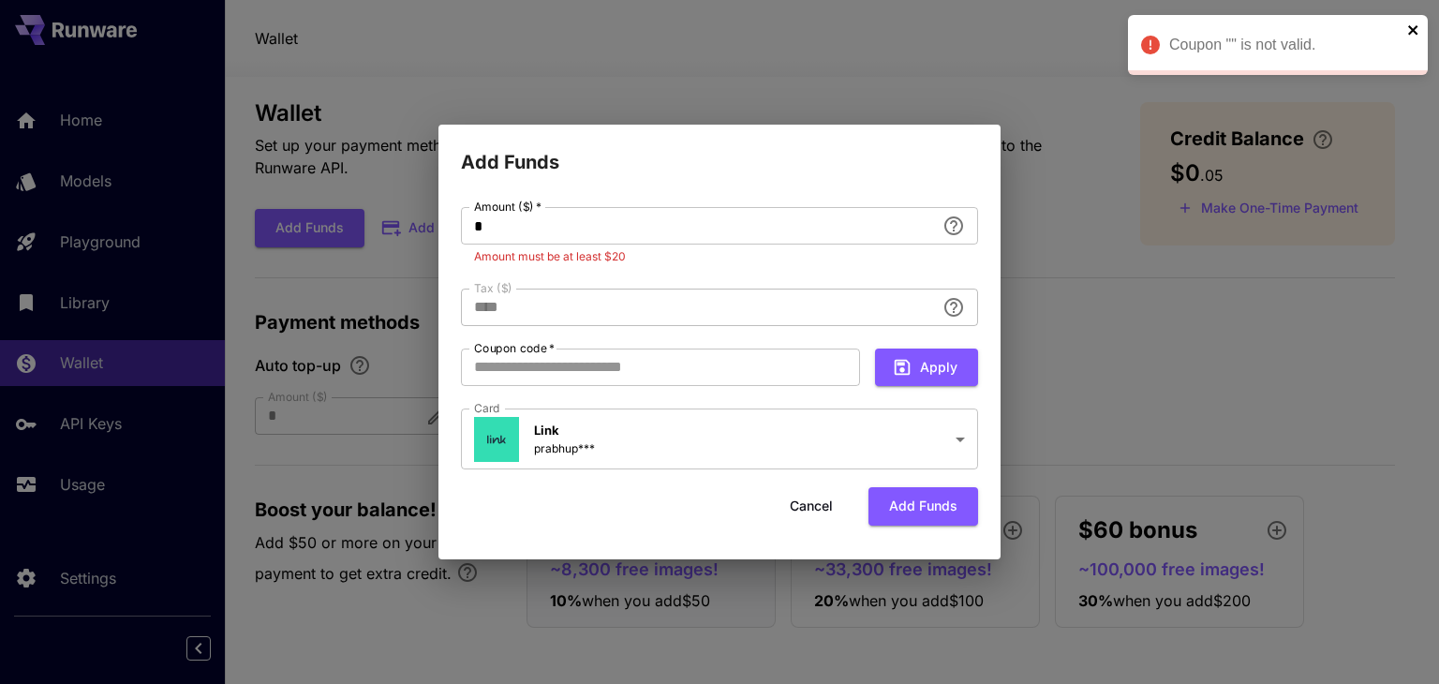
click at [1413, 28] on icon "close" at bounding box center [1412, 29] width 9 height 9
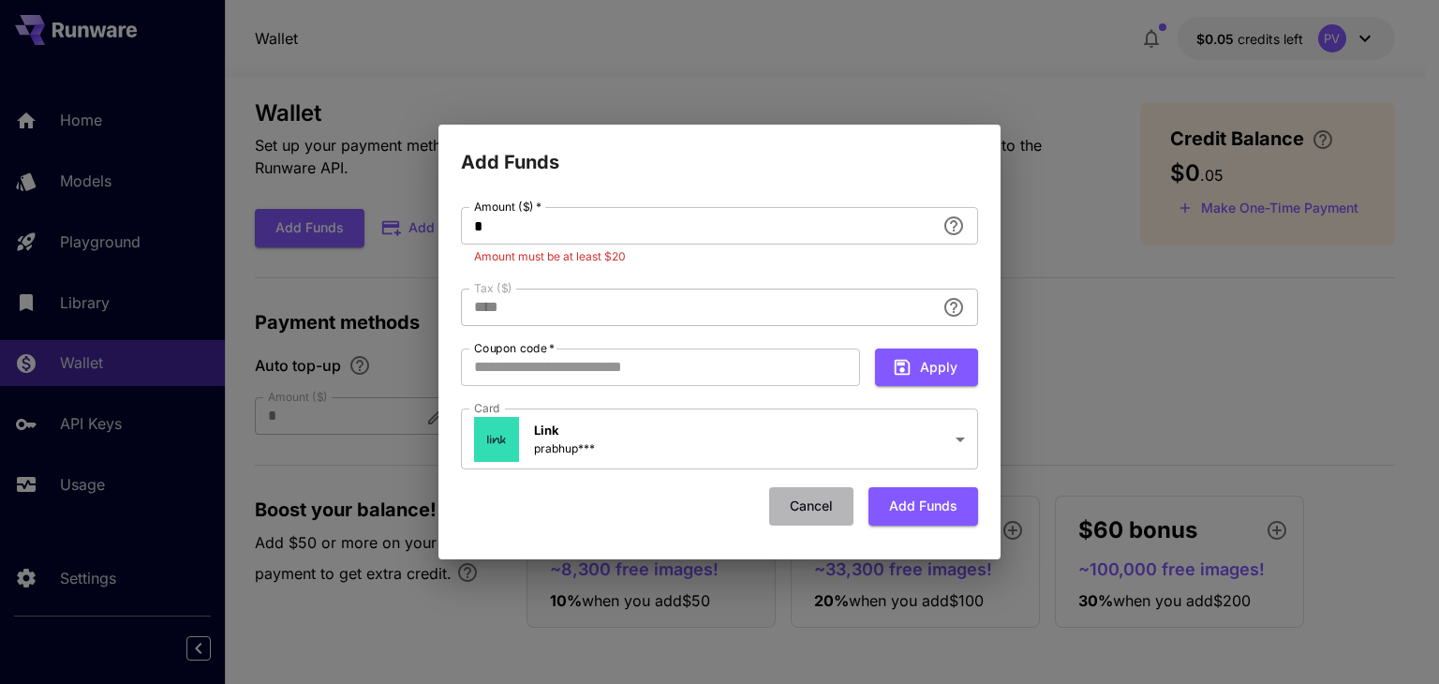
click at [833, 511] on button "Cancel" at bounding box center [811, 506] width 84 height 38
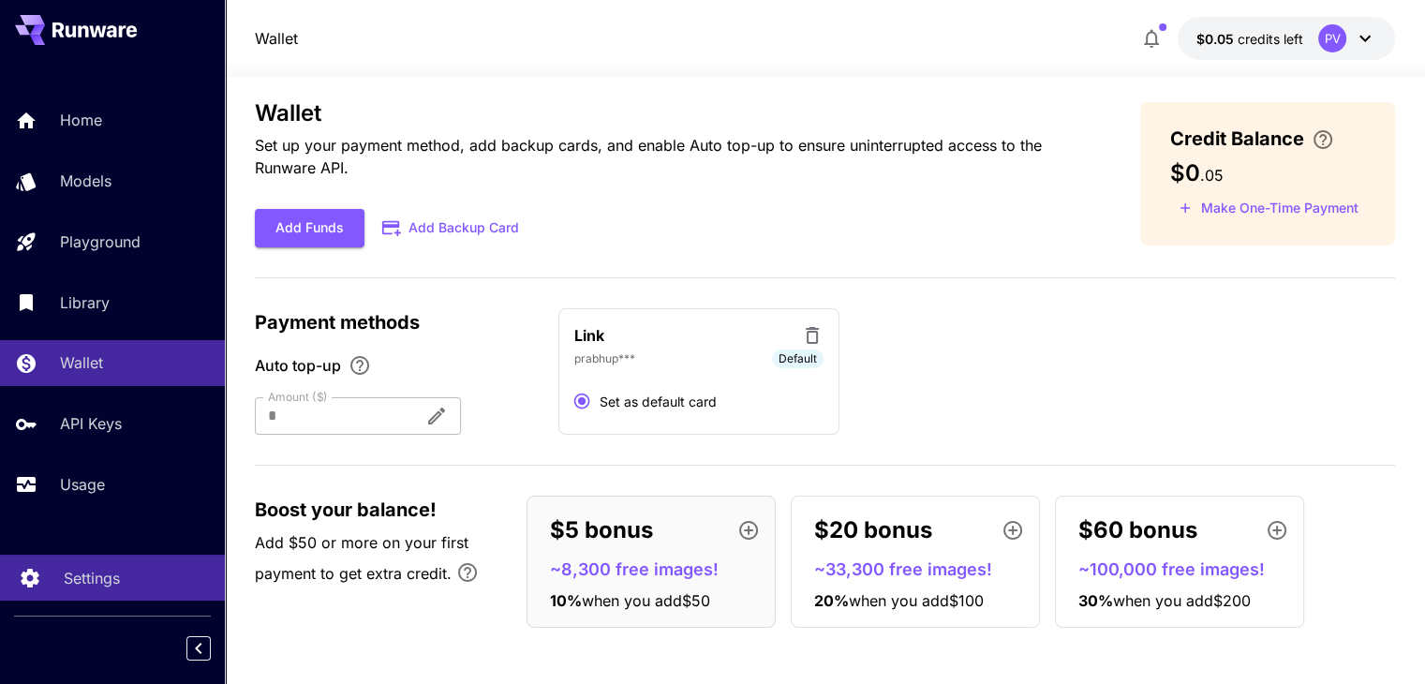
click at [57, 584] on link "Settings" at bounding box center [112, 578] width 225 height 46
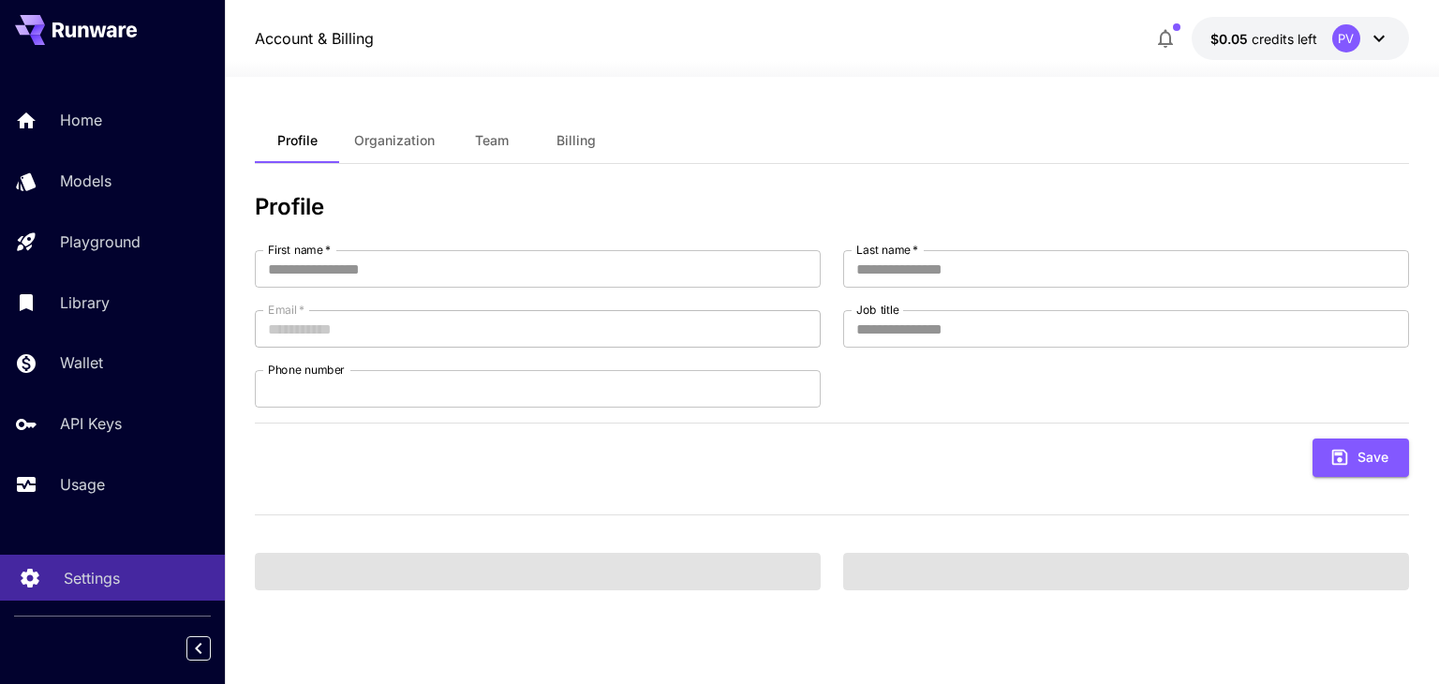
type input "******"
type input "*"
type input "**********"
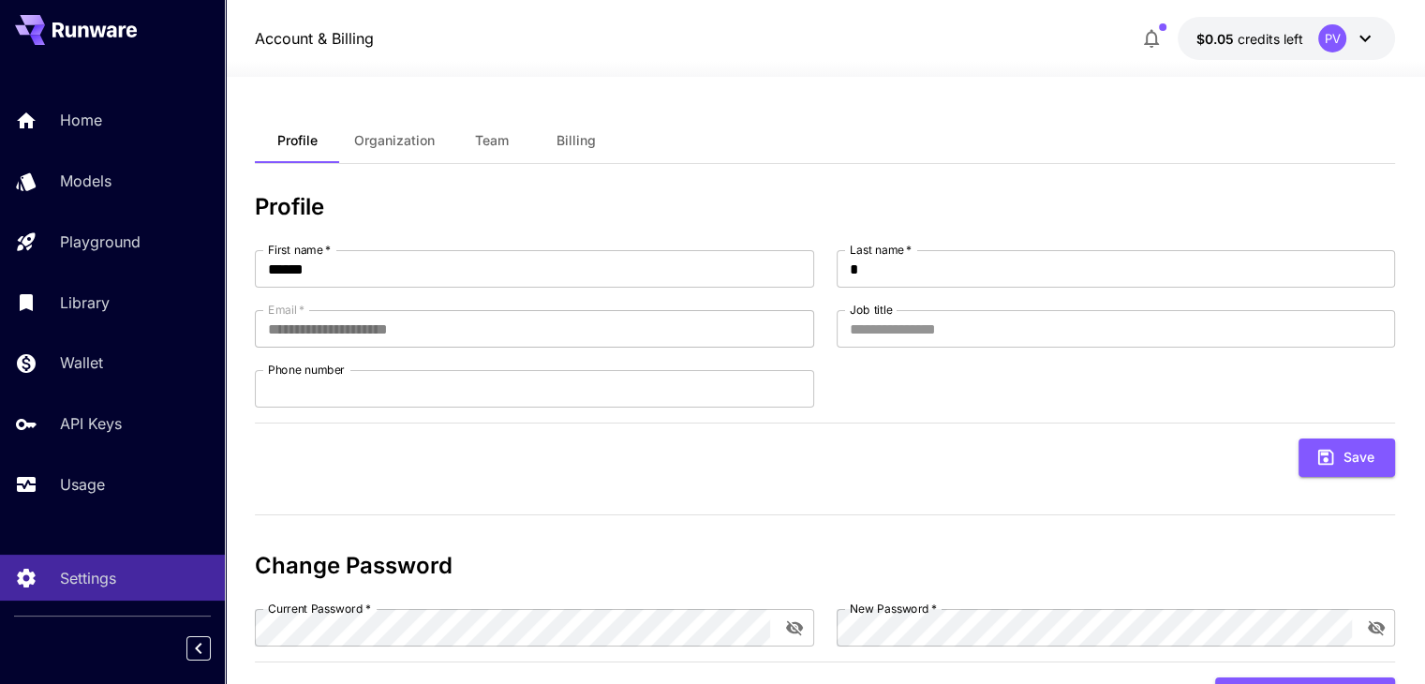
click at [1357, 50] on div "PV" at bounding box center [1347, 38] width 58 height 28
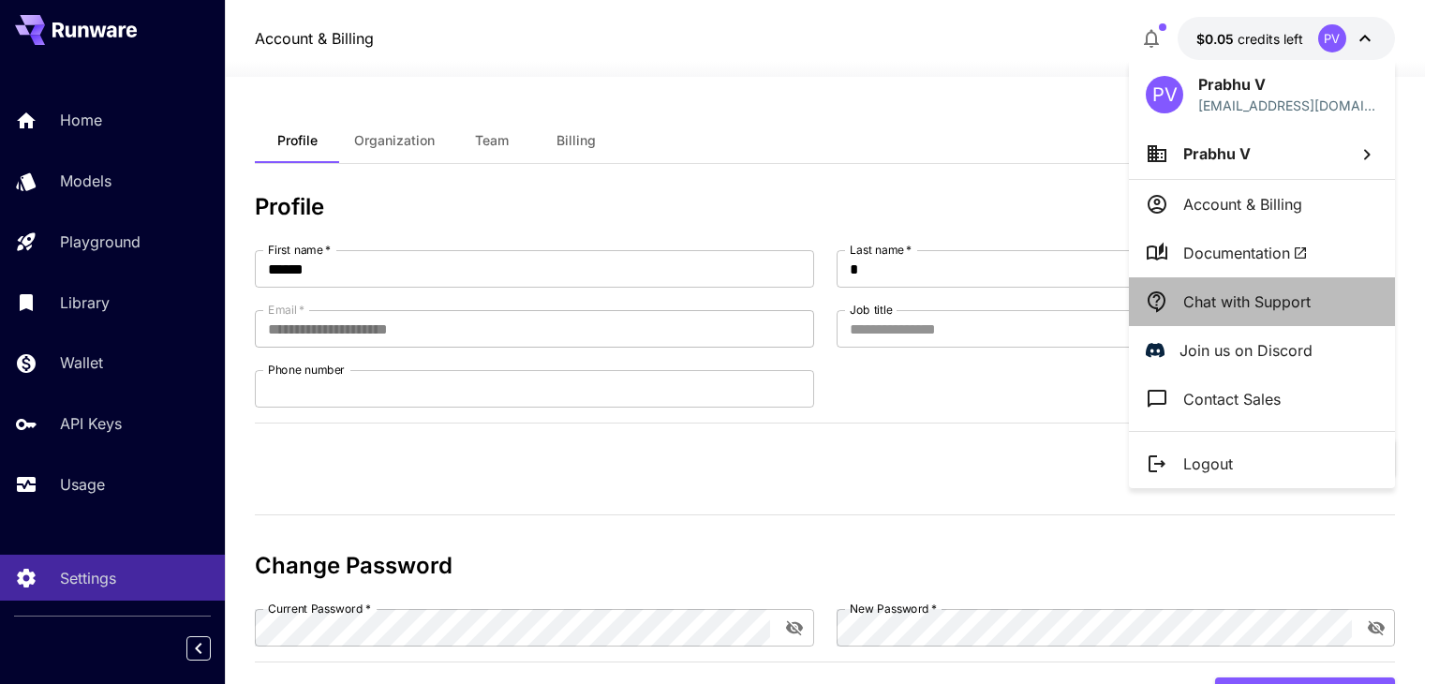
click at [1239, 310] on p "Chat with Support" at bounding box center [1246, 301] width 127 height 22
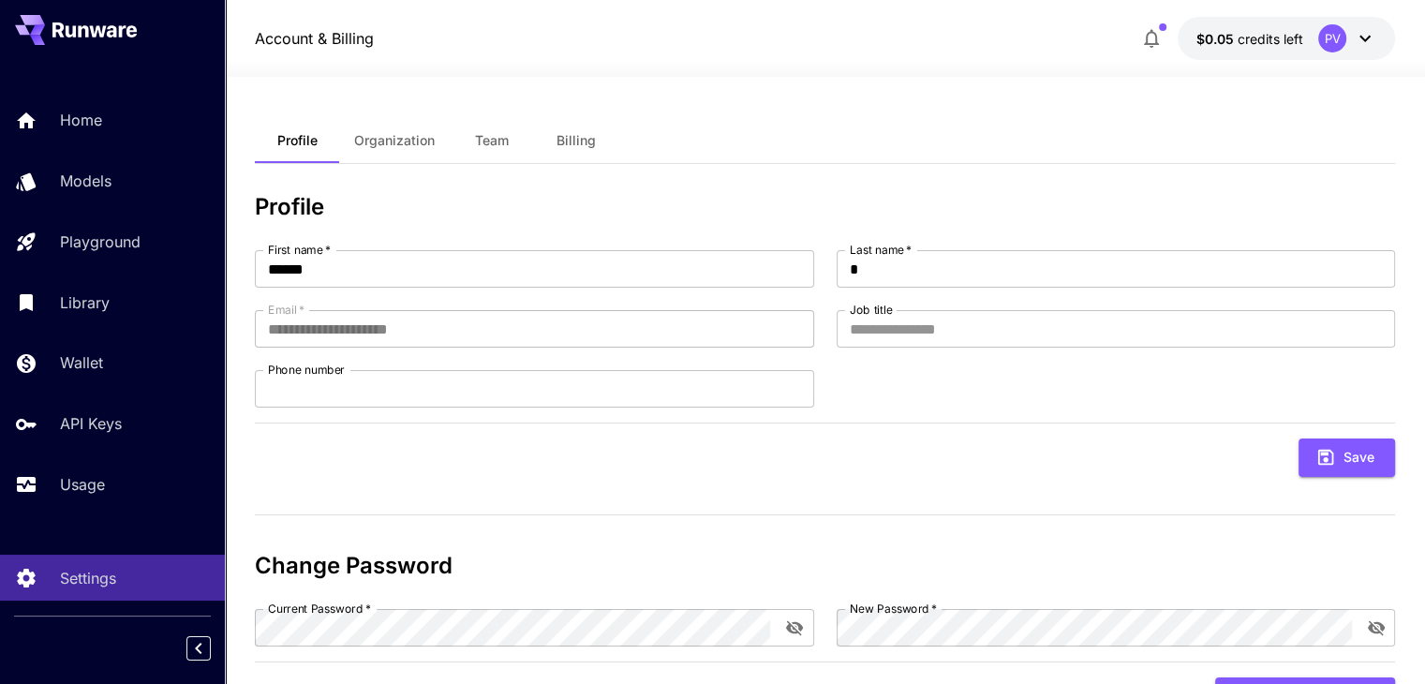
click at [643, 194] on h3 "Profile" at bounding box center [825, 207] width 1140 height 26
click at [1364, 24] on div "PV" at bounding box center [1347, 38] width 58 height 28
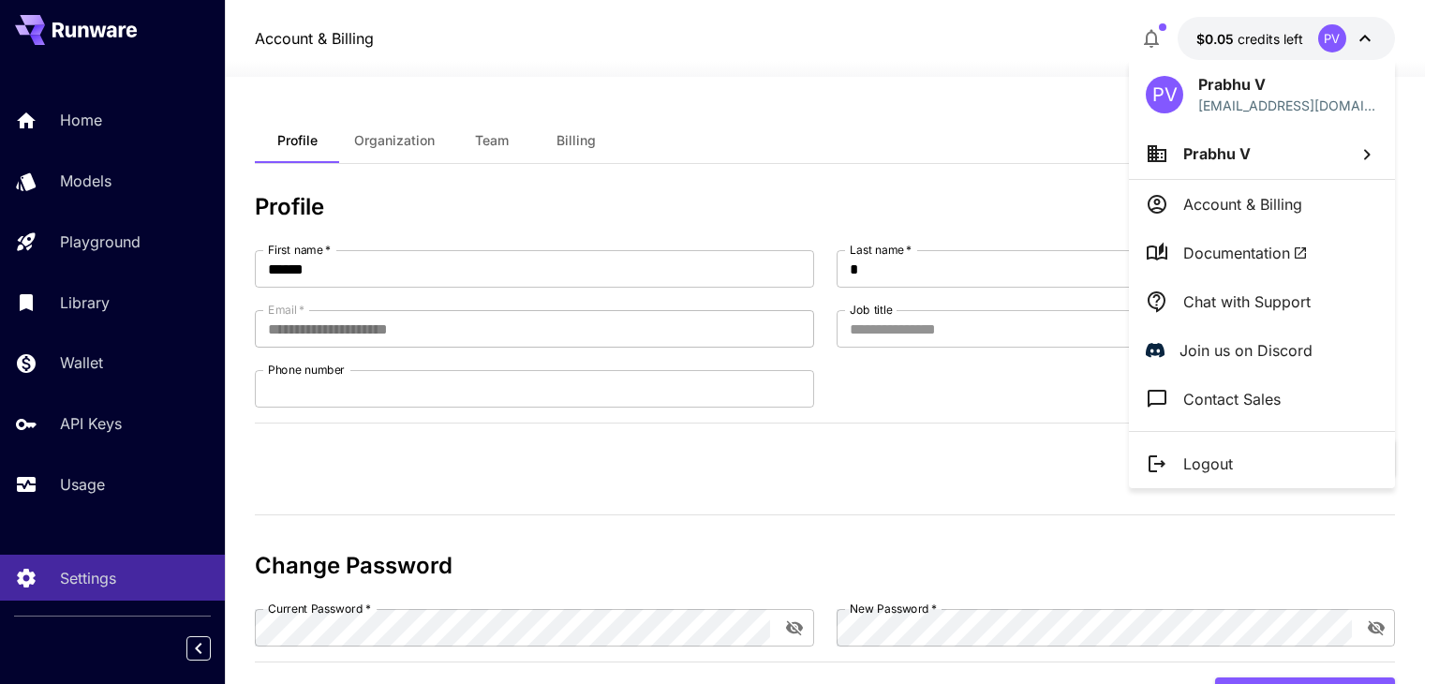
click at [1348, 36] on div at bounding box center [719, 342] width 1439 height 684
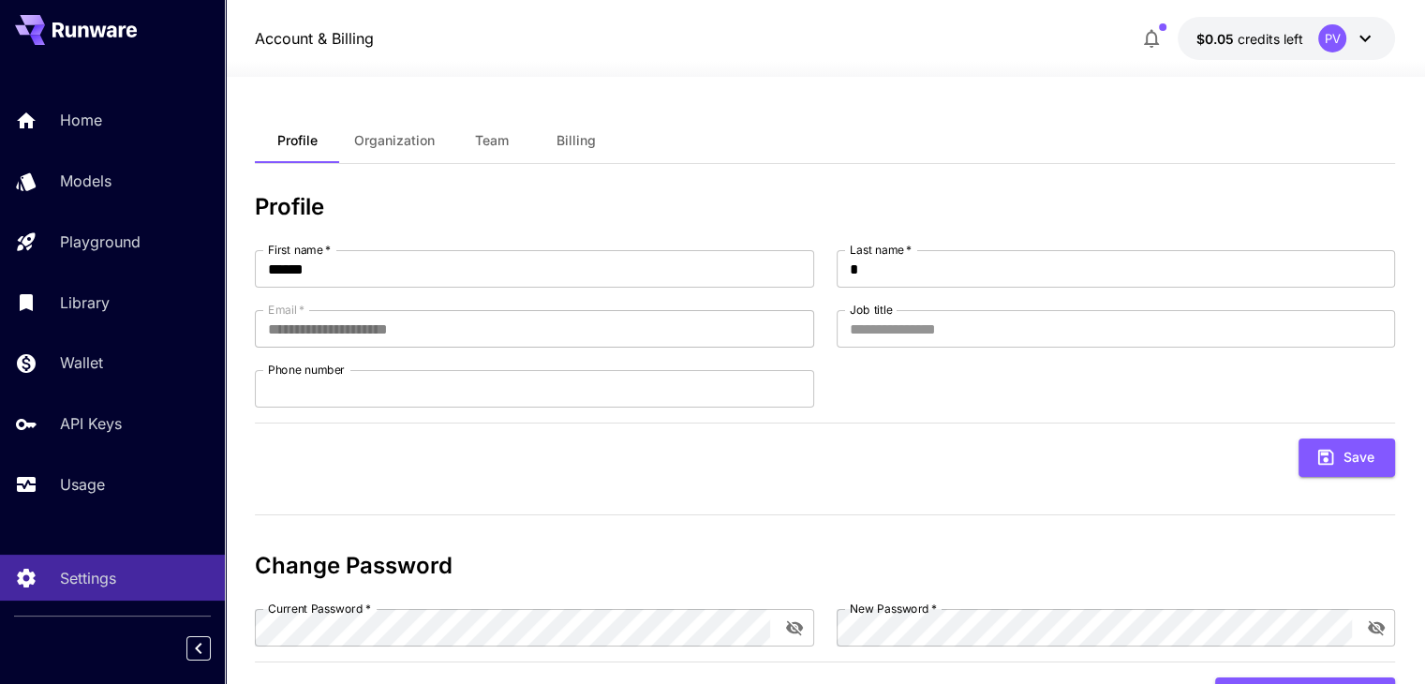
click at [1358, 38] on icon at bounding box center [1365, 38] width 22 height 22
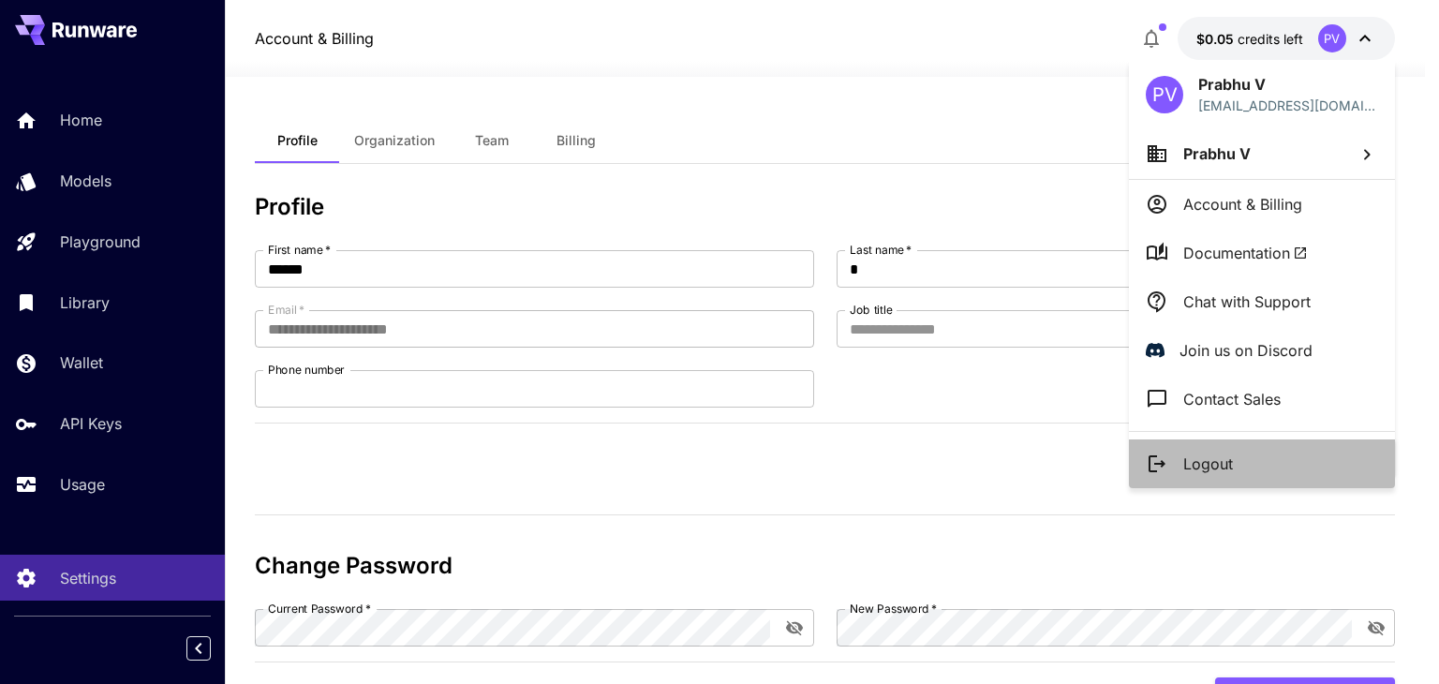
click at [1243, 449] on li "Logout" at bounding box center [1262, 463] width 266 height 49
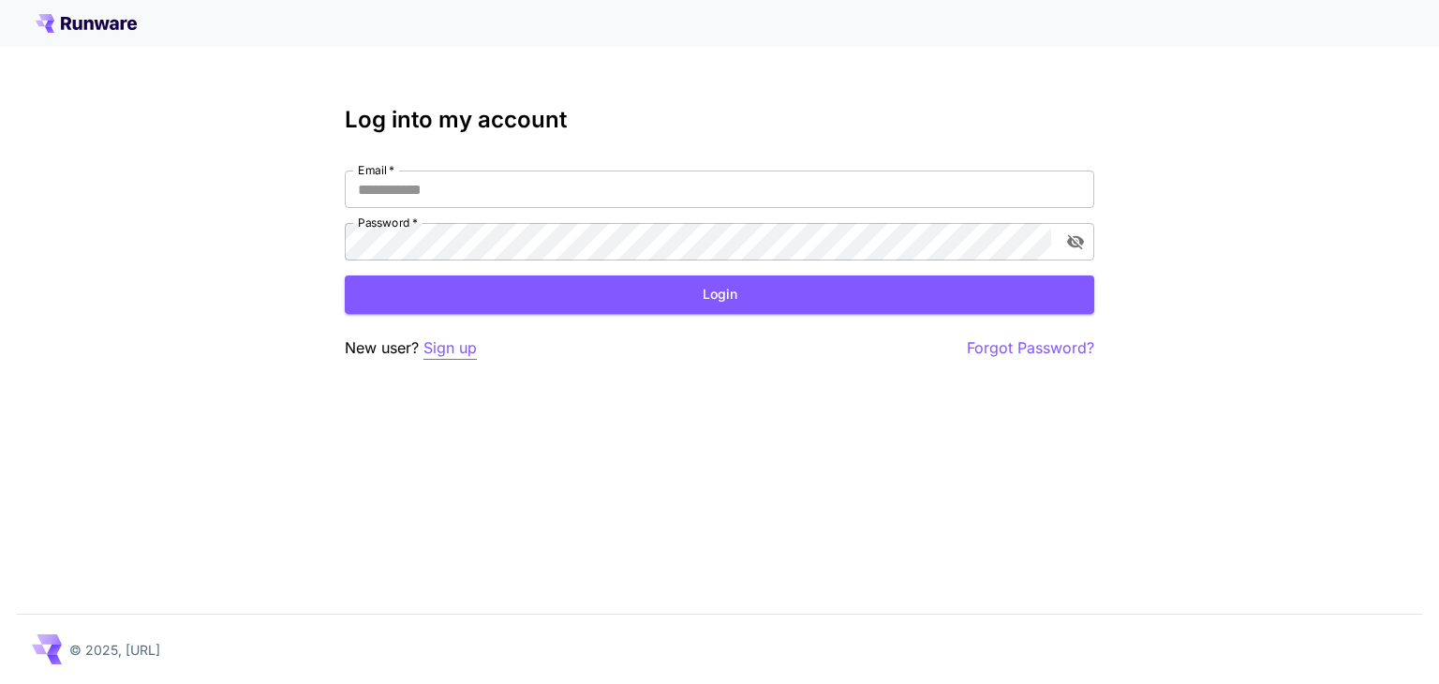
click at [464, 354] on p "Sign up" at bounding box center [449, 347] width 53 height 23
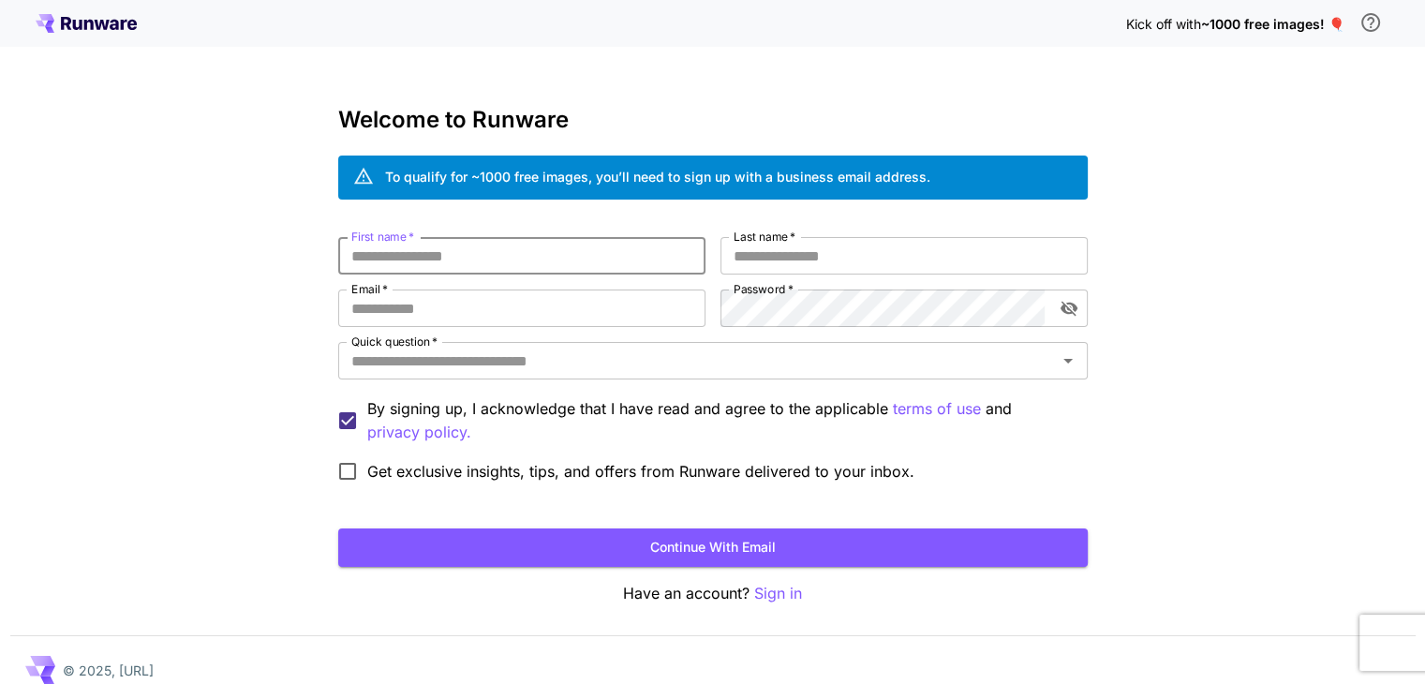
click at [442, 269] on input "First name   *" at bounding box center [521, 255] width 367 height 37
click at [760, 174] on div "To qualify for ~1000 free images, you’ll need to sign up with a business email …" at bounding box center [657, 177] width 545 height 20
click at [538, 247] on input "First name   *" at bounding box center [521, 255] width 367 height 37
type input "******"
click at [788, 260] on input "Last name   *" at bounding box center [903, 255] width 367 height 37
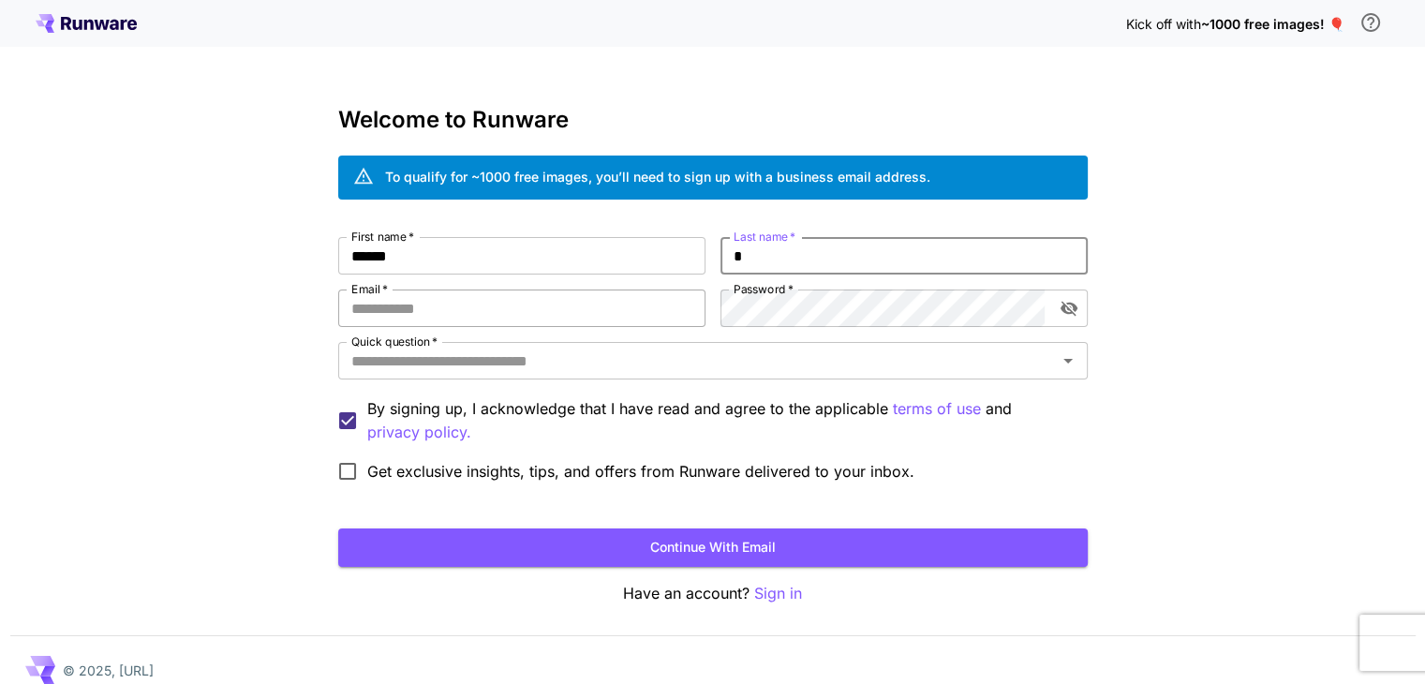
type input "*"
click at [470, 308] on input "Email   *" at bounding box center [521, 307] width 367 height 37
type input "**********"
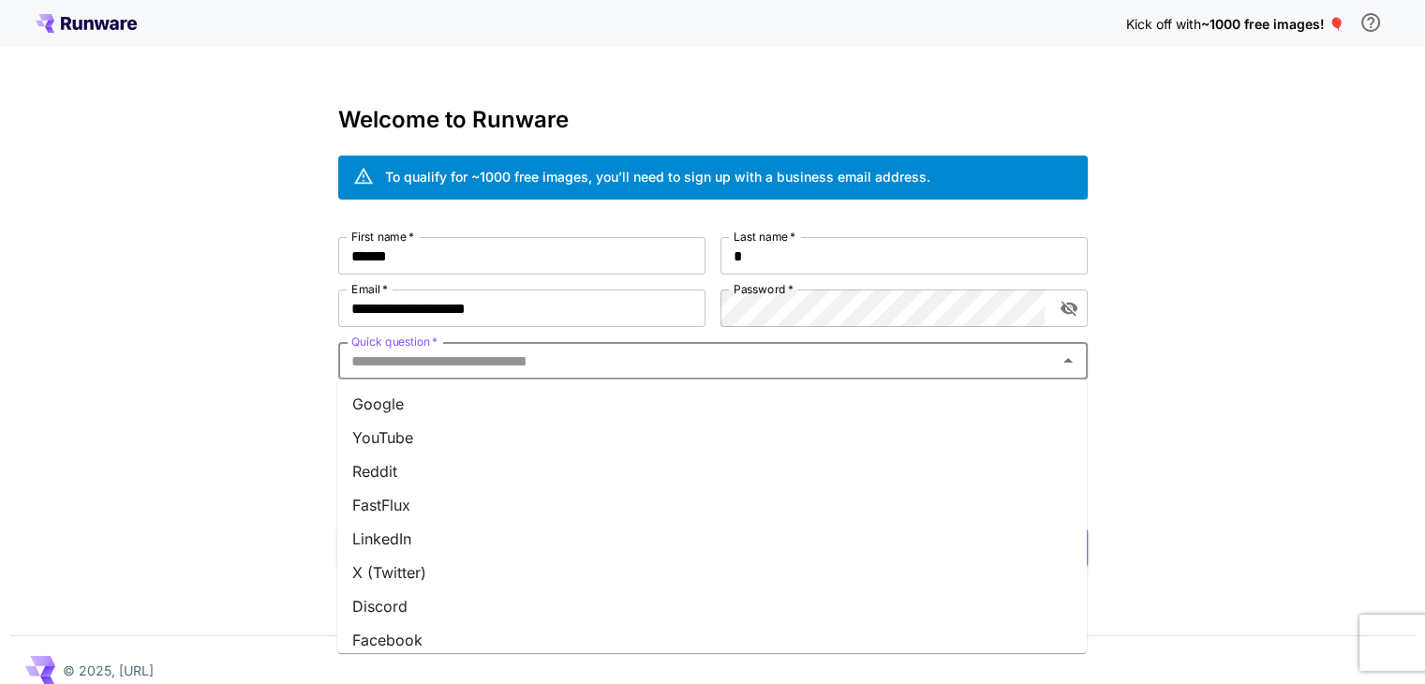
click at [678, 367] on input "Quick question   *" at bounding box center [697, 361] width 707 height 26
click at [523, 442] on li "YouTube" at bounding box center [712, 438] width 750 height 34
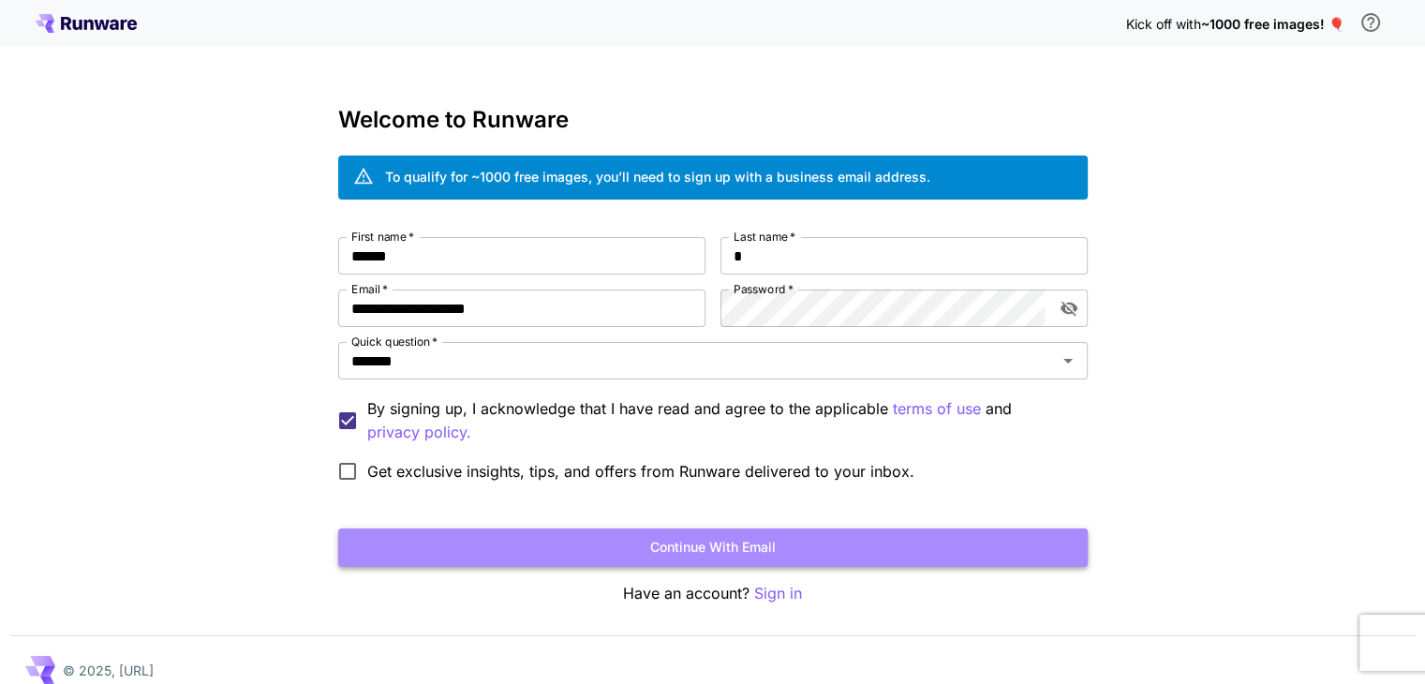
click at [614, 538] on button "Continue with email" at bounding box center [713, 547] width 750 height 38
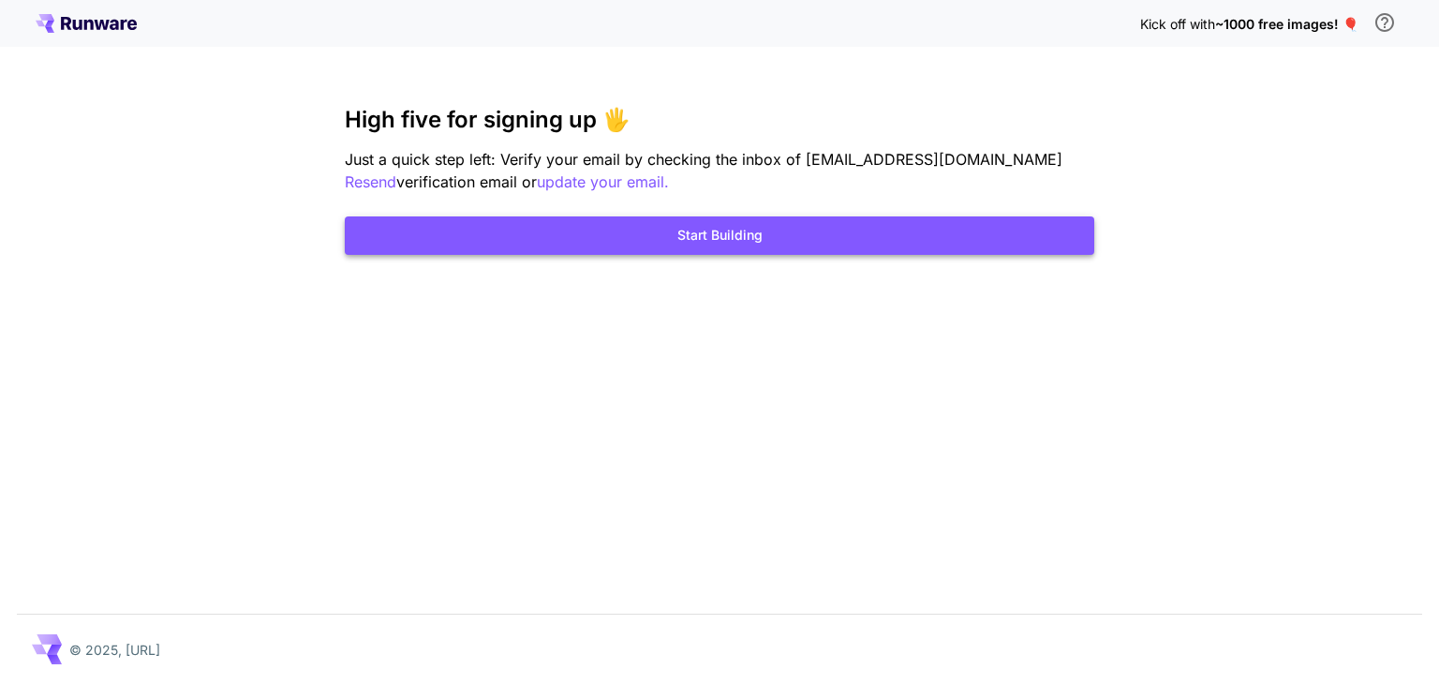
click at [735, 234] on button "Start Building" at bounding box center [720, 235] width 750 height 38
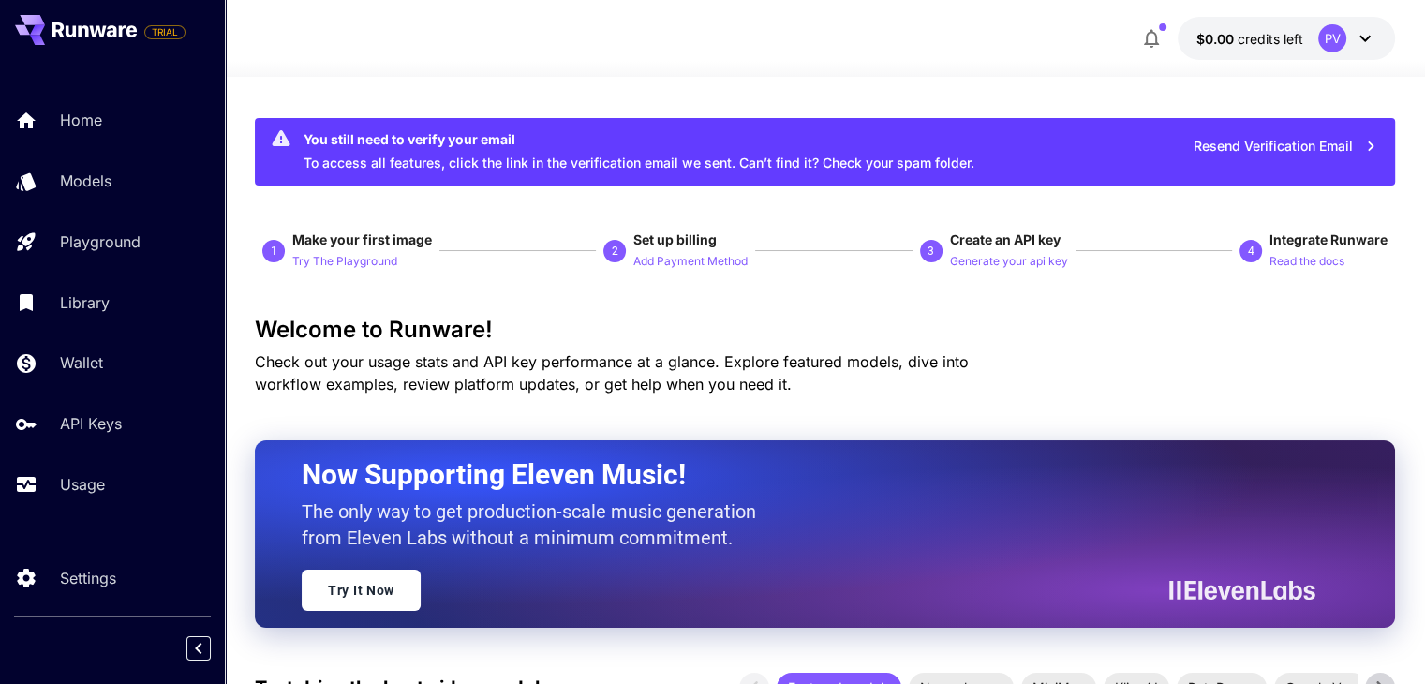
click at [1360, 38] on icon at bounding box center [1364, 39] width 11 height 7
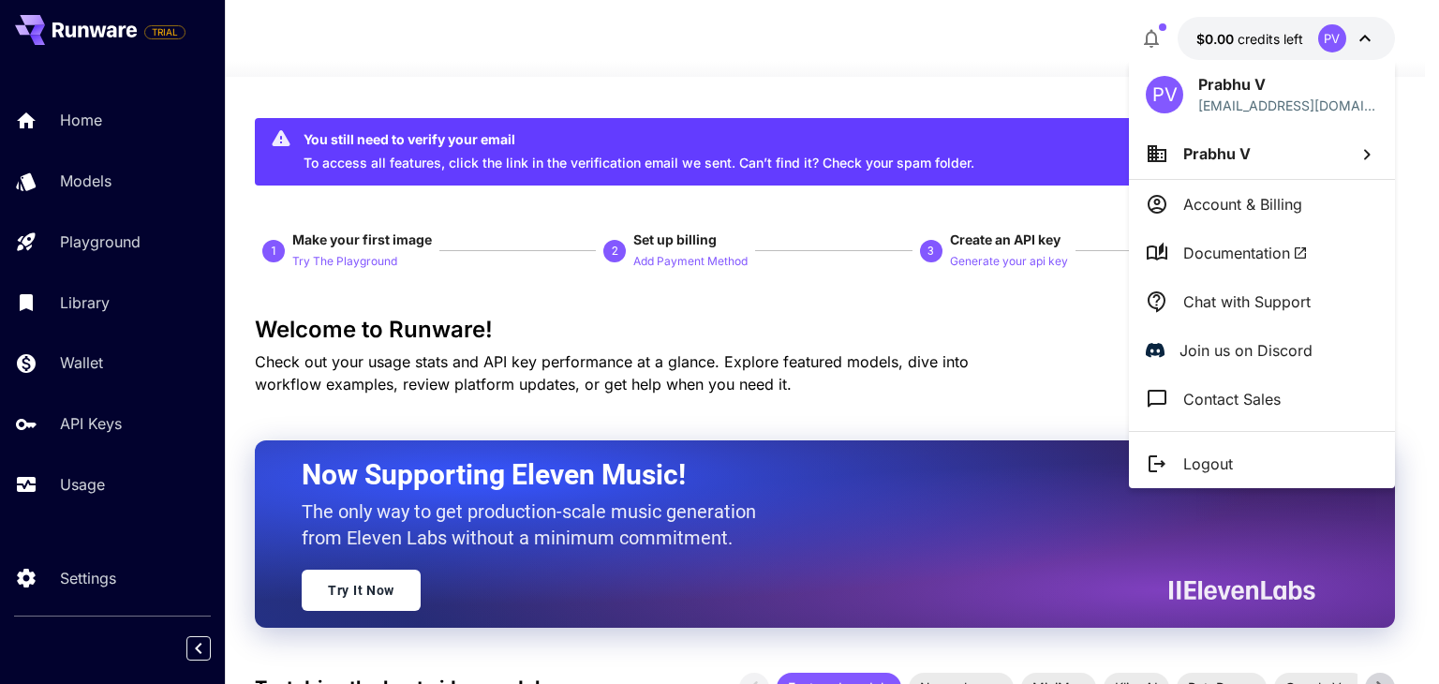
click at [540, 37] on div at bounding box center [719, 342] width 1439 height 684
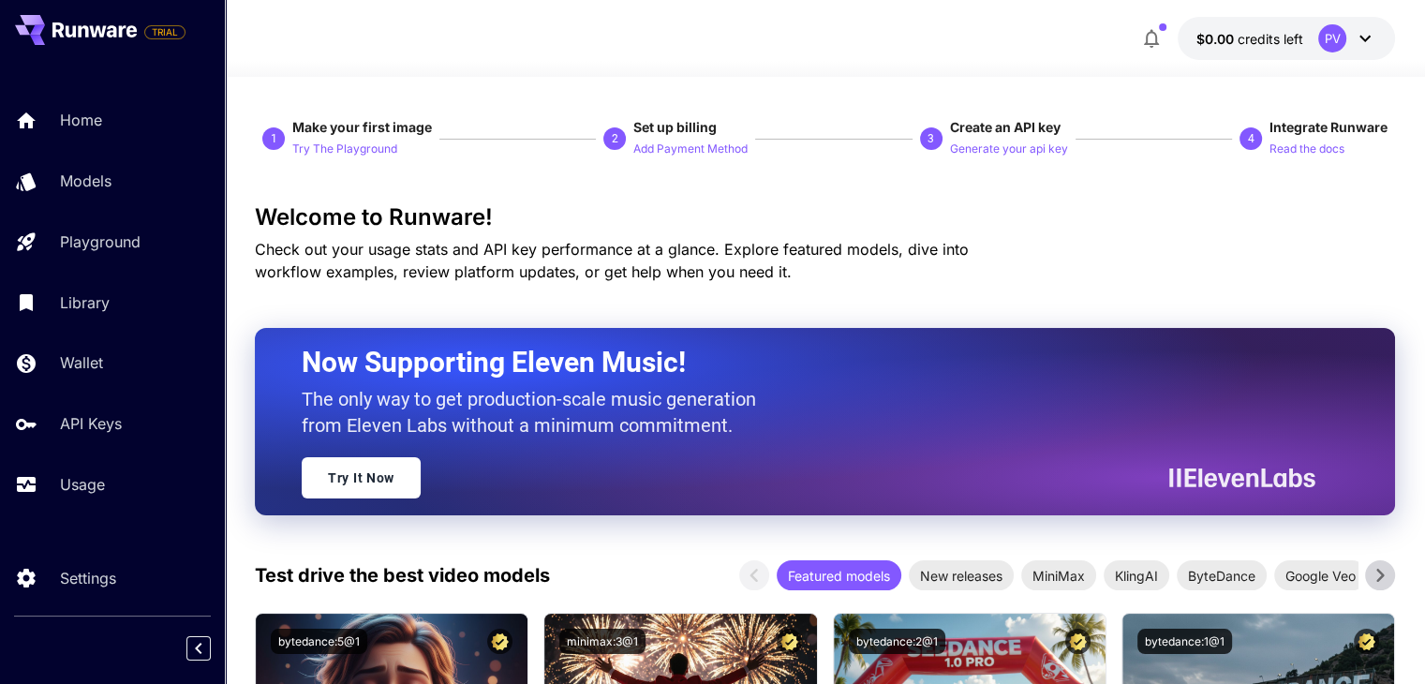
click at [1354, 45] on icon at bounding box center [1365, 38] width 22 height 22
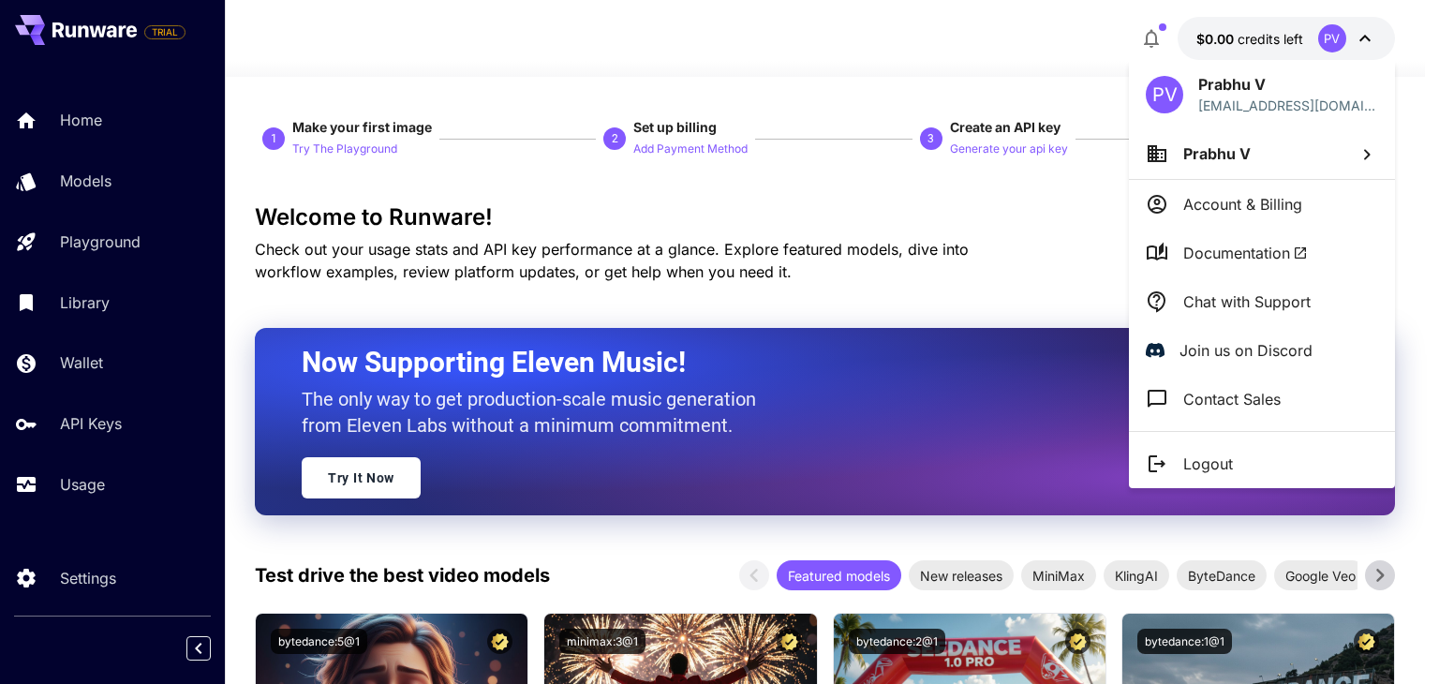
click at [172, 25] on div at bounding box center [719, 342] width 1439 height 684
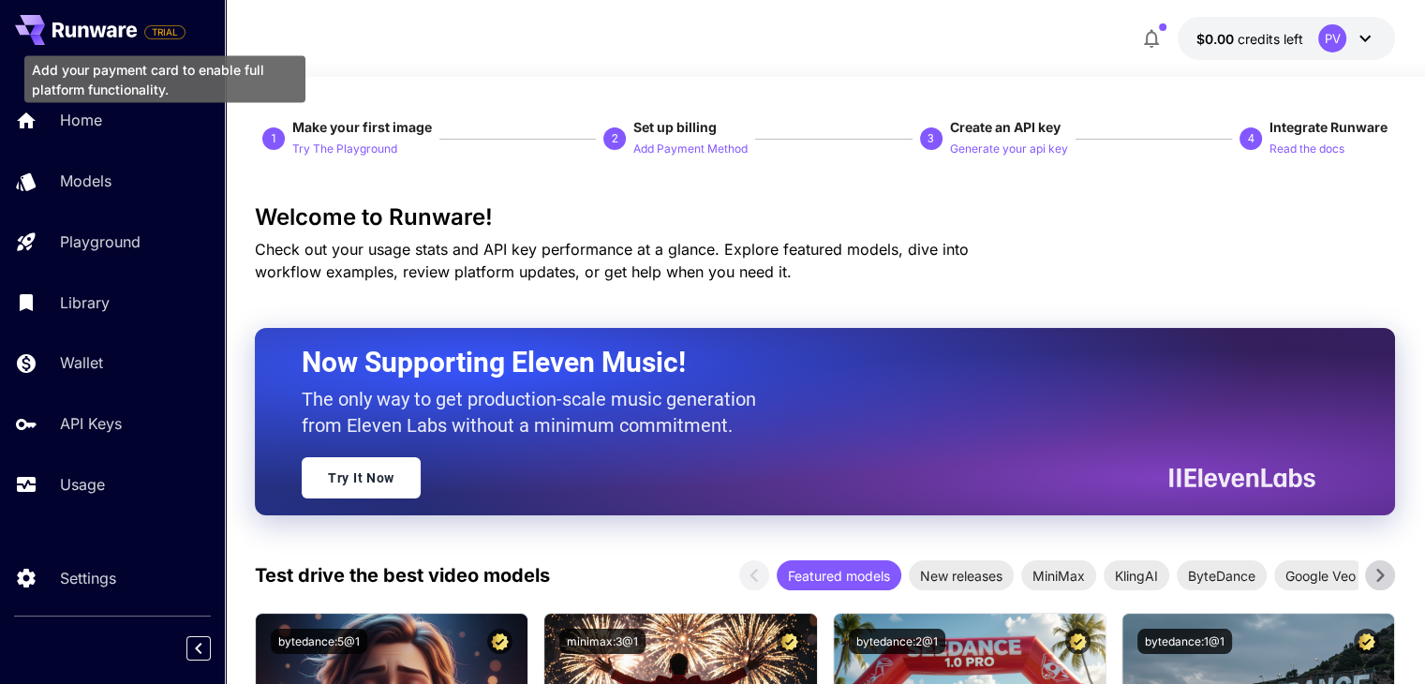
click at [172, 25] on span "TRIAL" at bounding box center [164, 32] width 39 height 14
click at [163, 30] on span "TRIAL" at bounding box center [164, 32] width 39 height 14
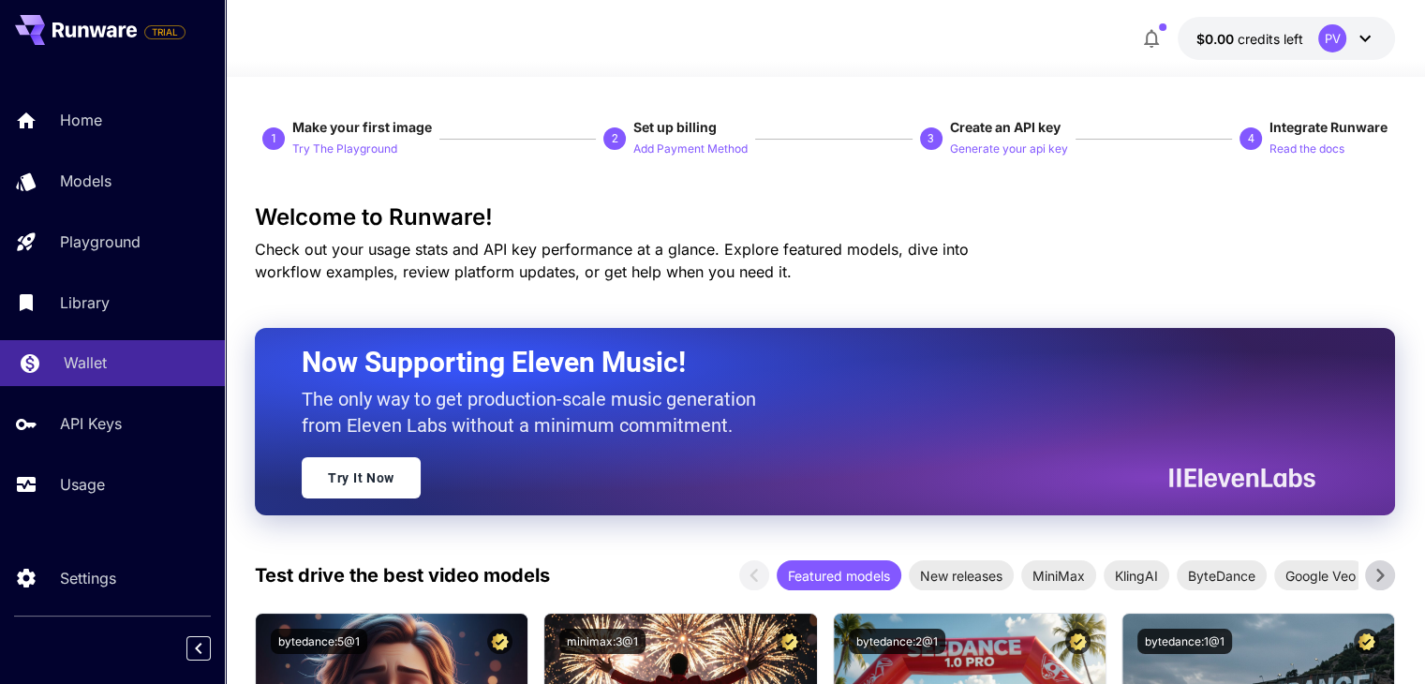
click at [101, 382] on link "Wallet" at bounding box center [112, 363] width 225 height 46
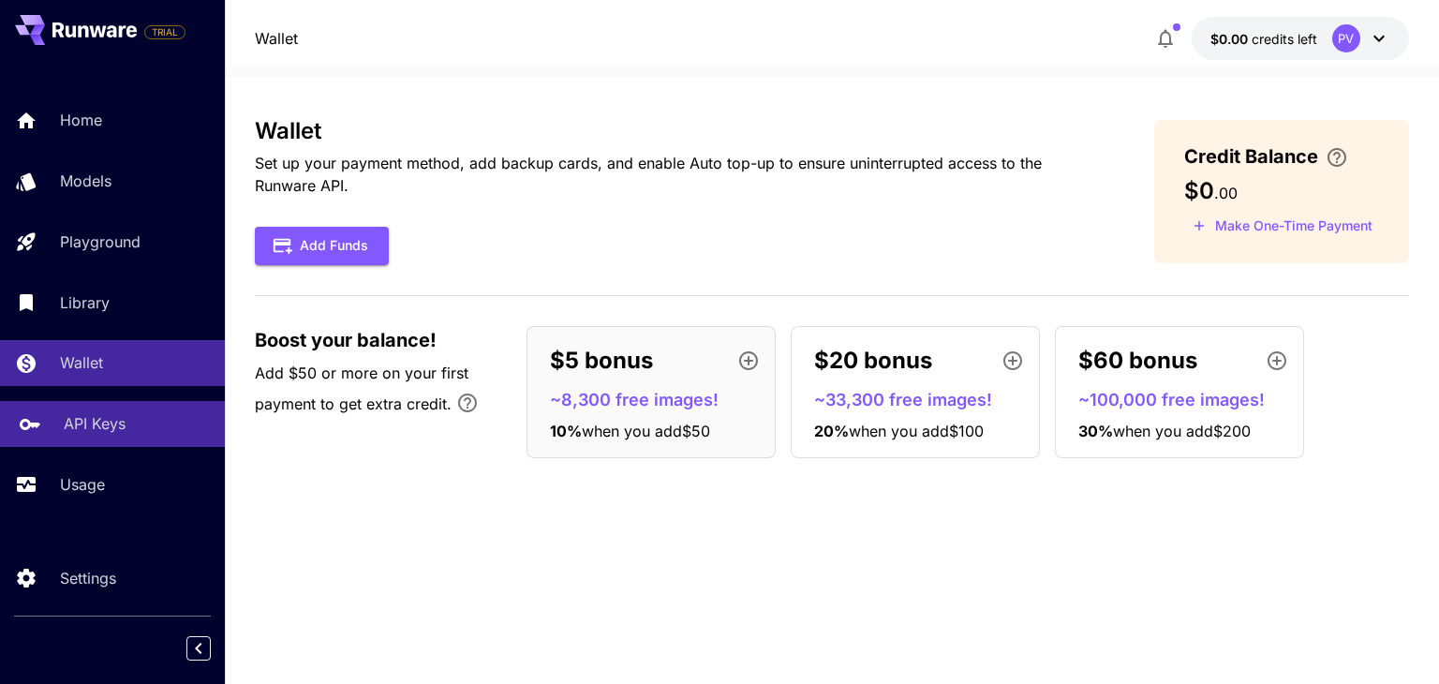
click at [183, 439] on link "API Keys" at bounding box center [112, 424] width 225 height 46
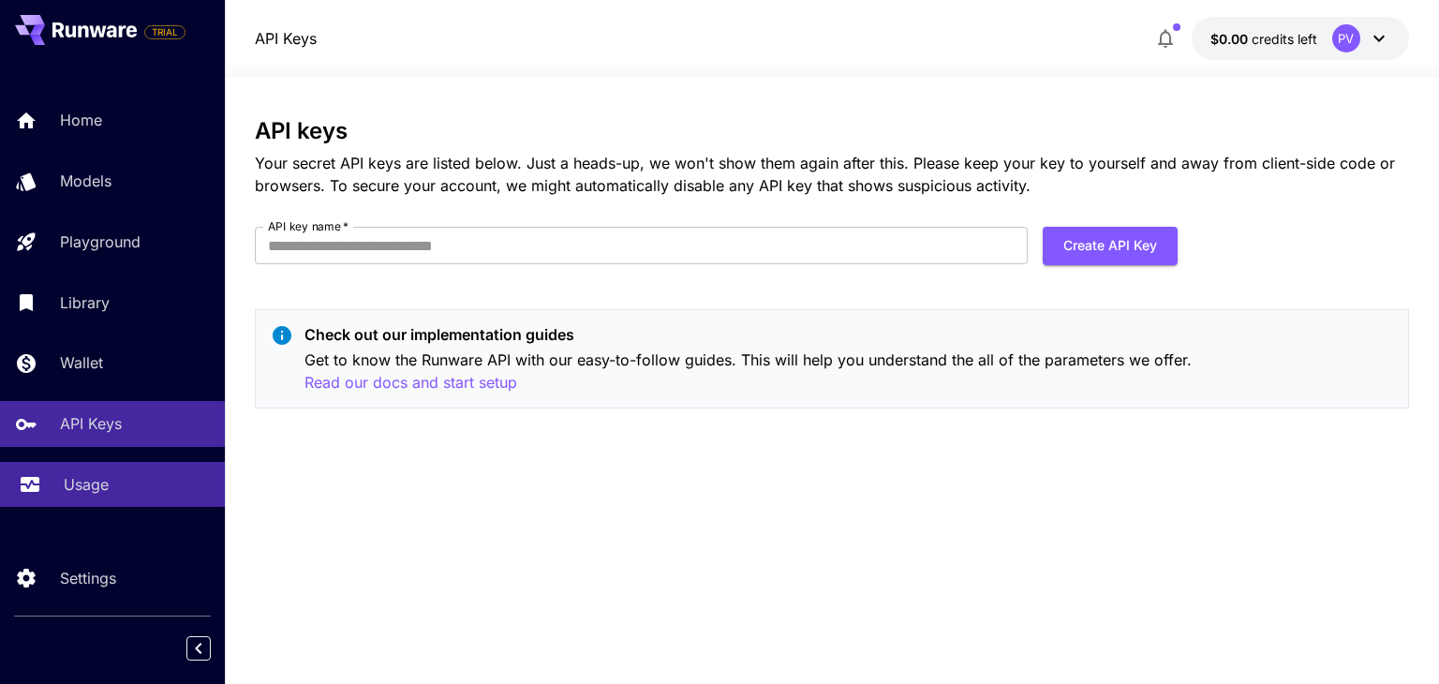
click at [142, 492] on div "Usage" at bounding box center [137, 484] width 146 height 22
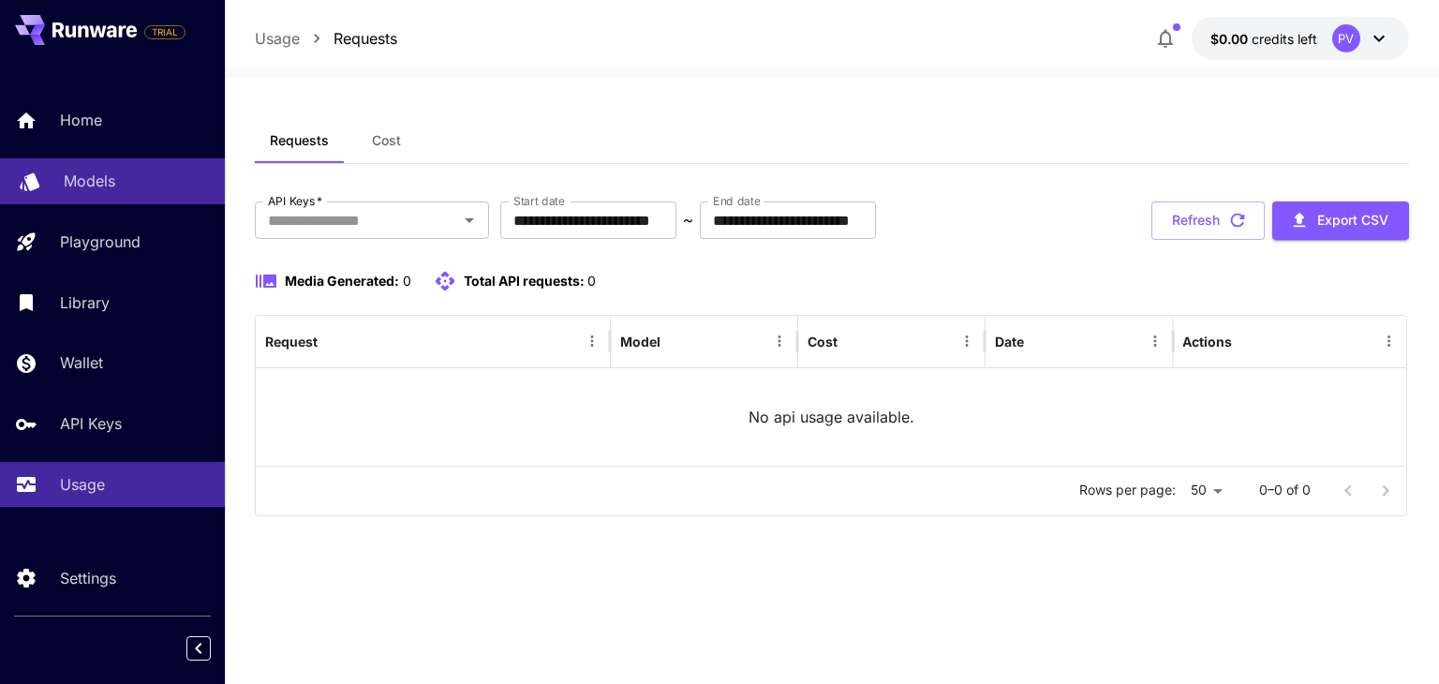
click at [97, 200] on link "Models" at bounding box center [112, 181] width 225 height 46
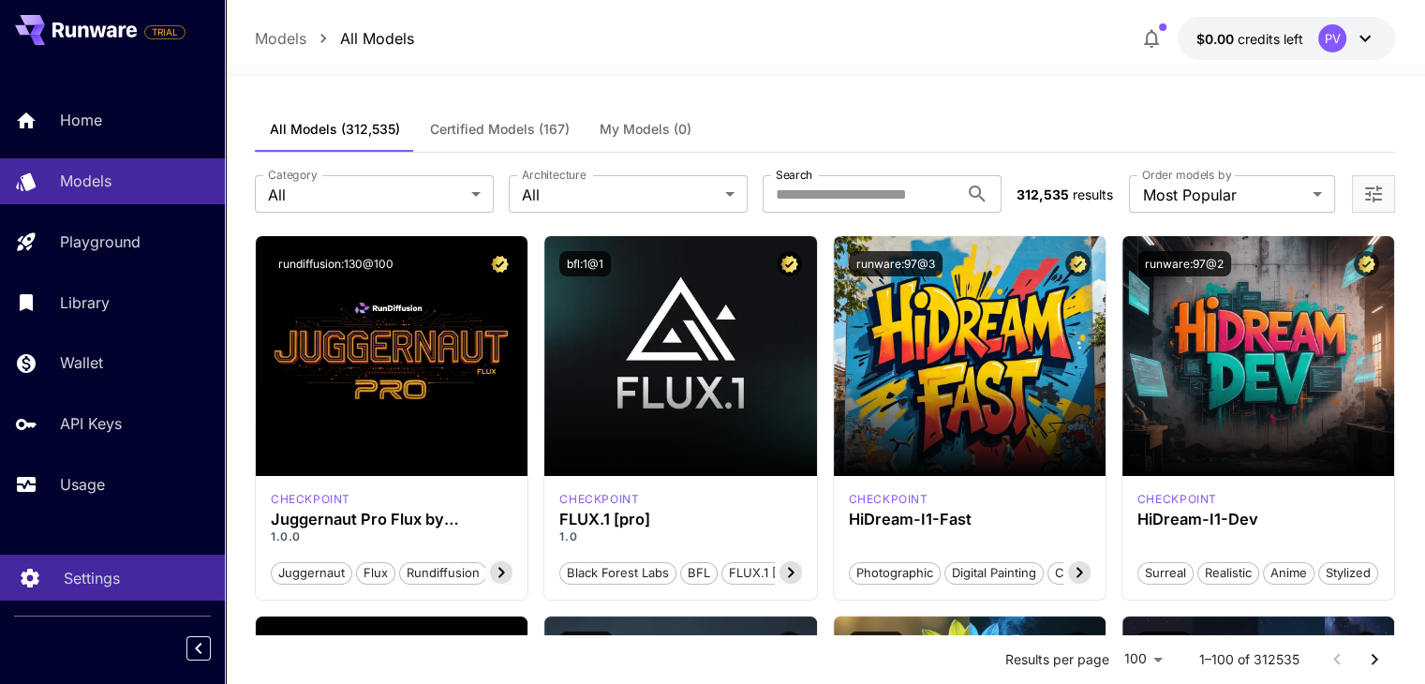
click at [101, 591] on link "Settings" at bounding box center [112, 578] width 225 height 46
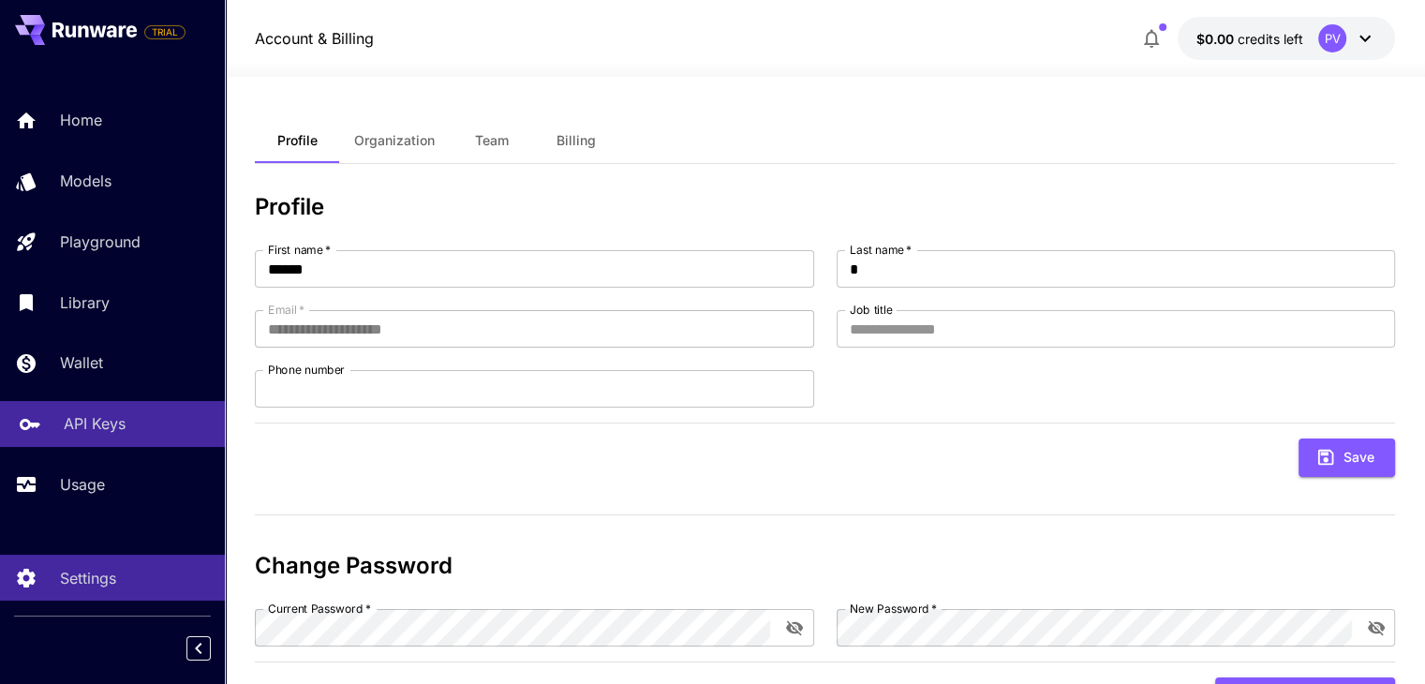
click at [169, 424] on div "API Keys" at bounding box center [137, 423] width 146 height 22
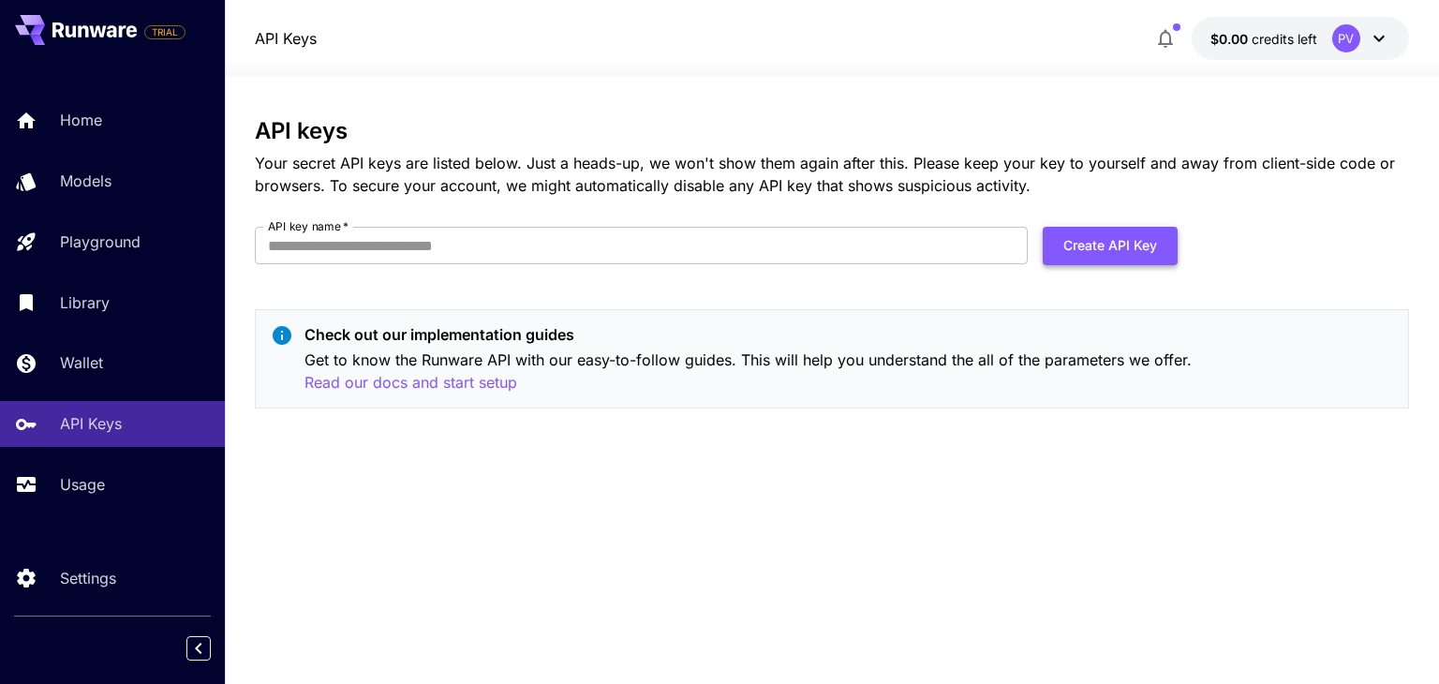
click at [1095, 244] on button "Create API Key" at bounding box center [1110, 246] width 135 height 38
click at [768, 258] on input "API key name   *" at bounding box center [641, 245] width 773 height 37
type input "*********"
click at [1076, 245] on button "Create API Key" at bounding box center [1110, 246] width 135 height 38
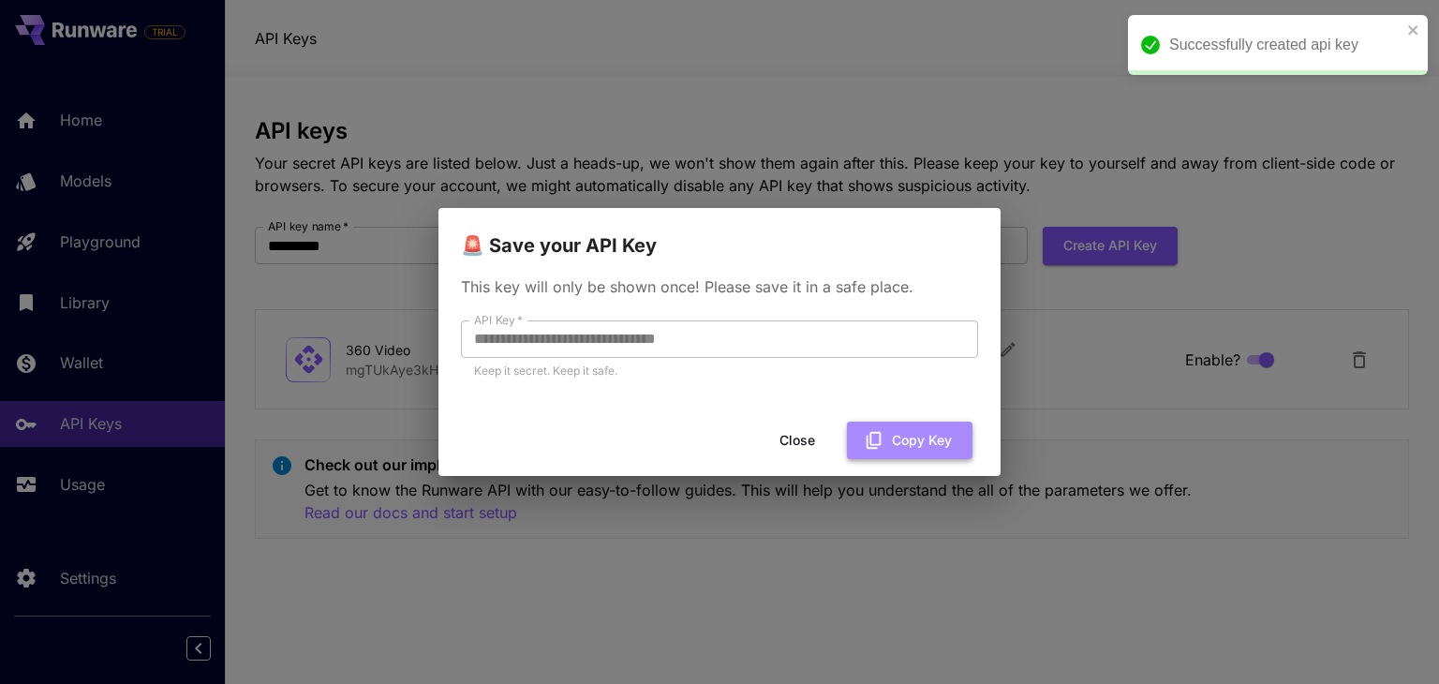
click at [911, 430] on button "Copy Key" at bounding box center [910, 441] width 126 height 38
click at [1202, 208] on div "**********" at bounding box center [719, 342] width 1439 height 684
click at [1409, 35] on icon "close" at bounding box center [1412, 29] width 9 height 9
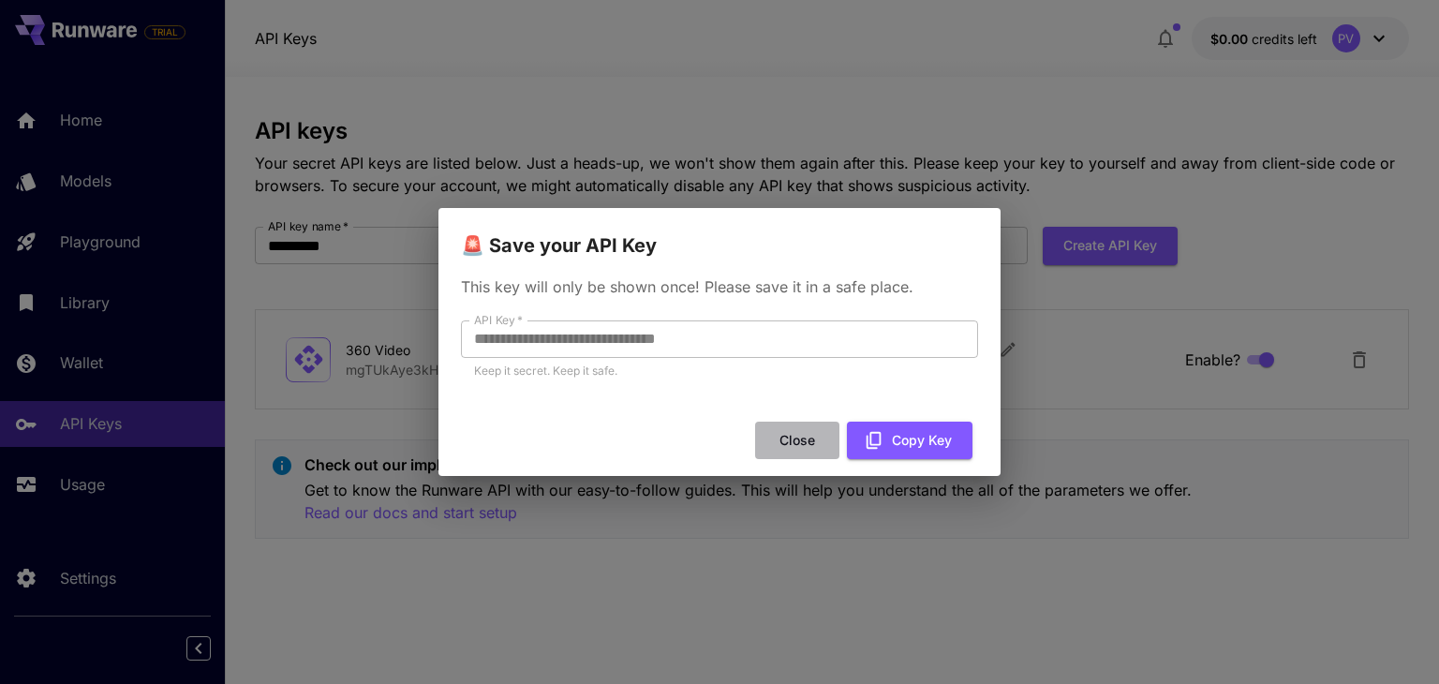
click at [815, 429] on button "Close" at bounding box center [797, 441] width 84 height 38
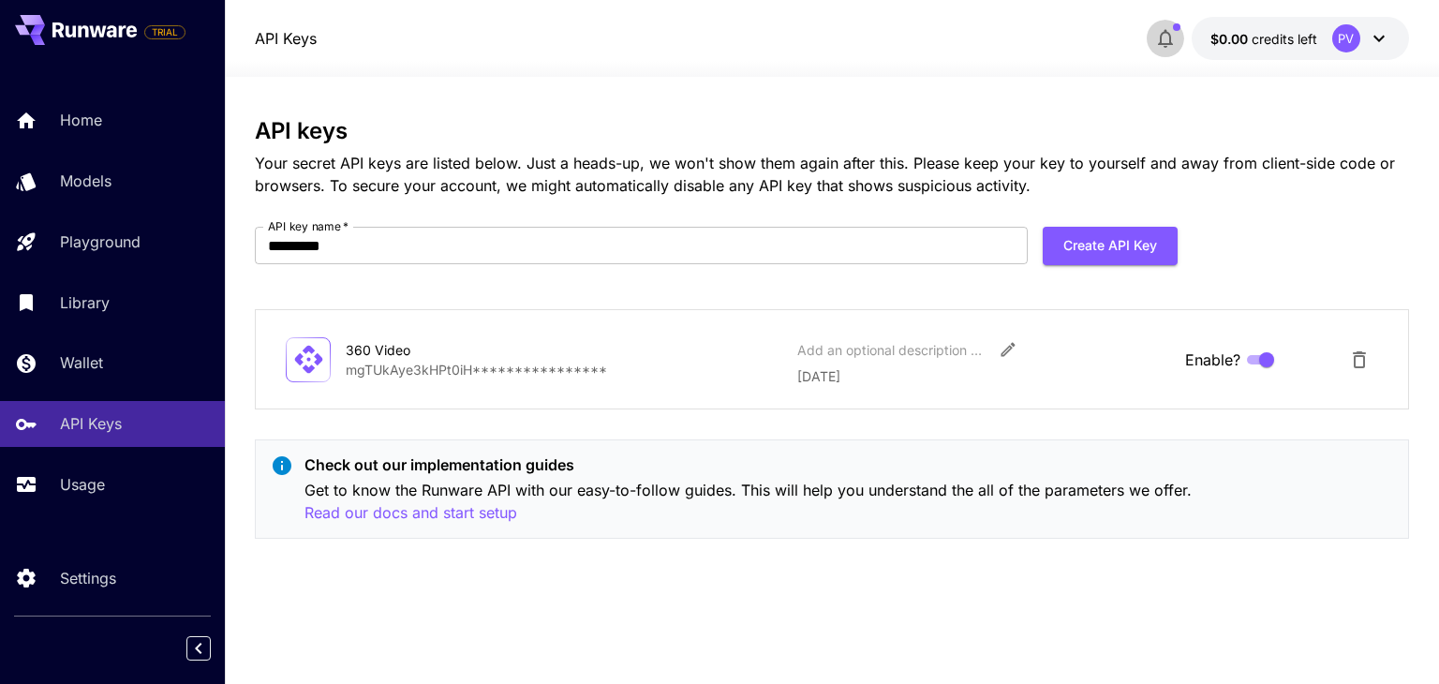
click at [1159, 33] on icon "button" at bounding box center [1165, 38] width 22 height 22
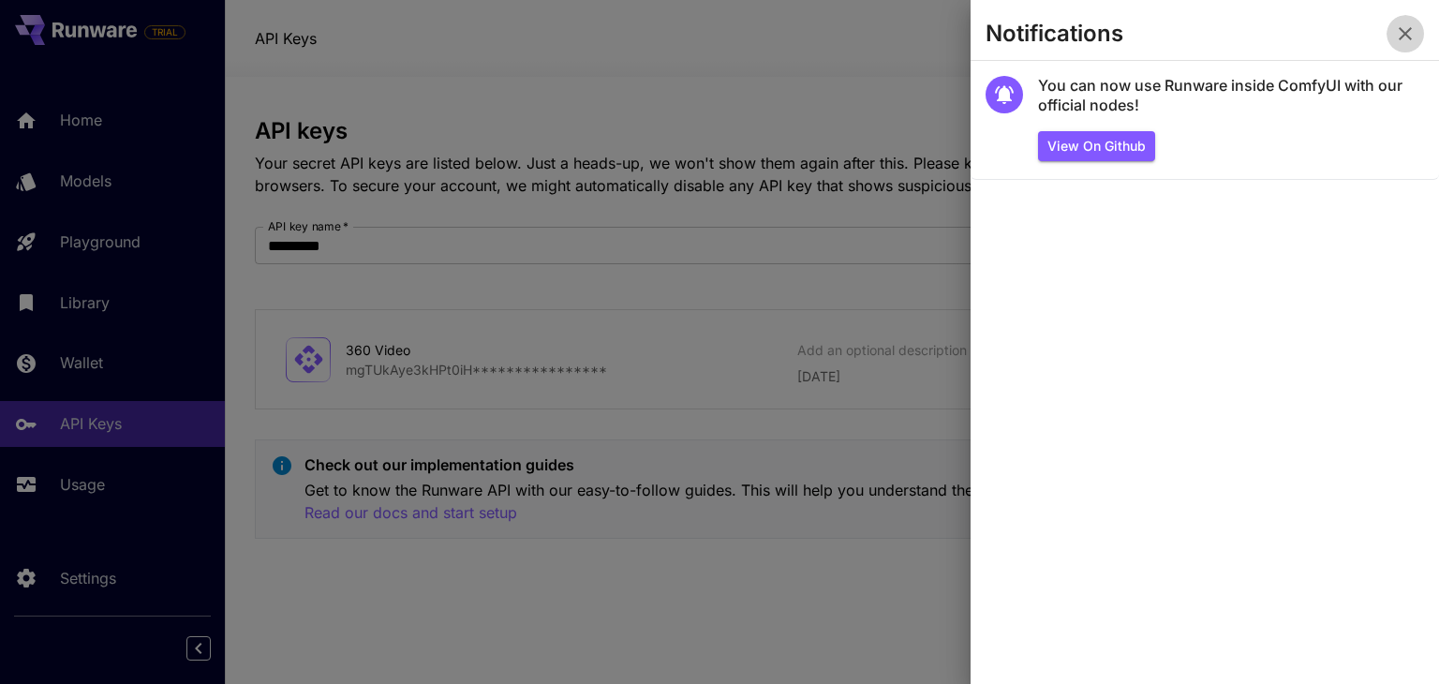
click at [1417, 38] on button "button" at bounding box center [1405, 33] width 37 height 37
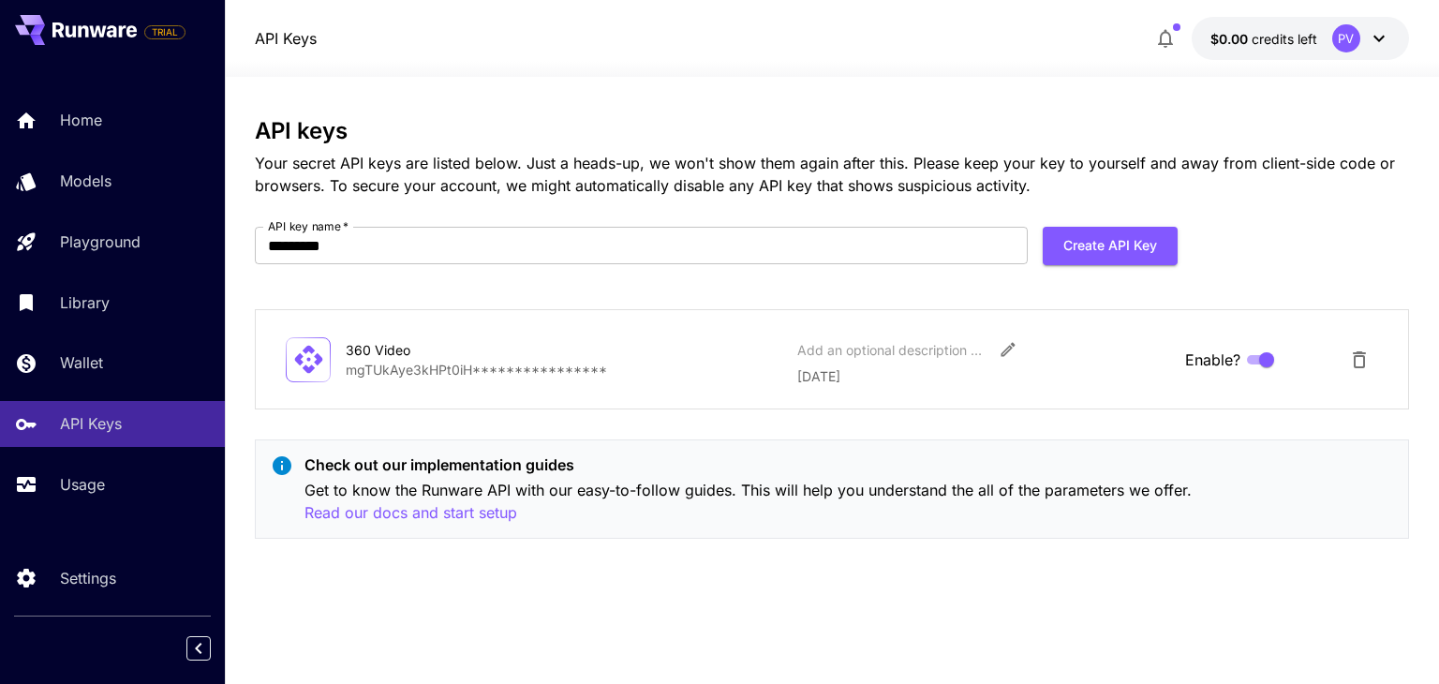
click at [1373, 46] on icon at bounding box center [1379, 38] width 22 height 22
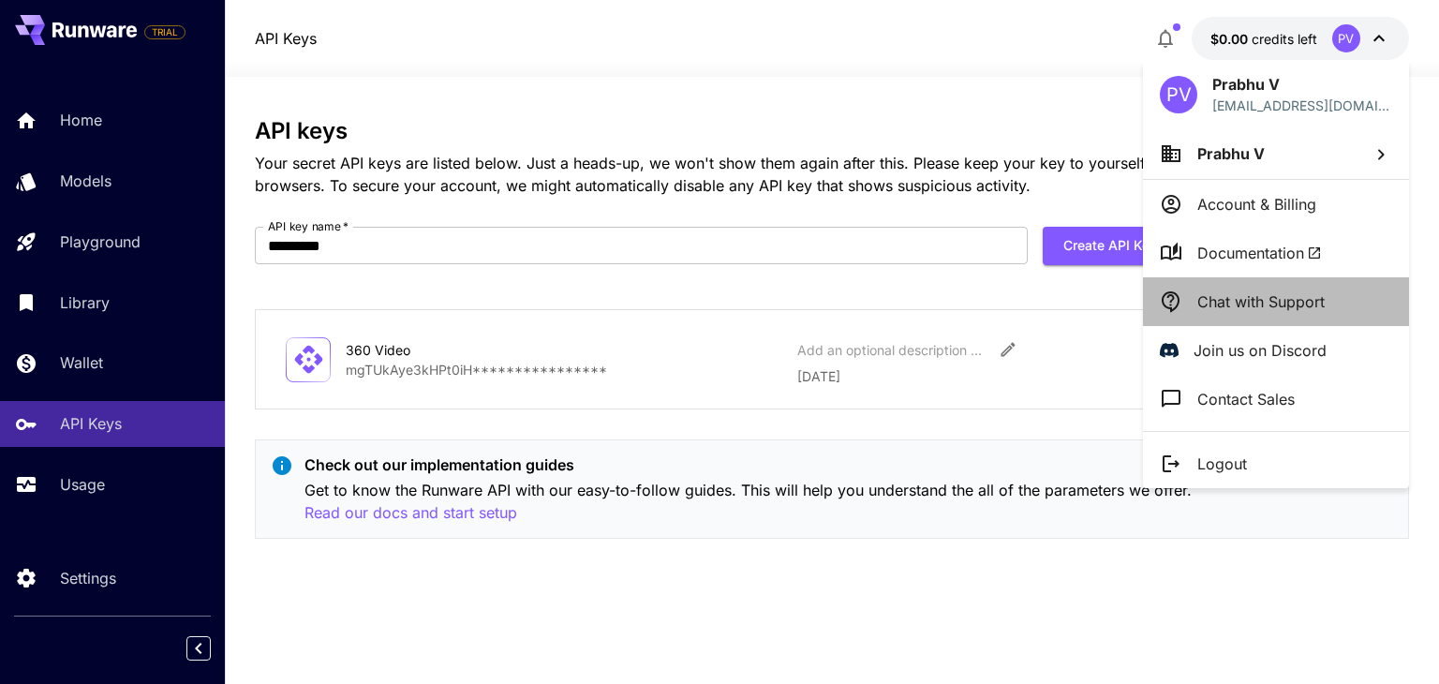
click at [1300, 304] on p "Chat with Support" at bounding box center [1260, 301] width 127 height 22
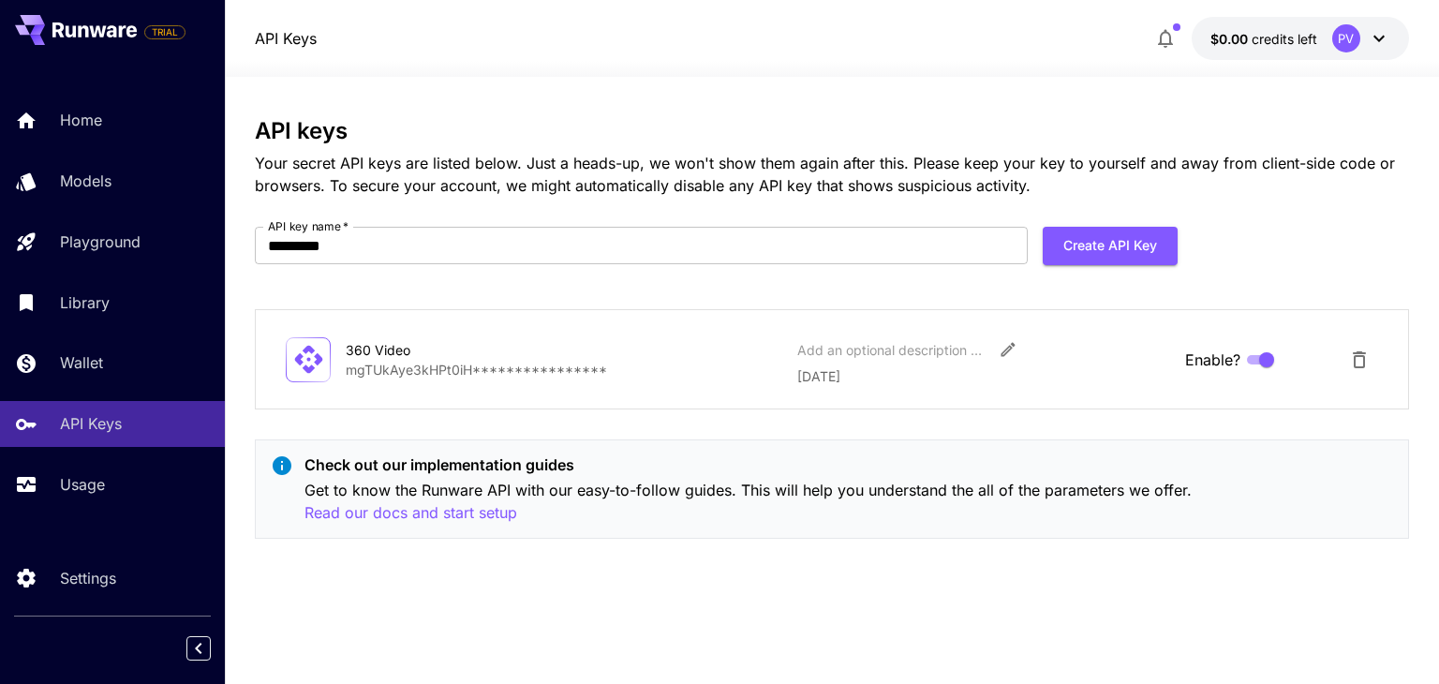
click at [667, 109] on div "**********" at bounding box center [831, 380] width 1153 height 607
click at [1266, 23] on button "$0.00 credits left PV" at bounding box center [1300, 38] width 217 height 43
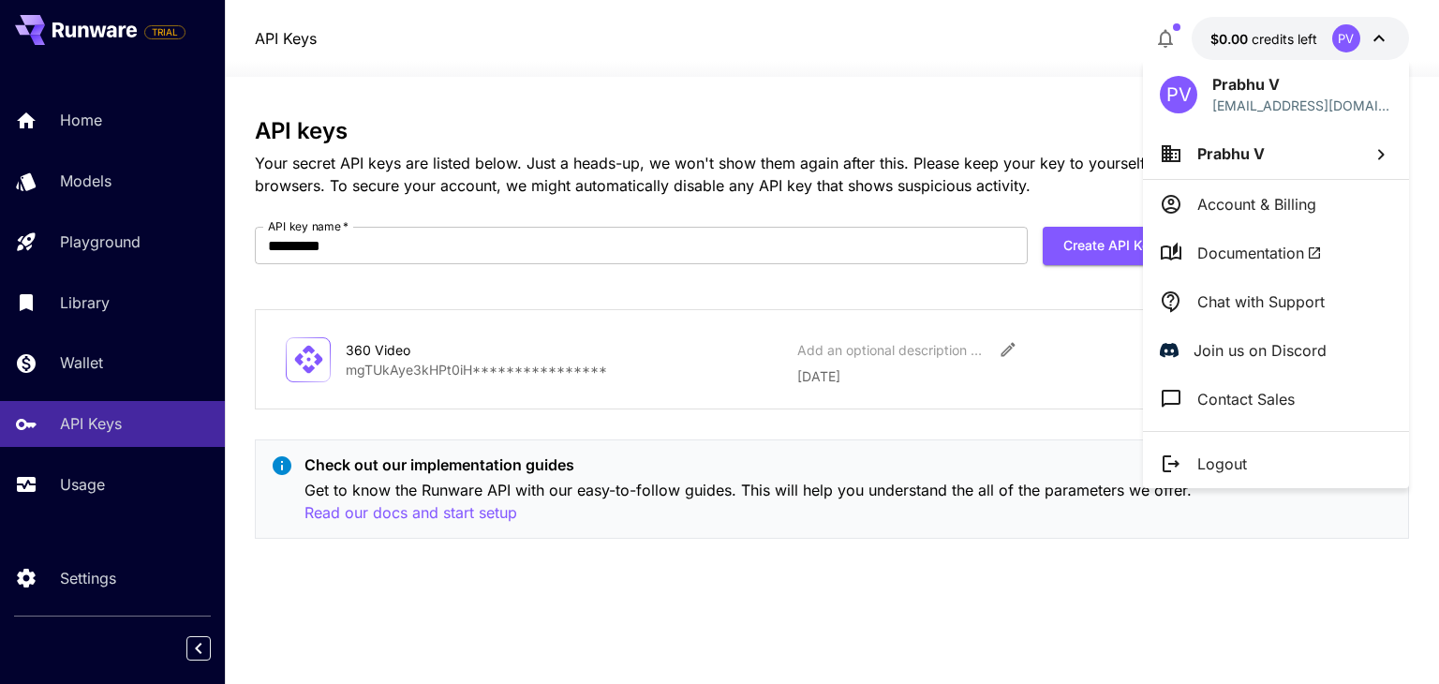
click at [532, 595] on div at bounding box center [719, 342] width 1439 height 684
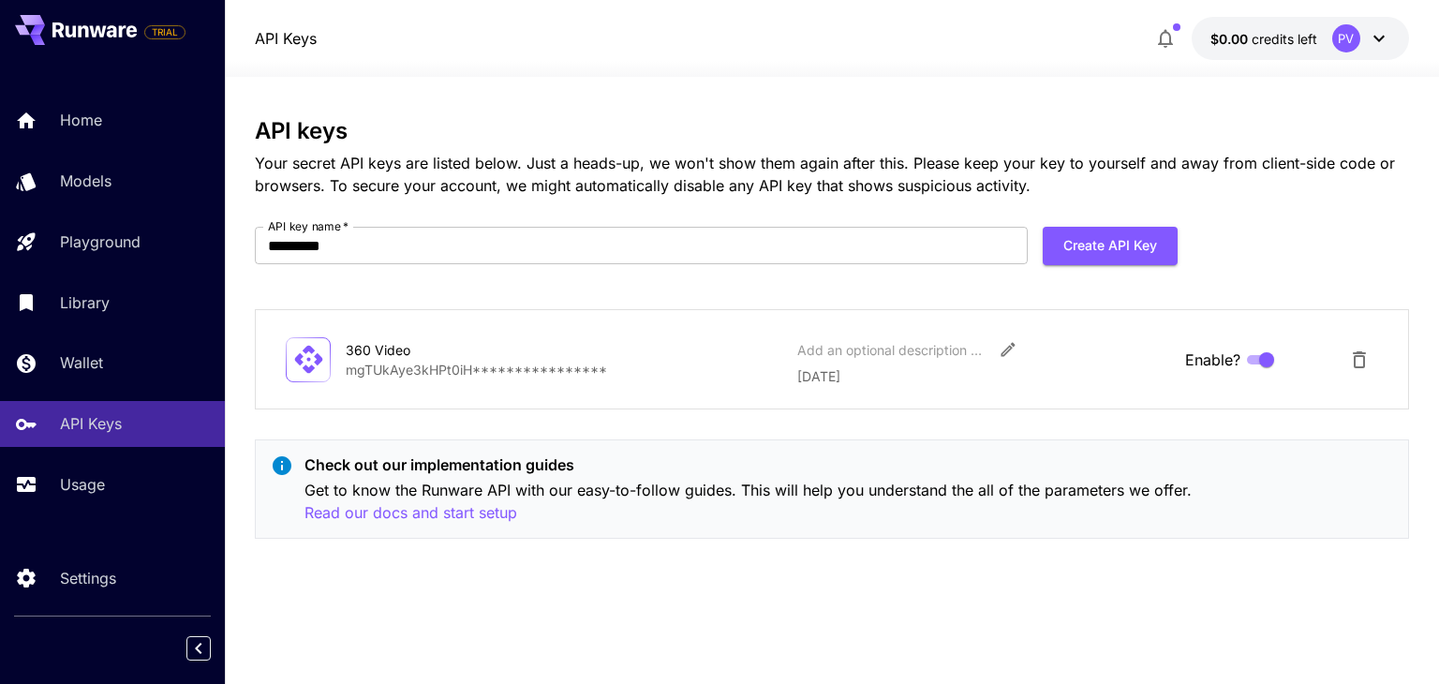
click at [638, 423] on div "**********" at bounding box center [831, 336] width 1153 height 436
click at [96, 36] on icon at bounding box center [94, 29] width 84 height 15
